Goal: Task Accomplishment & Management: Manage account settings

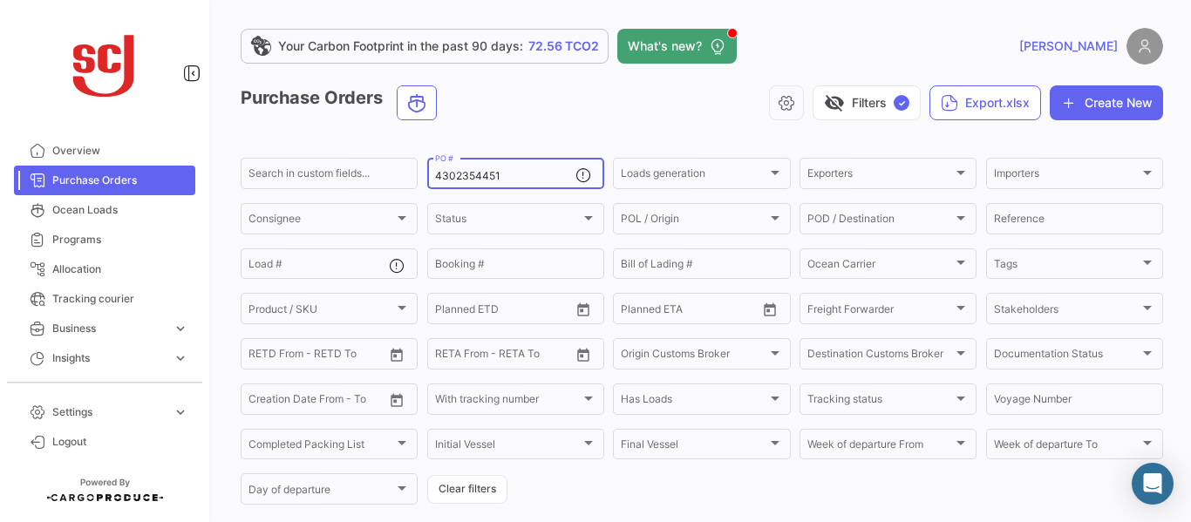
click at [519, 177] on input "4302354451" at bounding box center [505, 176] width 140 height 12
click at [504, 172] on input "4302356328" at bounding box center [505, 176] width 140 height 12
type input "4302356238"
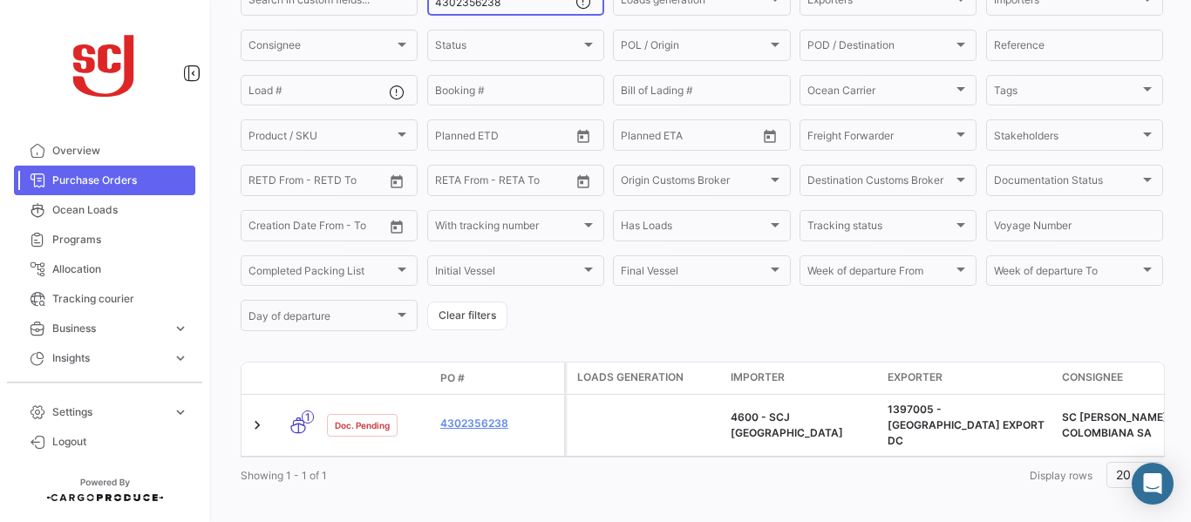
scroll to position [183, 0]
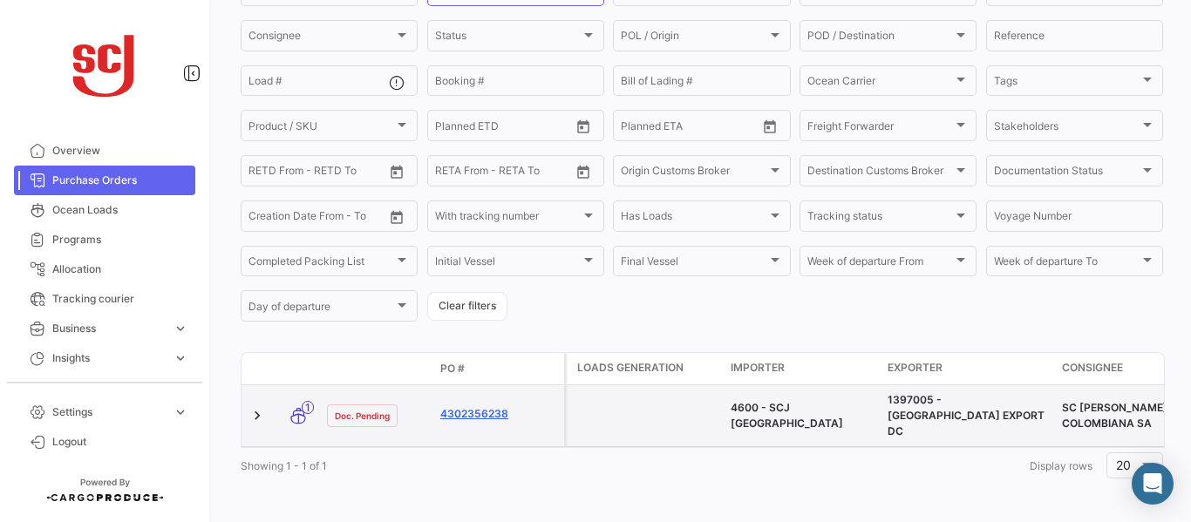
click at [469, 409] on link "4302356238" at bounding box center [498, 414] width 117 height 16
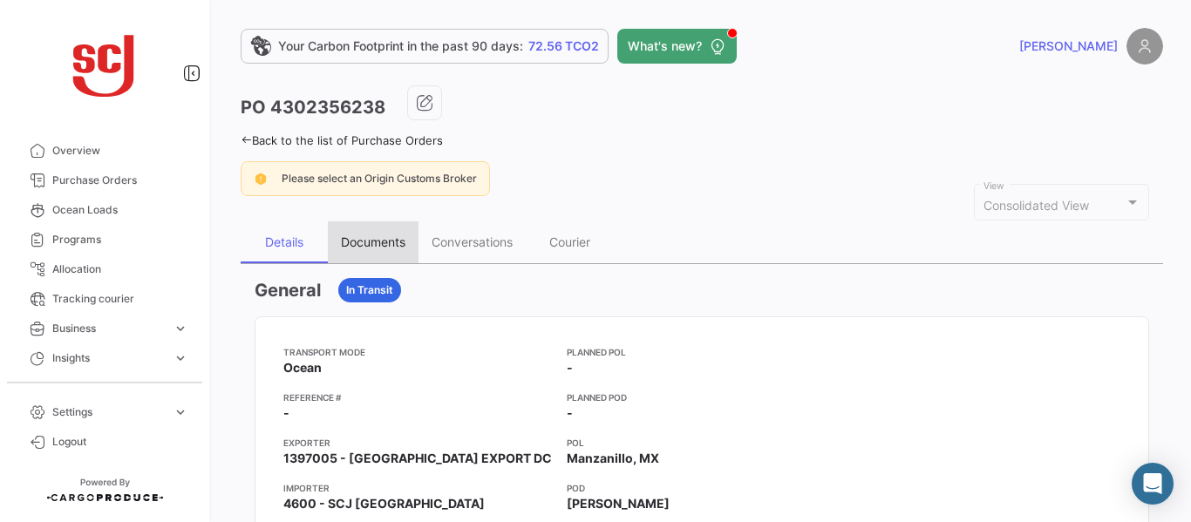
click at [372, 246] on div "Documents" at bounding box center [373, 242] width 65 height 15
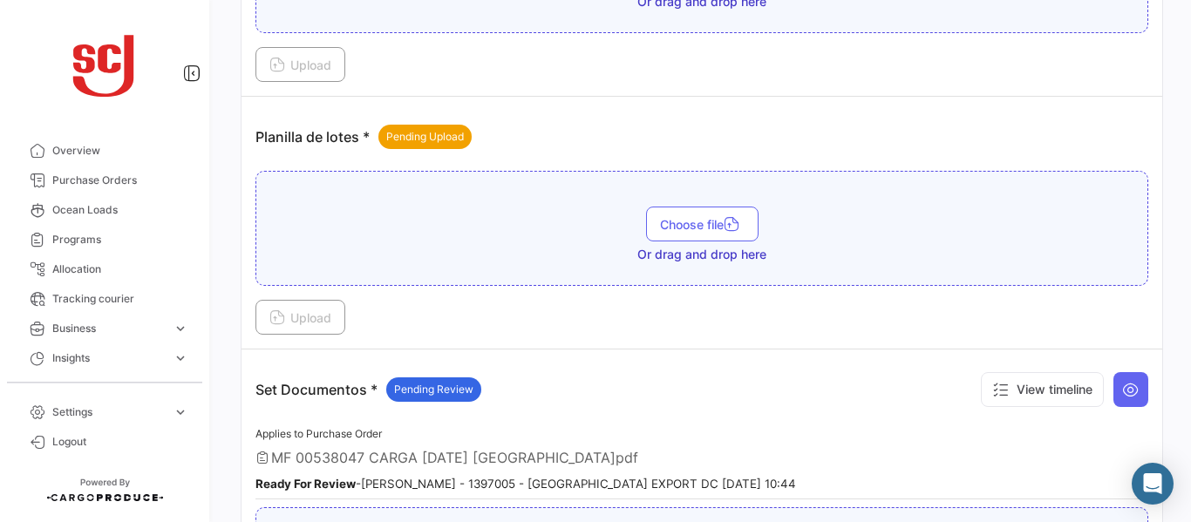
scroll to position [2054, 0]
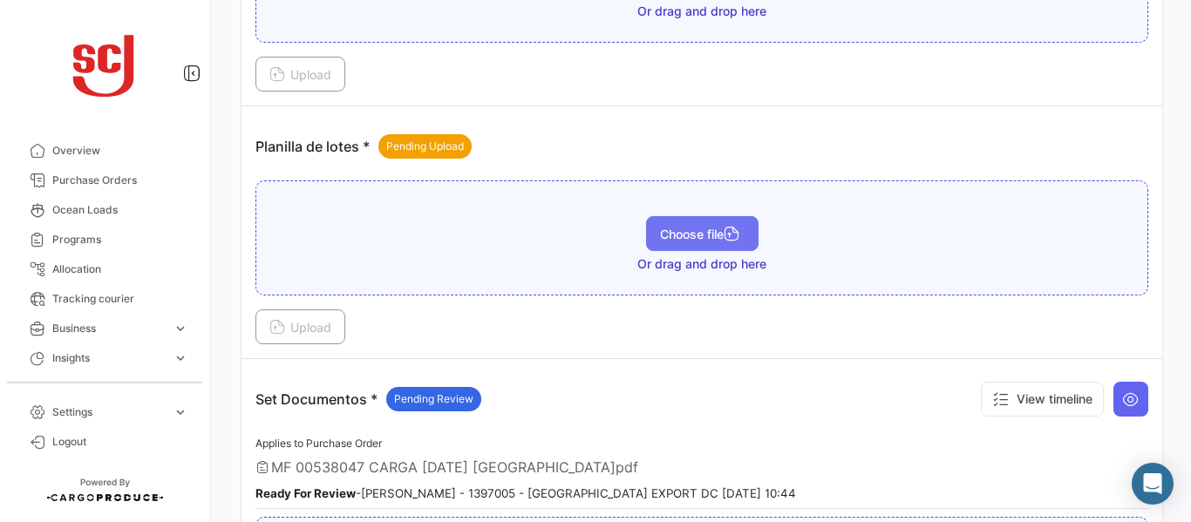
click at [683, 225] on button "Choose file" at bounding box center [702, 233] width 112 height 35
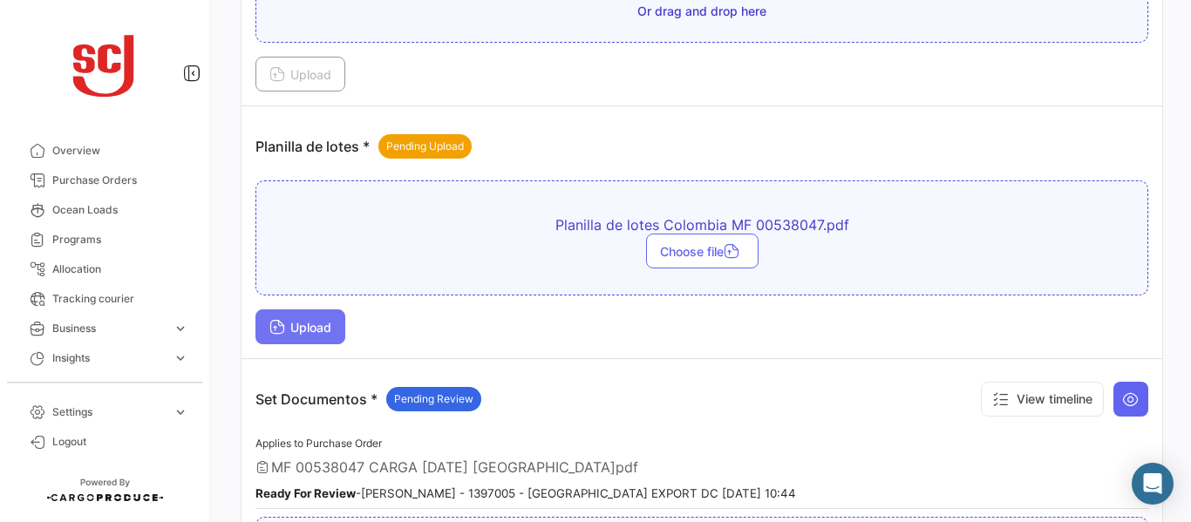
click at [304, 329] on span "Upload" at bounding box center [300, 327] width 62 height 15
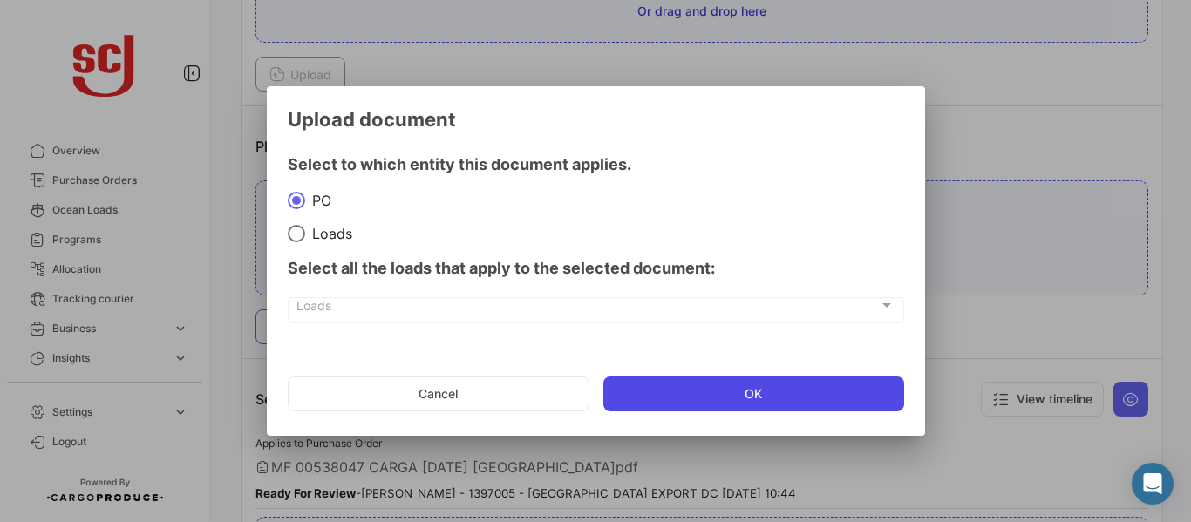
click at [780, 387] on button "OK" at bounding box center [753, 394] width 301 height 35
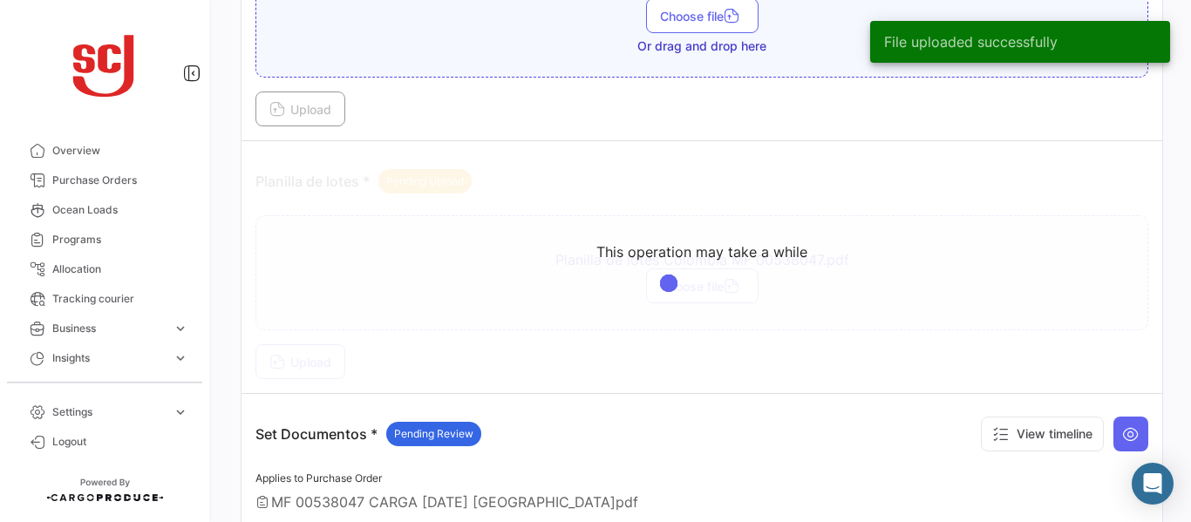
scroll to position [2034, 0]
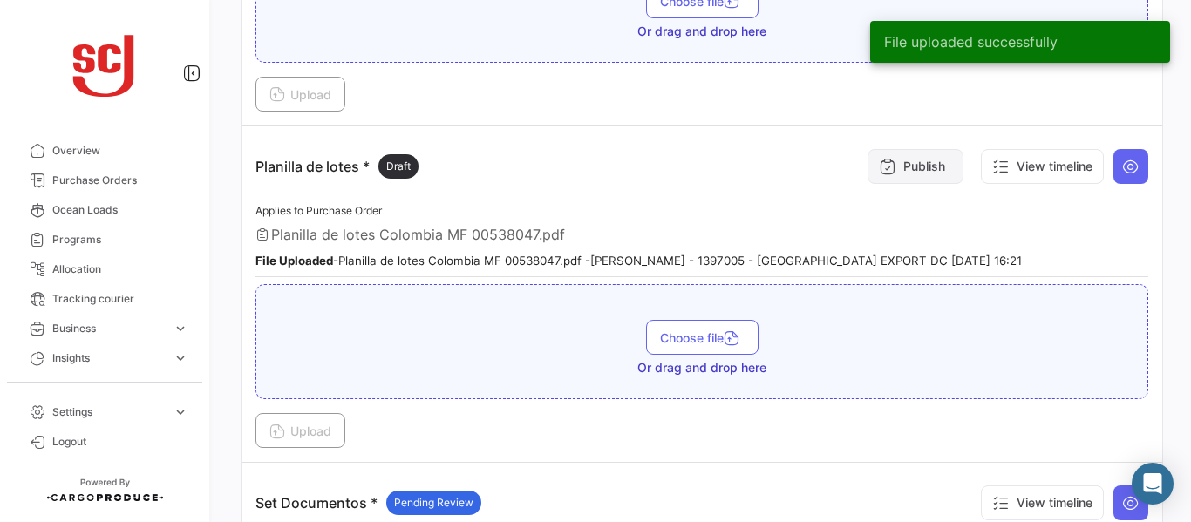
click at [899, 173] on button "Publish" at bounding box center [916, 166] width 96 height 35
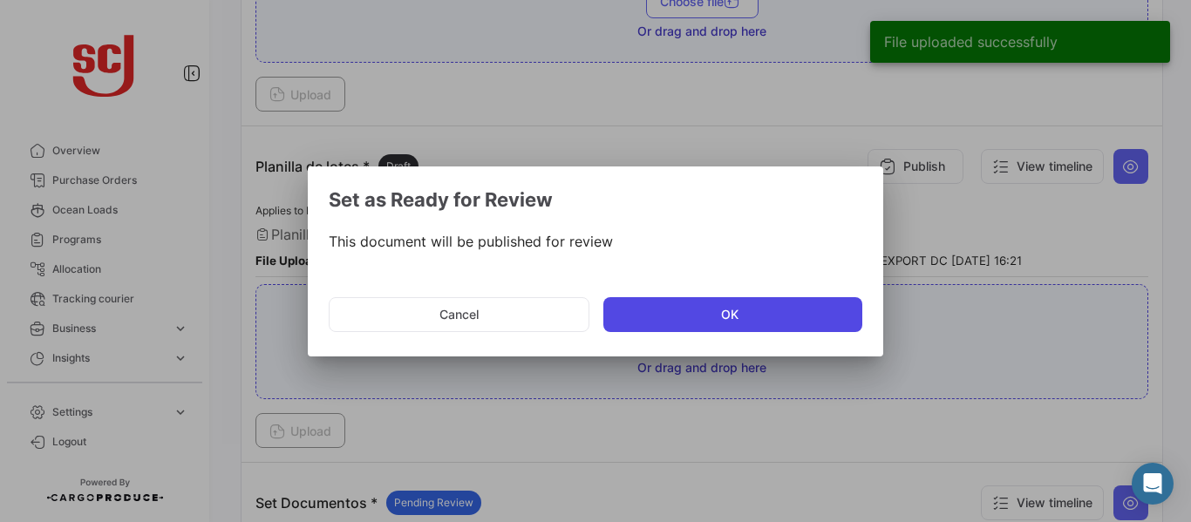
click at [665, 316] on button "OK" at bounding box center [732, 314] width 259 height 35
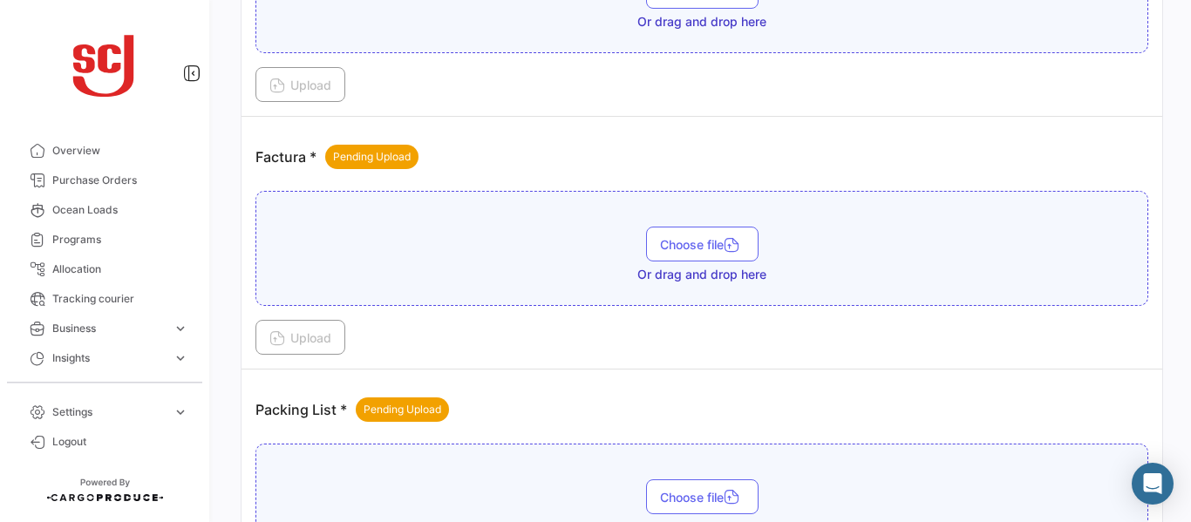
scroll to position [1280, 0]
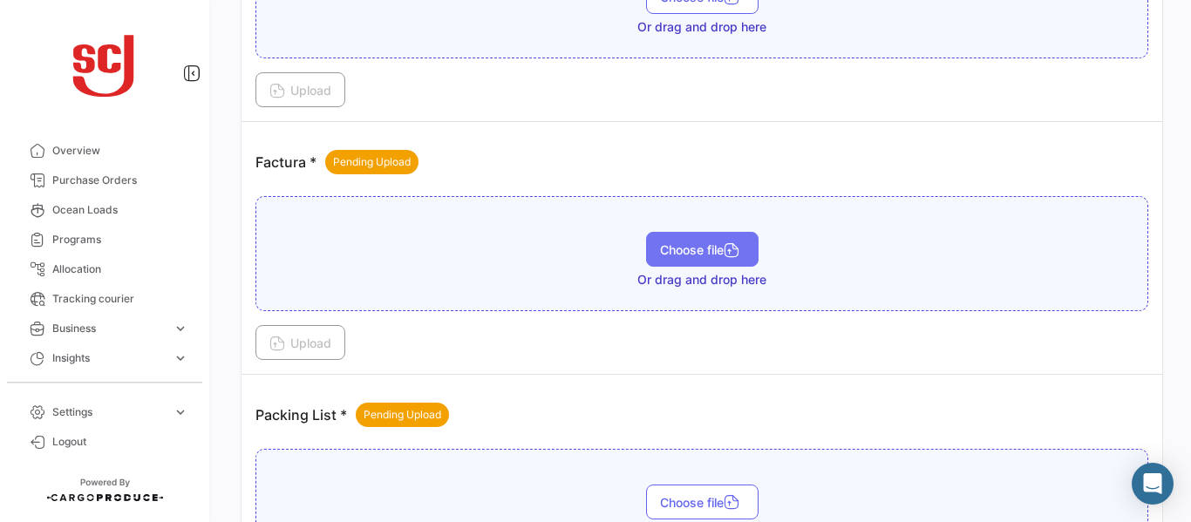
click at [669, 247] on span "Choose file" at bounding box center [702, 249] width 85 height 15
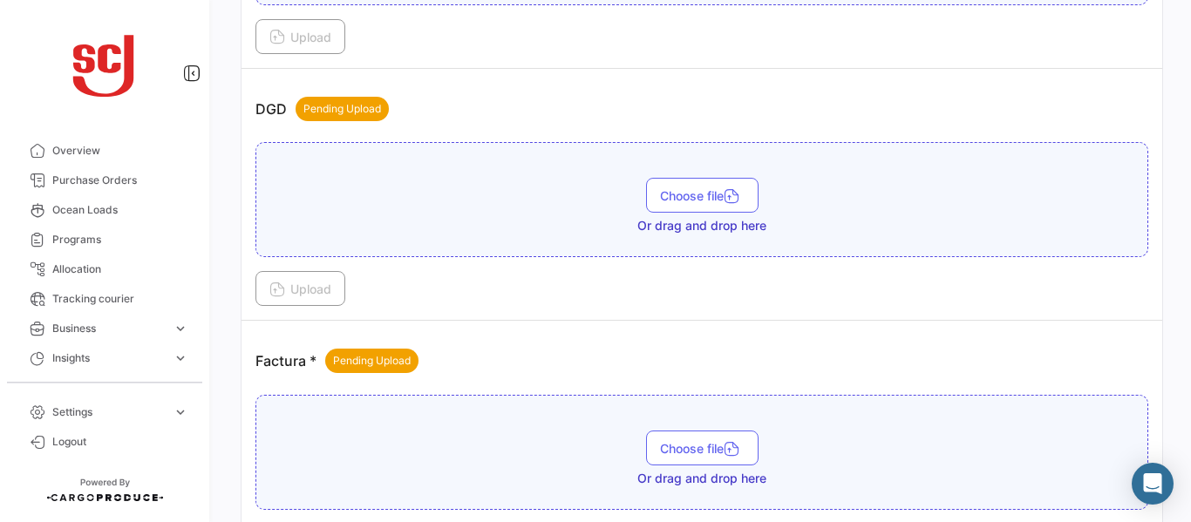
scroll to position [1040, 0]
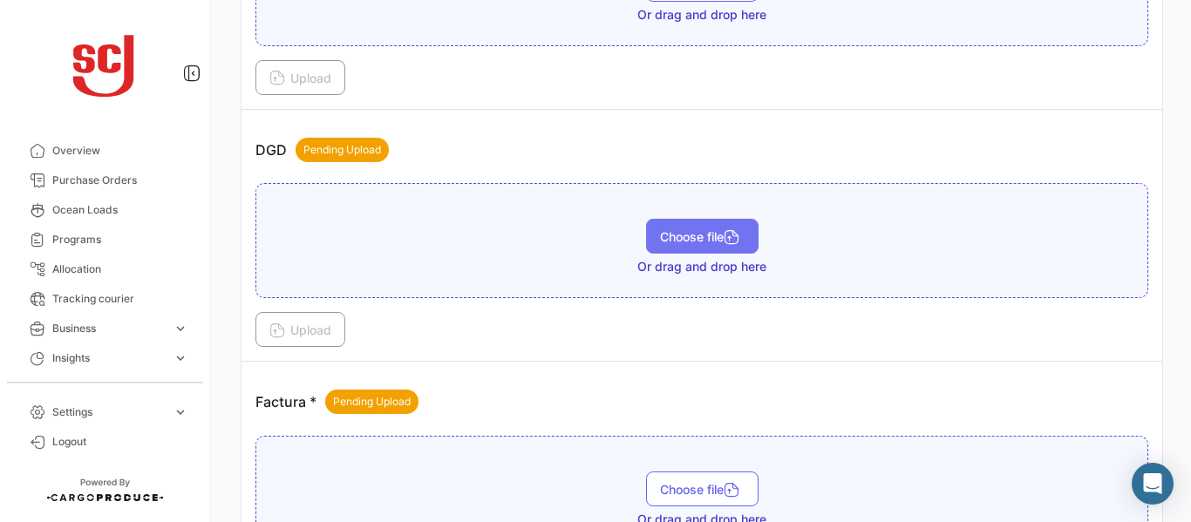
click at [686, 246] on button "Choose file" at bounding box center [702, 236] width 112 height 35
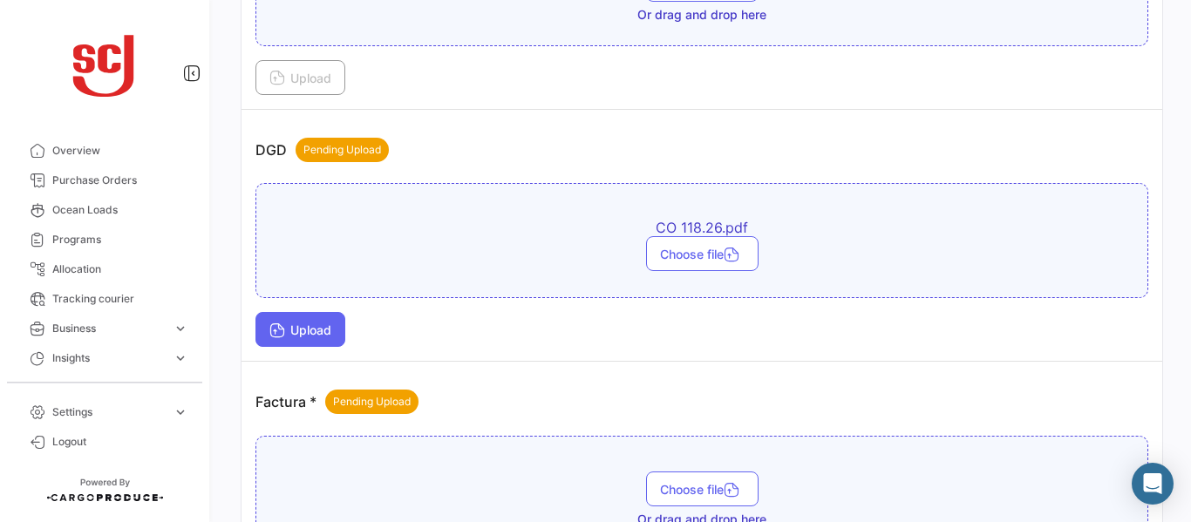
click at [282, 330] on icon at bounding box center [277, 332] width 16 height 16
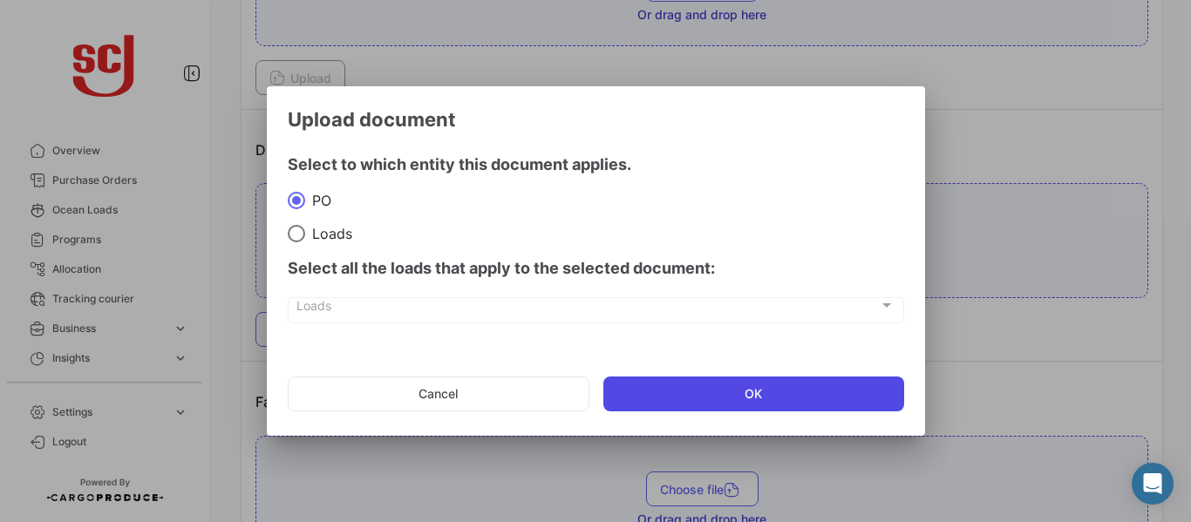
click at [732, 387] on button "OK" at bounding box center [753, 394] width 301 height 35
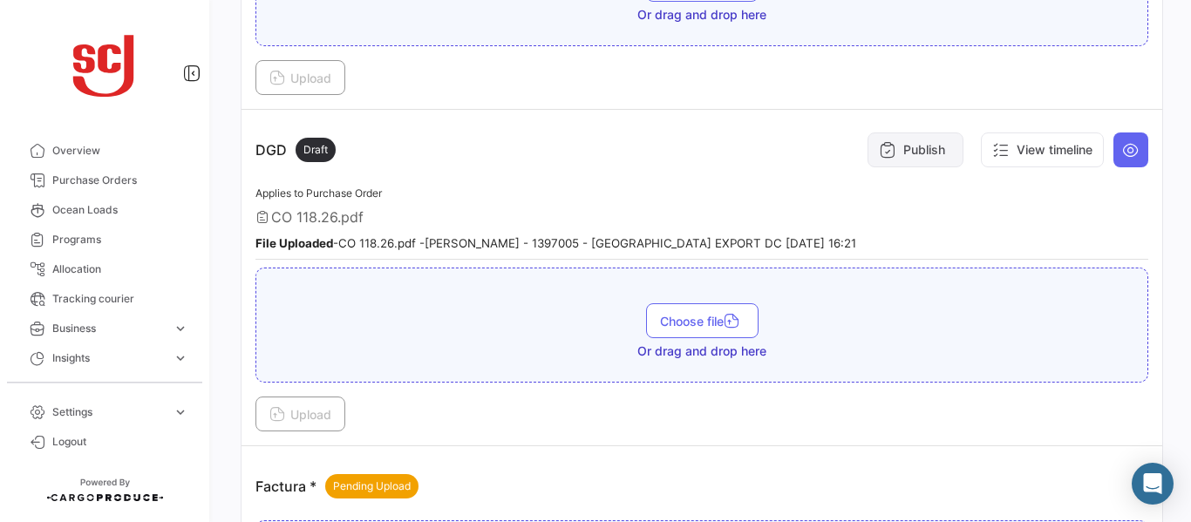
click at [901, 151] on button "Publish" at bounding box center [916, 150] width 96 height 35
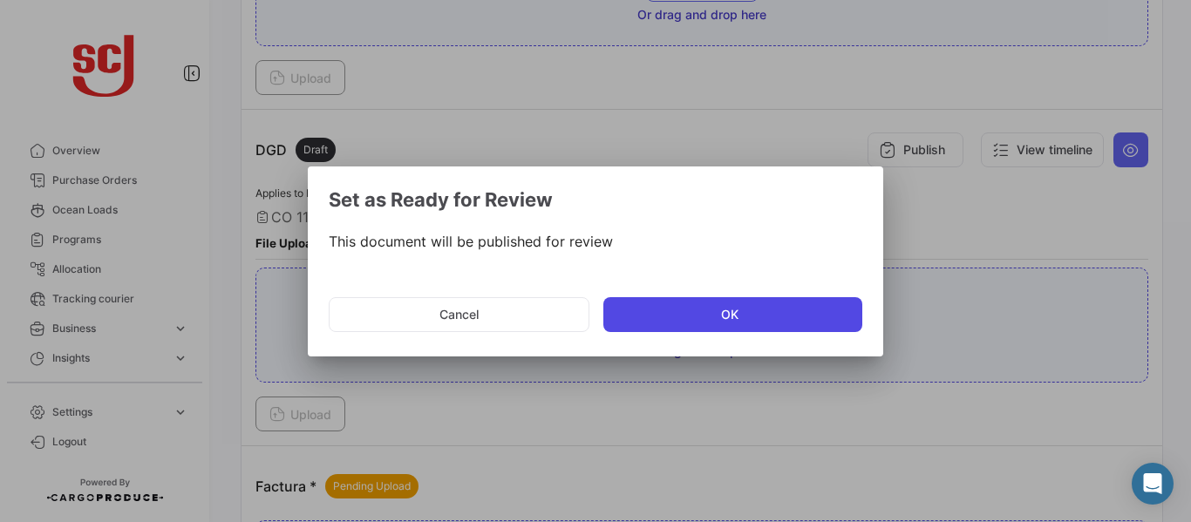
click at [688, 313] on button "OK" at bounding box center [732, 314] width 259 height 35
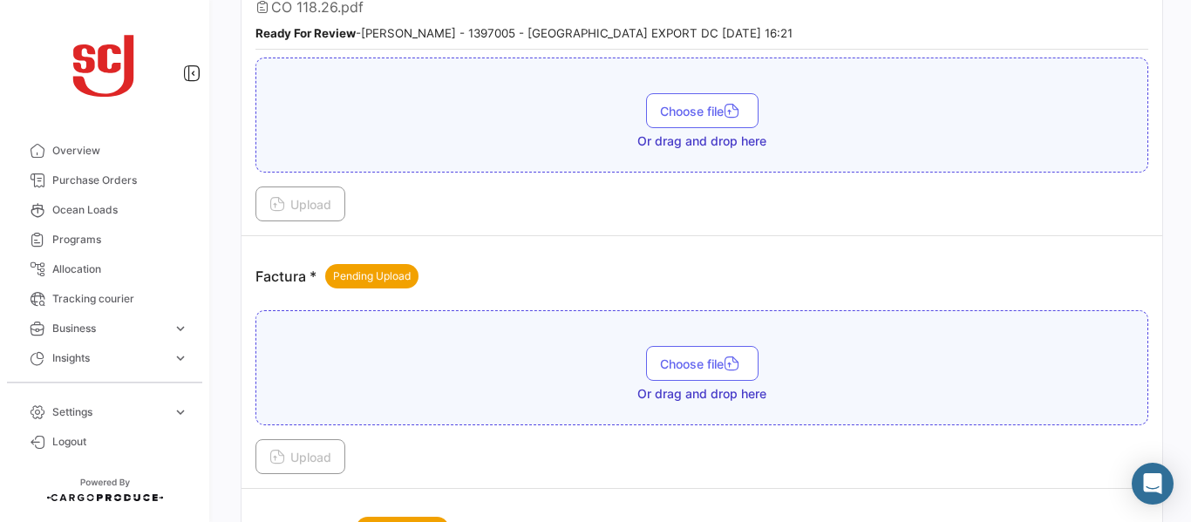
scroll to position [1266, 0]
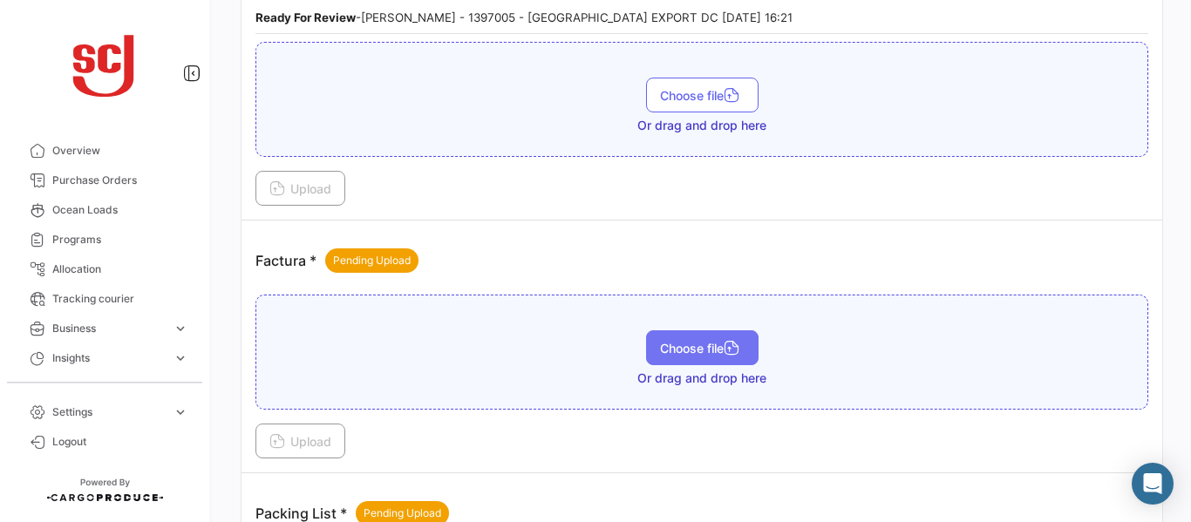
click at [672, 351] on span "Choose file" at bounding box center [702, 348] width 85 height 15
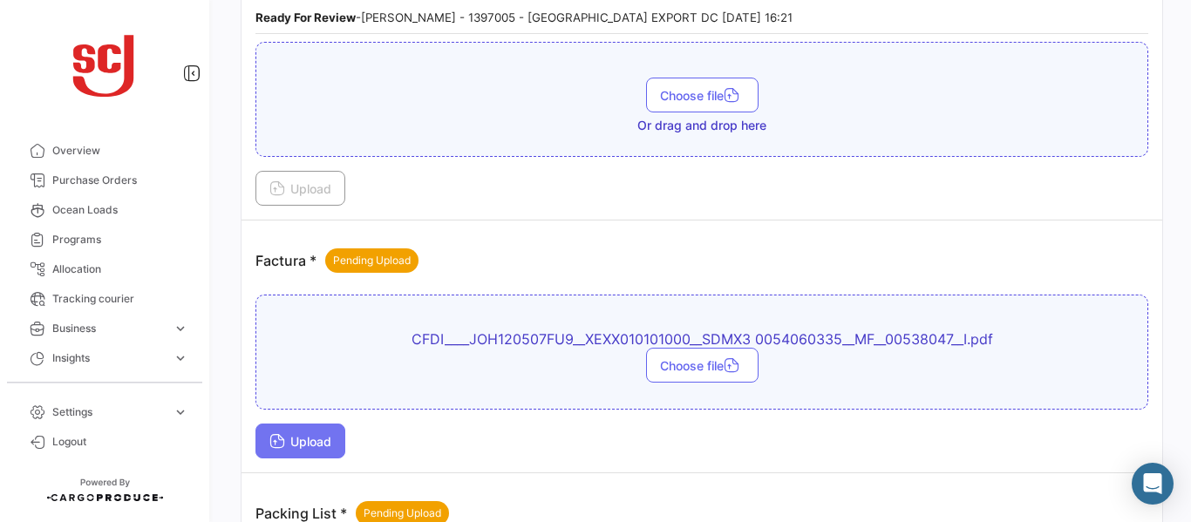
click at [300, 439] on span "Upload" at bounding box center [300, 441] width 62 height 15
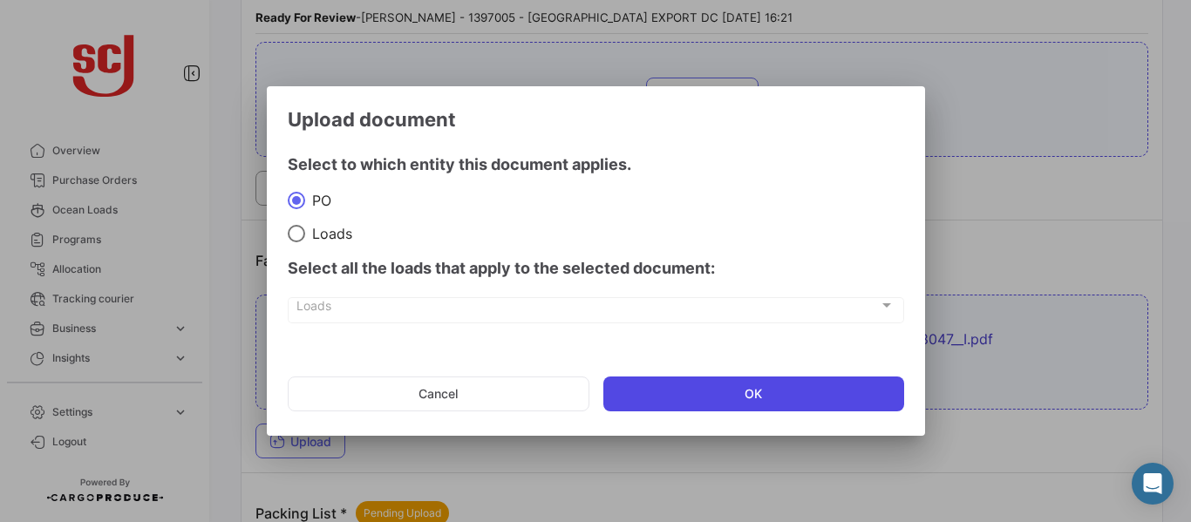
click at [740, 398] on button "OK" at bounding box center [753, 394] width 301 height 35
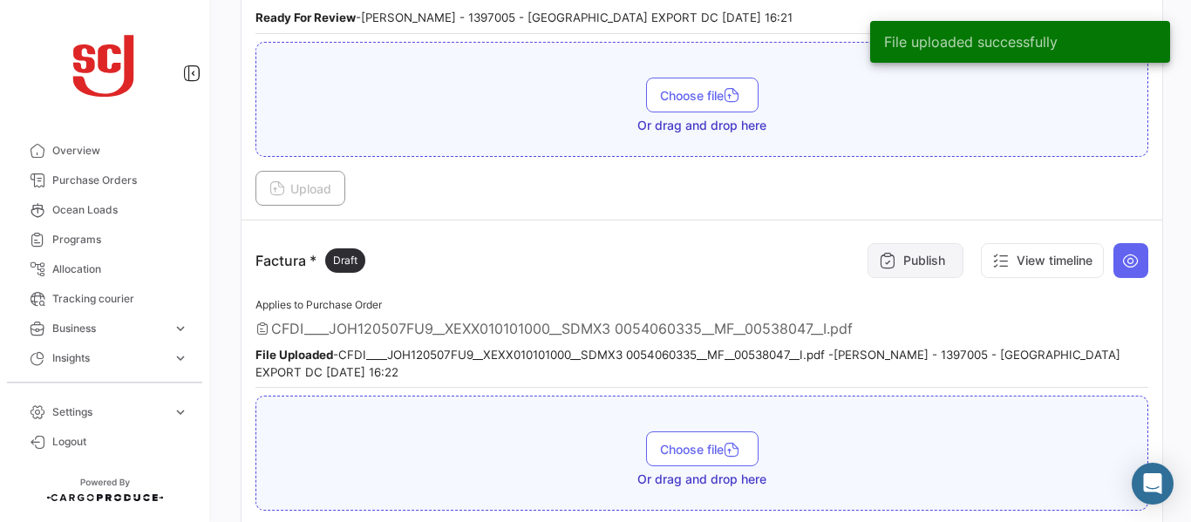
click at [913, 262] on button "Publish" at bounding box center [916, 260] width 96 height 35
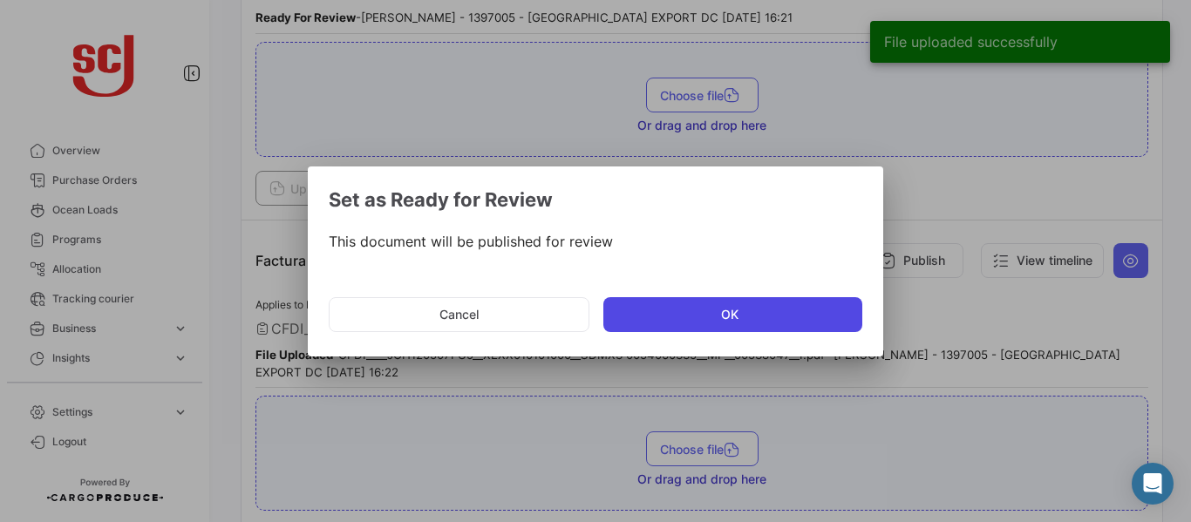
click at [646, 314] on button "OK" at bounding box center [732, 314] width 259 height 35
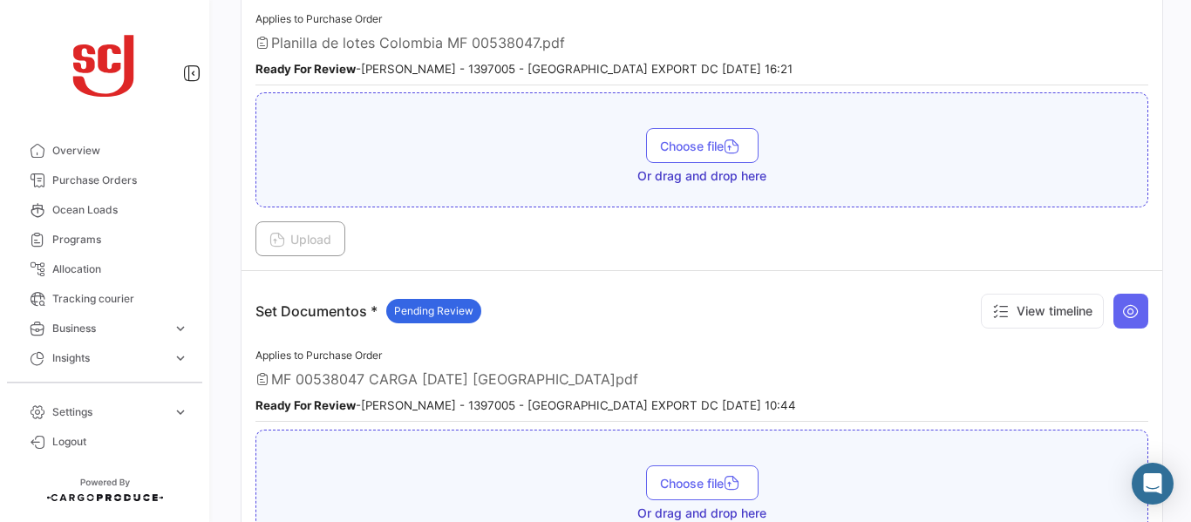
scroll to position [2491, 0]
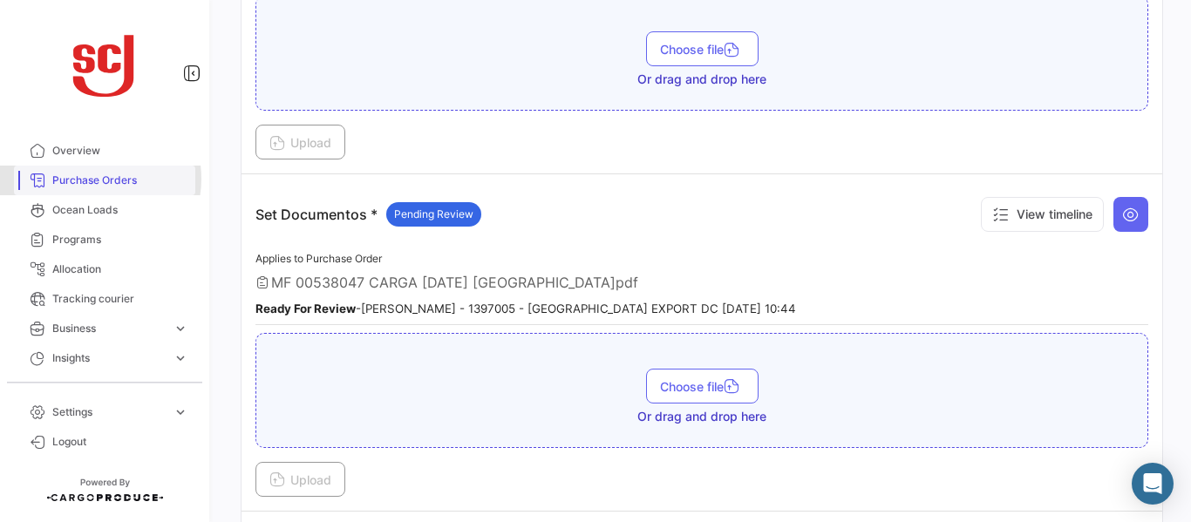
click at [92, 179] on span "Purchase Orders" at bounding box center [120, 181] width 136 height 16
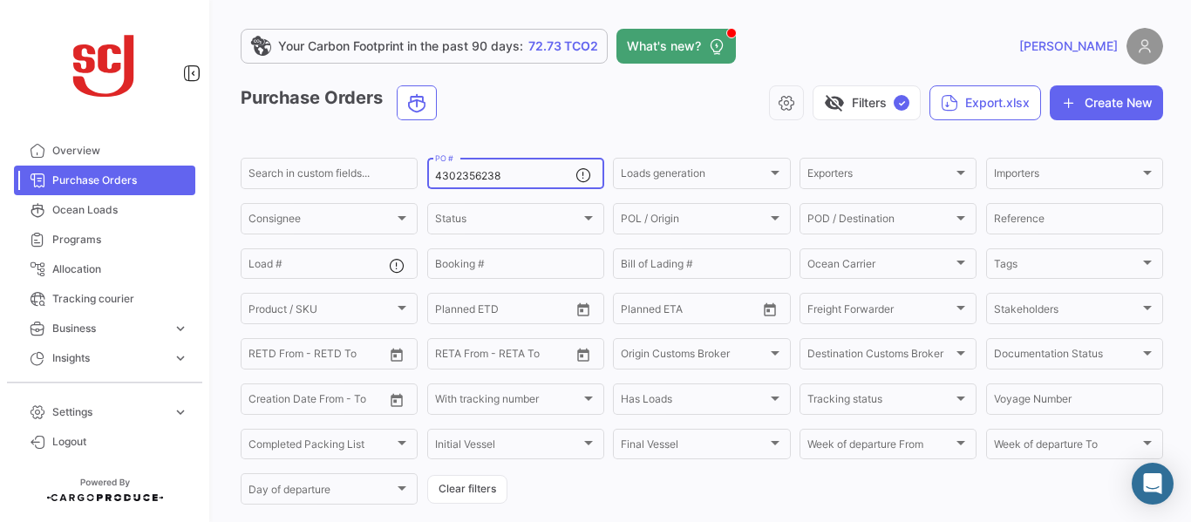
click at [518, 180] on input "4302356238" at bounding box center [505, 176] width 140 height 12
type input "4302356240"
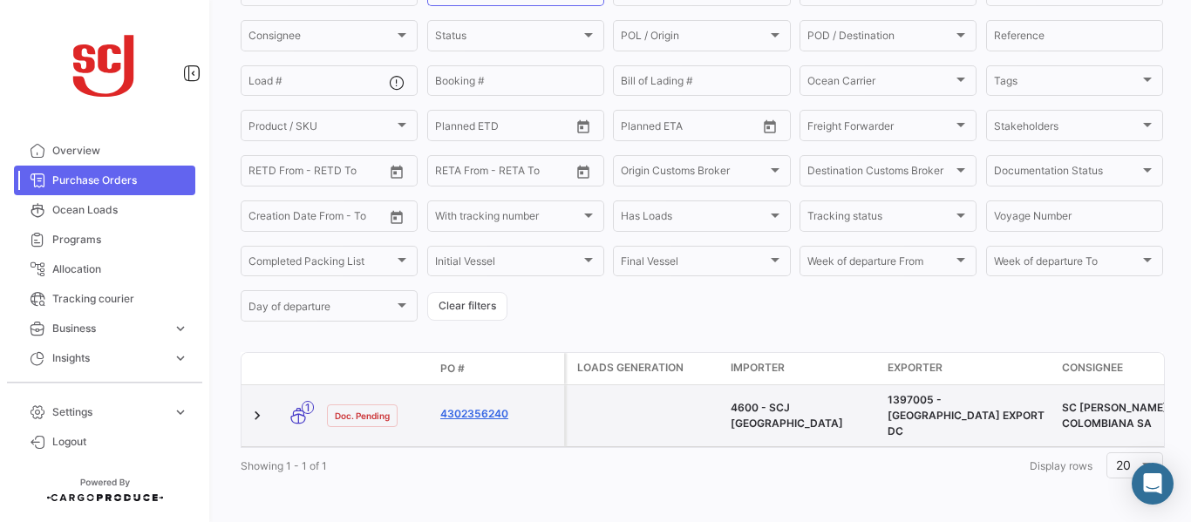
click at [472, 408] on link "4302356240" at bounding box center [498, 414] width 117 height 16
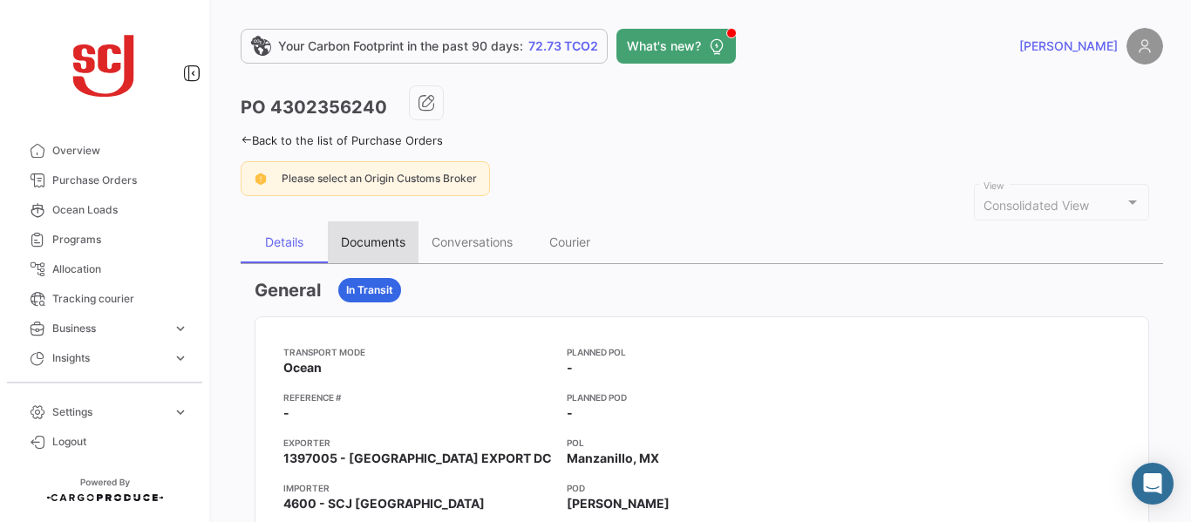
click at [373, 245] on div "Documents" at bounding box center [373, 242] width 65 height 15
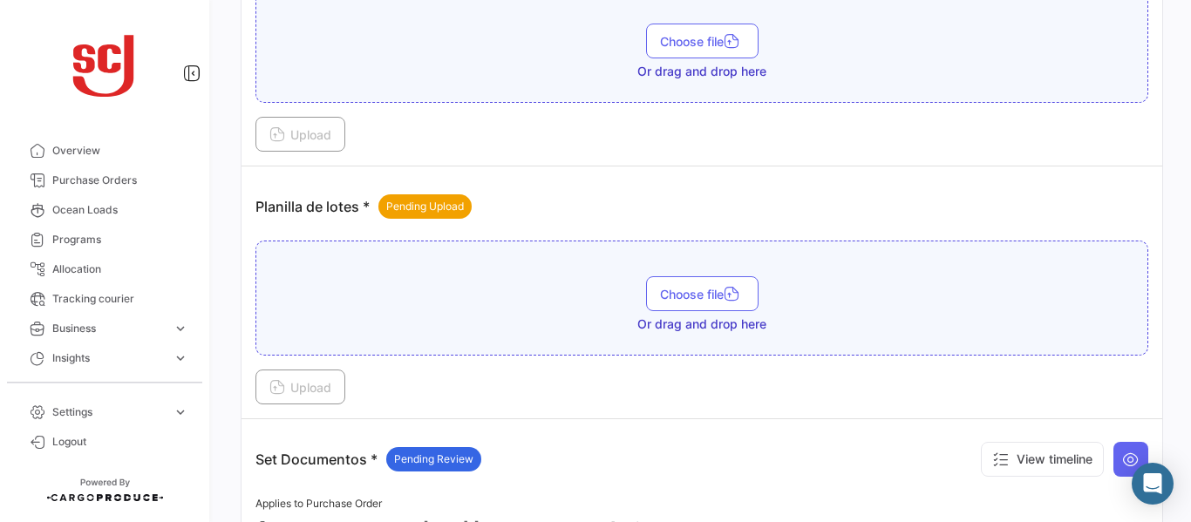
scroll to position [1935, 0]
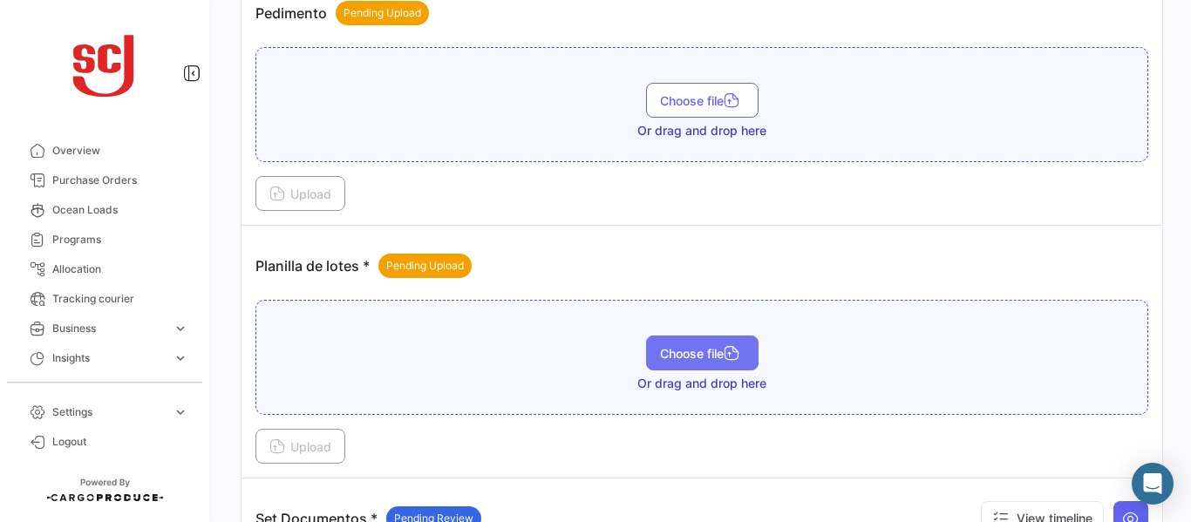
click at [684, 337] on button "Choose file" at bounding box center [702, 353] width 112 height 35
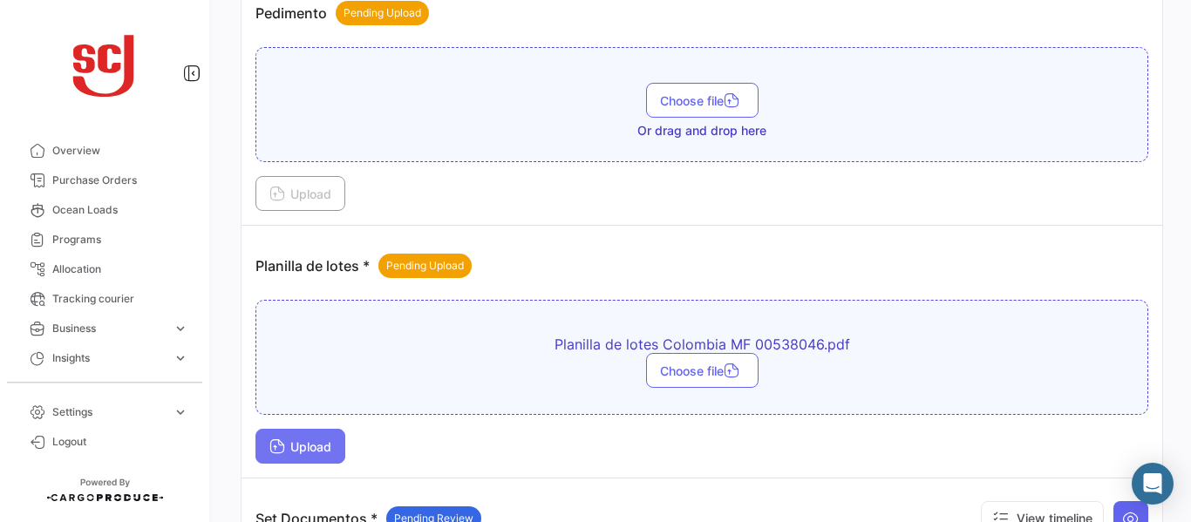
click at [318, 441] on span "Upload" at bounding box center [300, 446] width 62 height 15
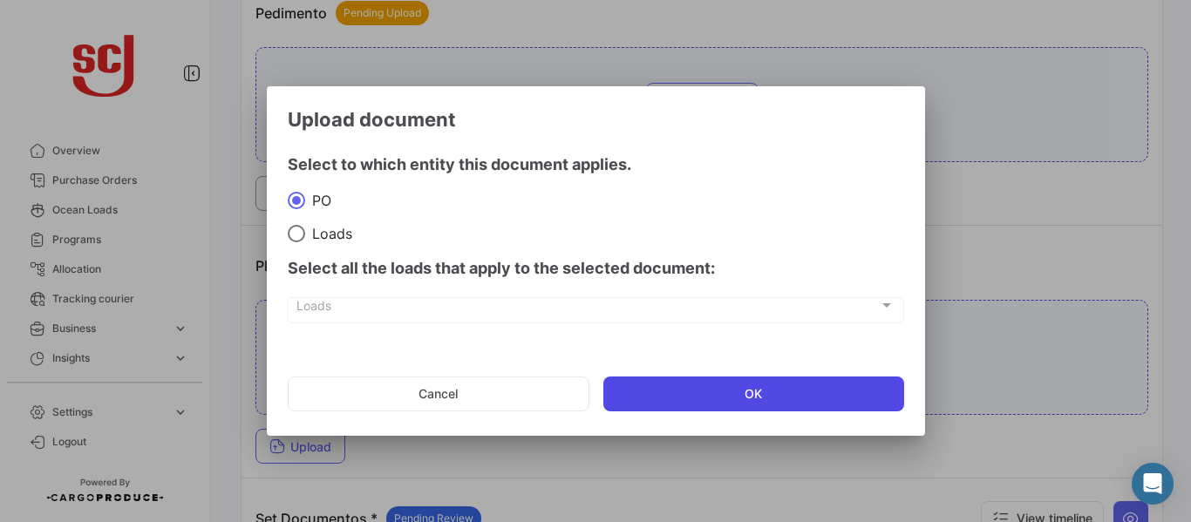
click at [701, 404] on button "OK" at bounding box center [753, 394] width 301 height 35
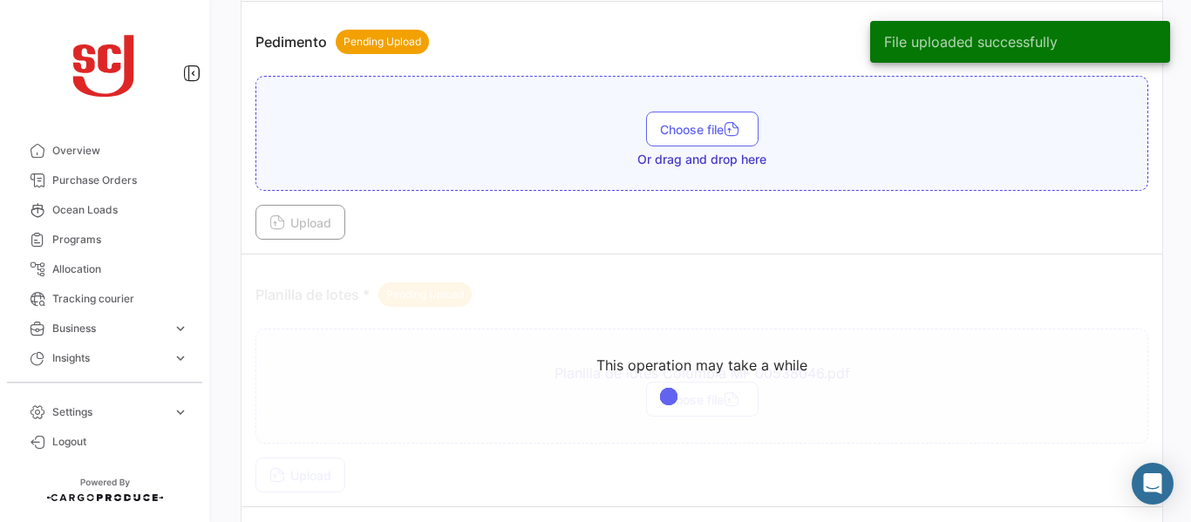
scroll to position [1895, 0]
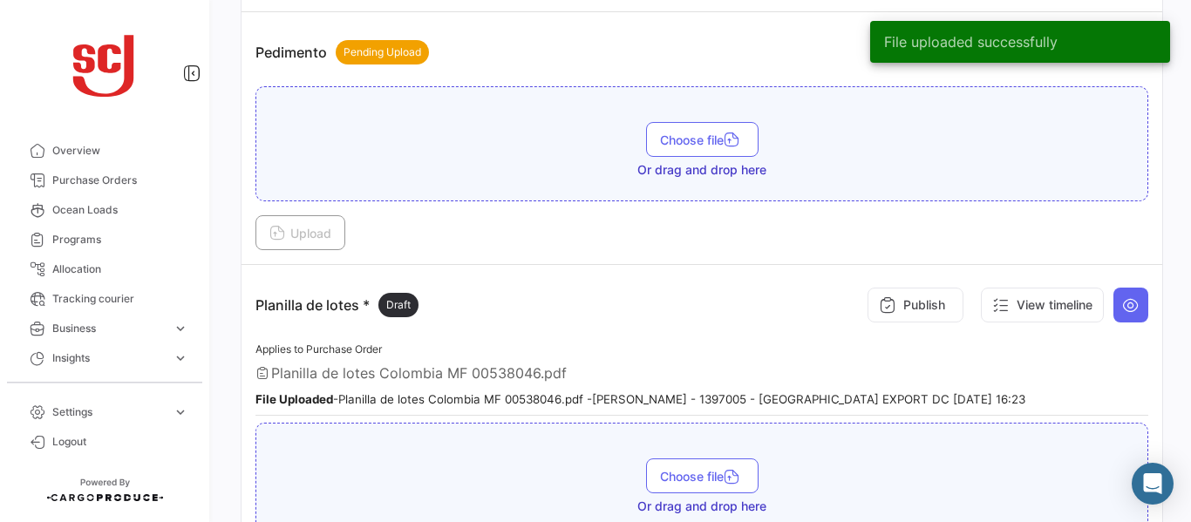
click at [922, 308] on button "Publish" at bounding box center [916, 305] width 96 height 35
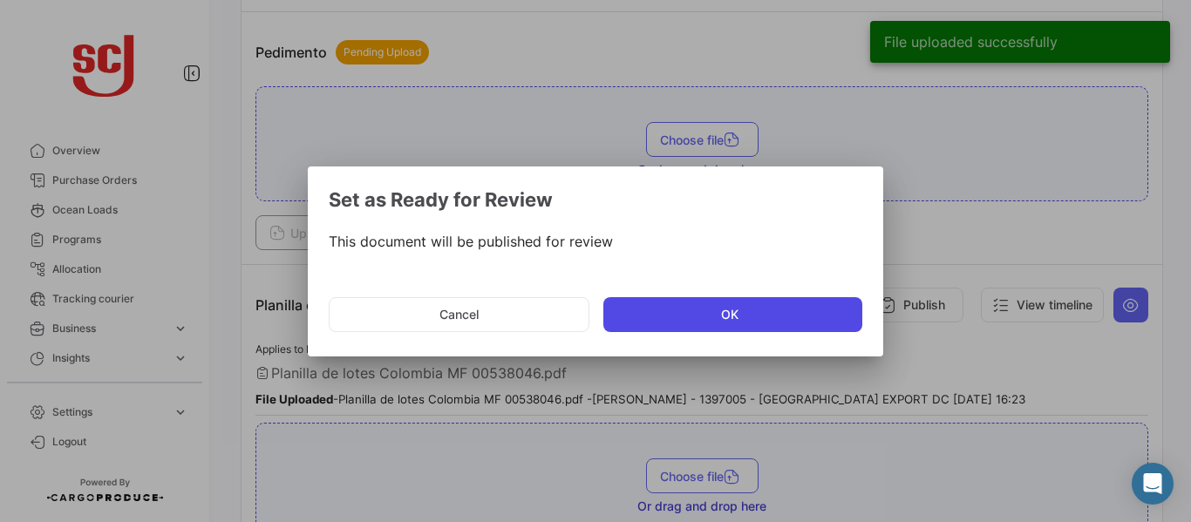
click at [747, 319] on button "OK" at bounding box center [732, 314] width 259 height 35
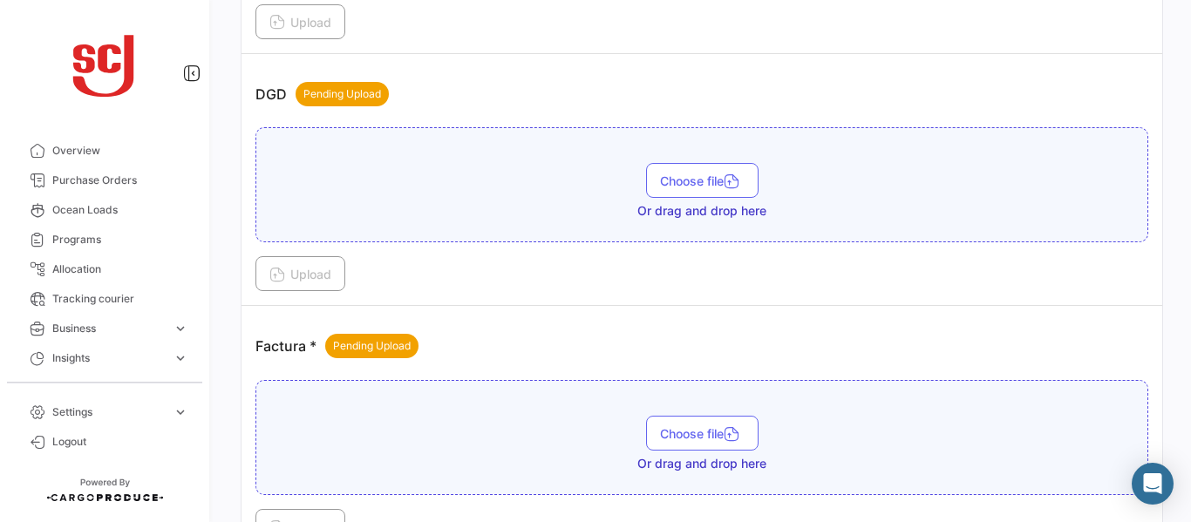
scroll to position [1086, 0]
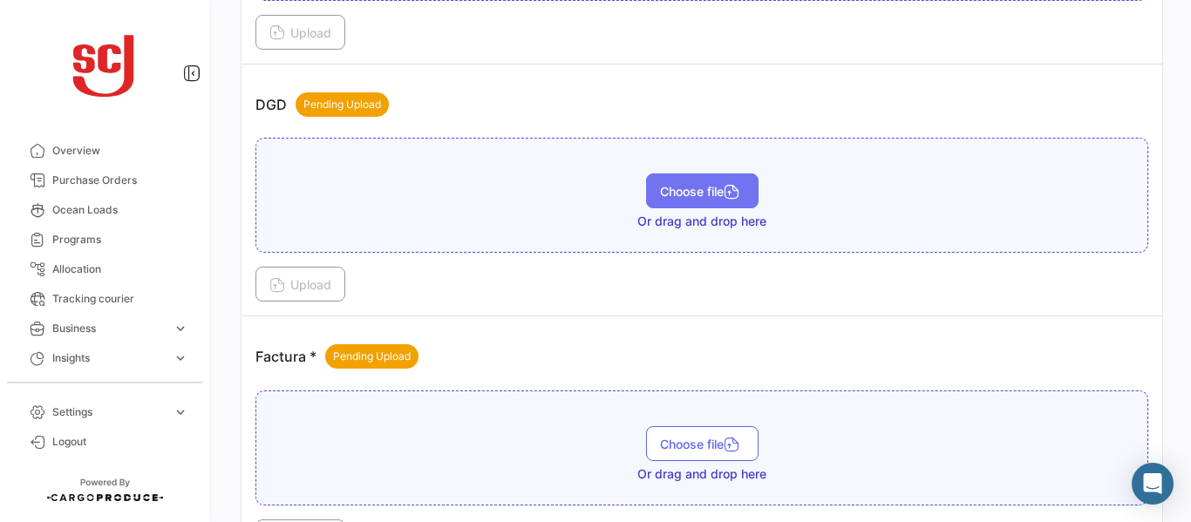
click at [680, 198] on span "Choose file" at bounding box center [702, 191] width 85 height 15
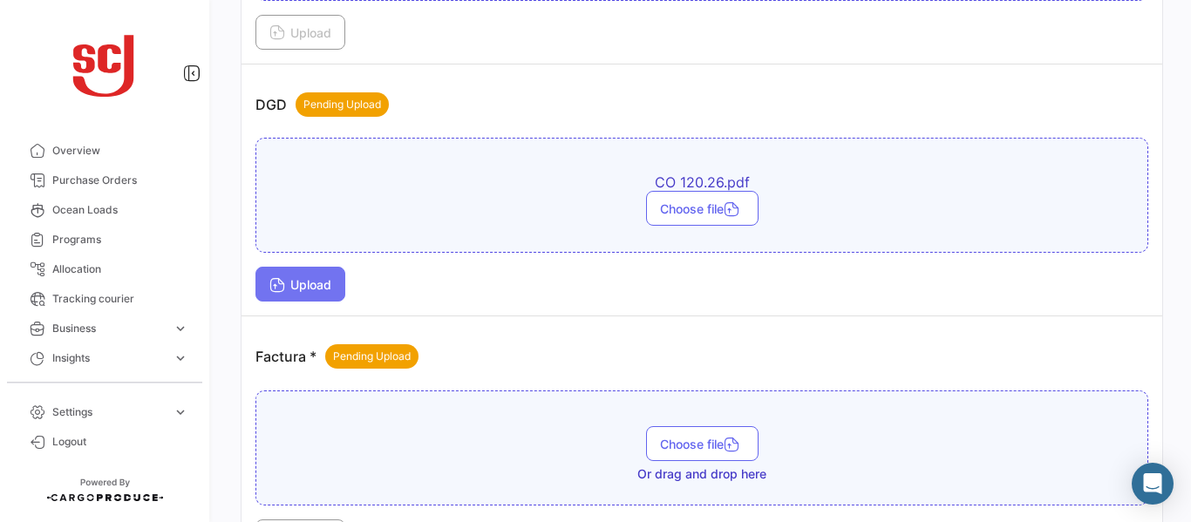
click at [323, 281] on span "Upload" at bounding box center [300, 284] width 62 height 15
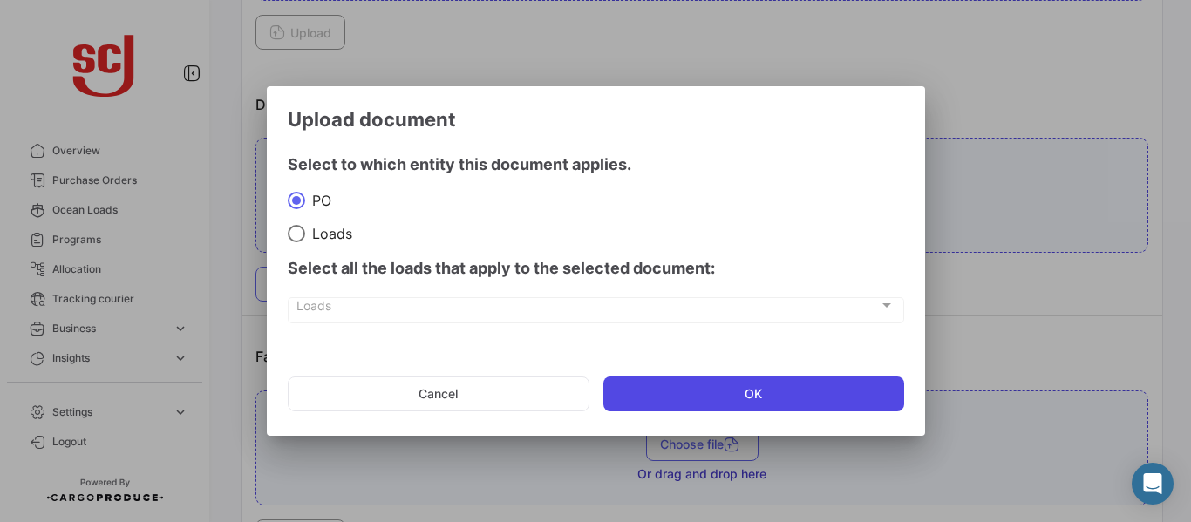
click at [670, 398] on button "OK" at bounding box center [753, 394] width 301 height 35
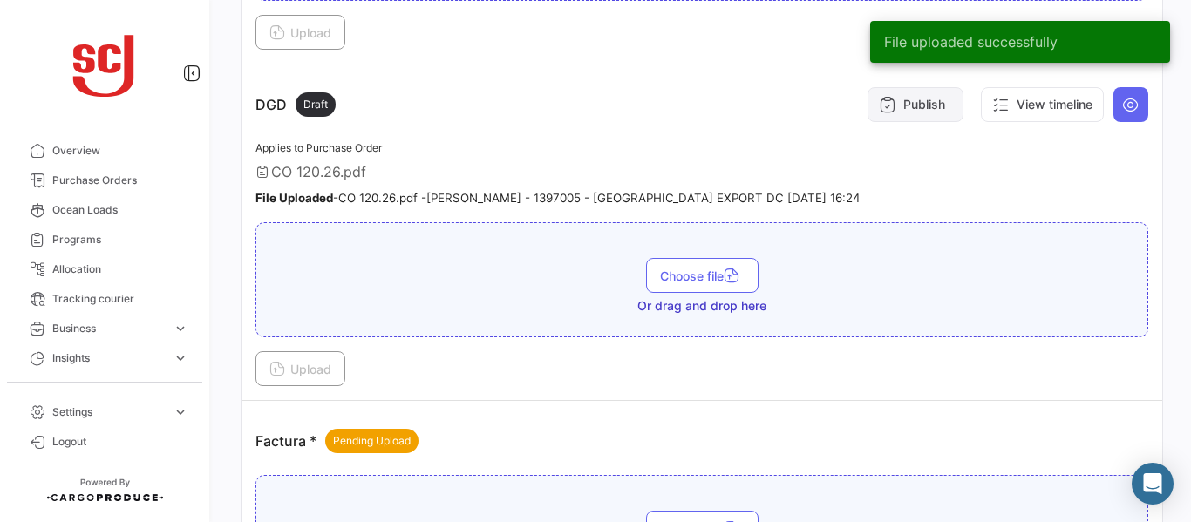
click at [909, 97] on button "Publish" at bounding box center [916, 104] width 96 height 35
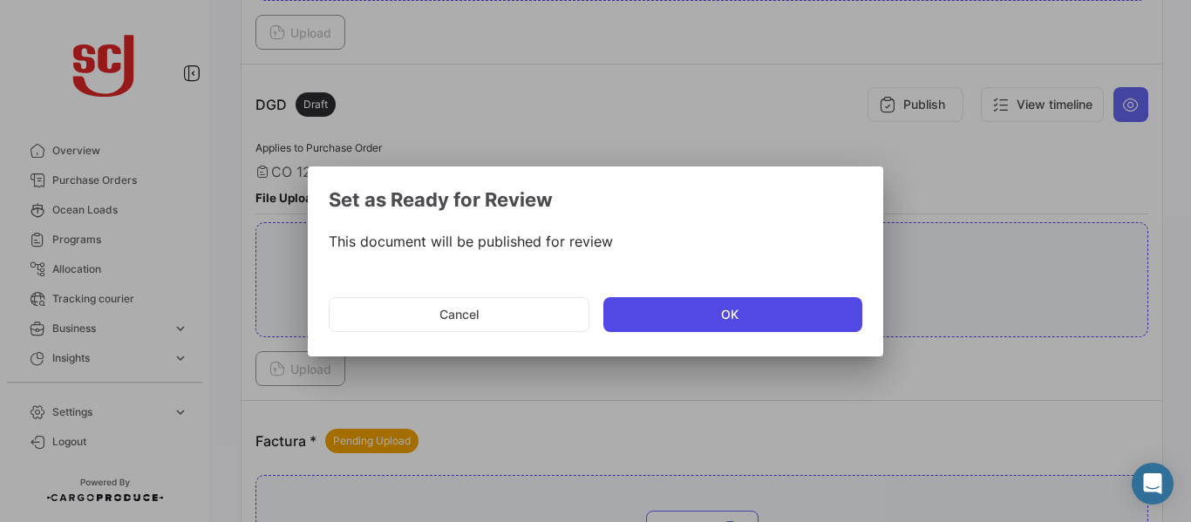
click at [692, 305] on button "OK" at bounding box center [732, 314] width 259 height 35
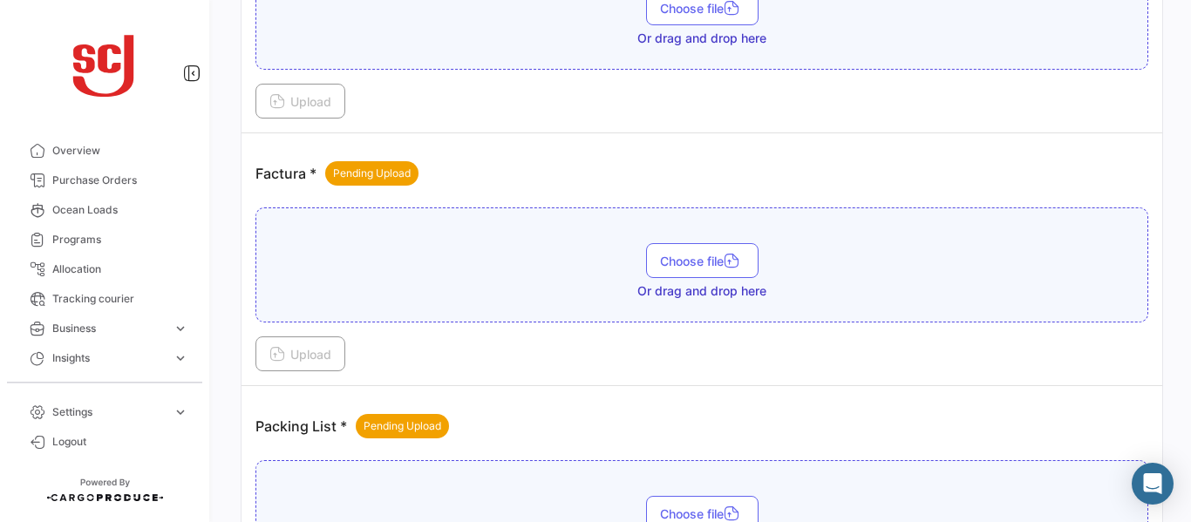
scroll to position [1358, 0]
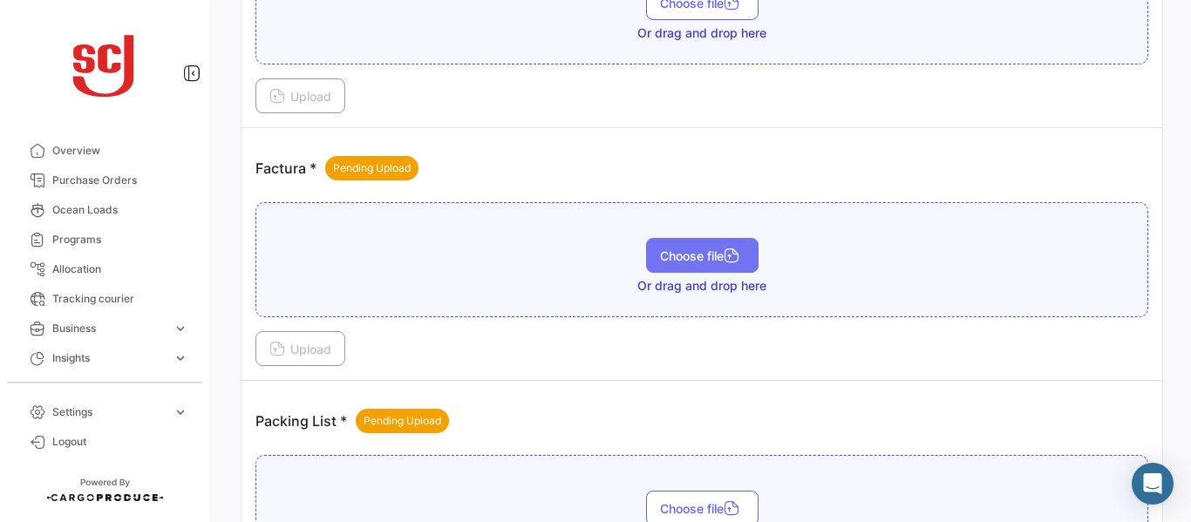
click at [664, 257] on span "Choose file" at bounding box center [702, 255] width 85 height 15
click at [313, 333] on button "Upload" at bounding box center [300, 348] width 90 height 35
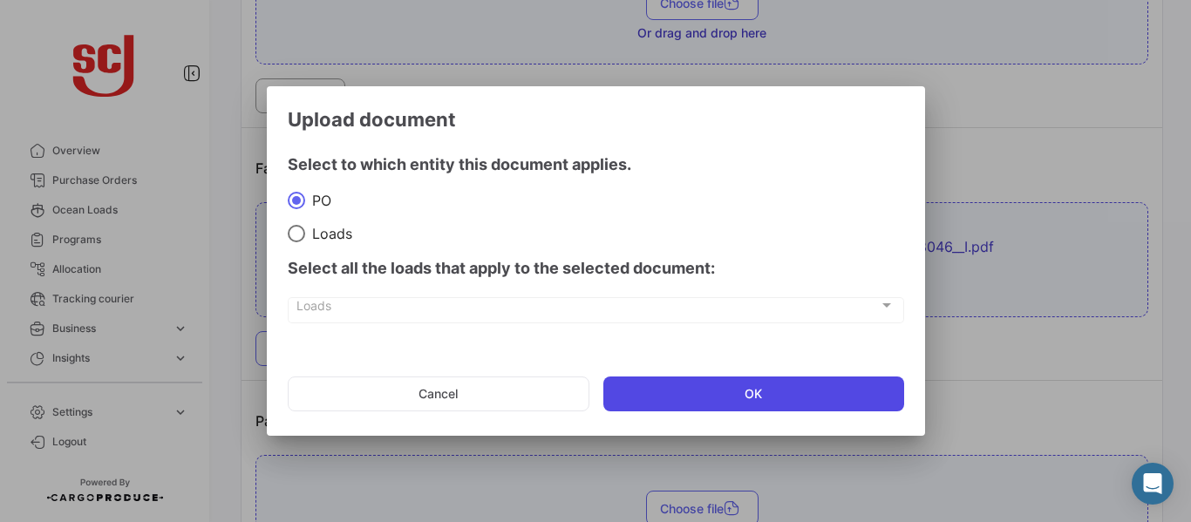
click at [772, 394] on button "OK" at bounding box center [753, 394] width 301 height 35
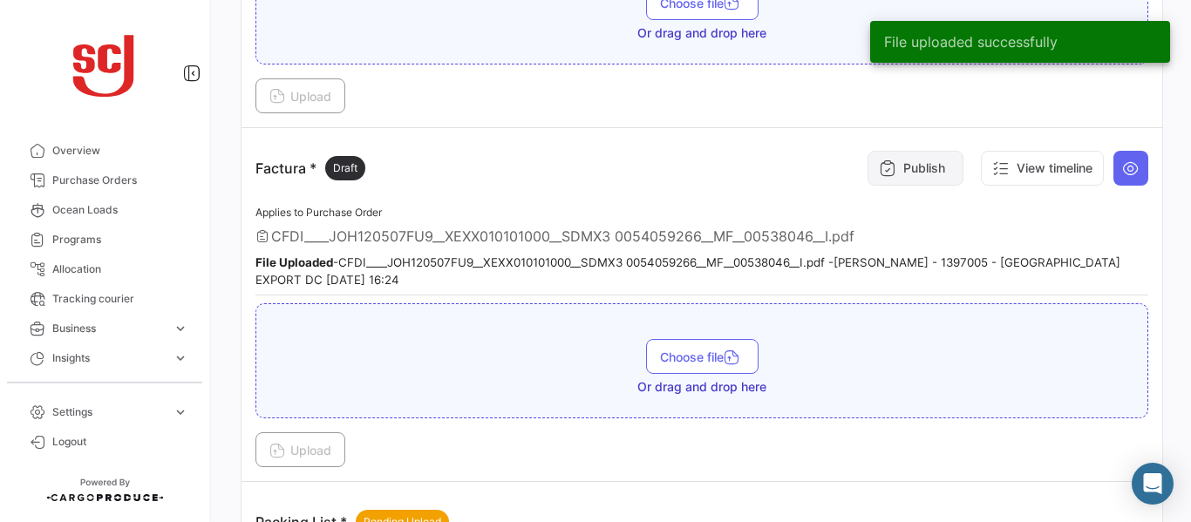
click at [915, 155] on button "Publish" at bounding box center [916, 168] width 96 height 35
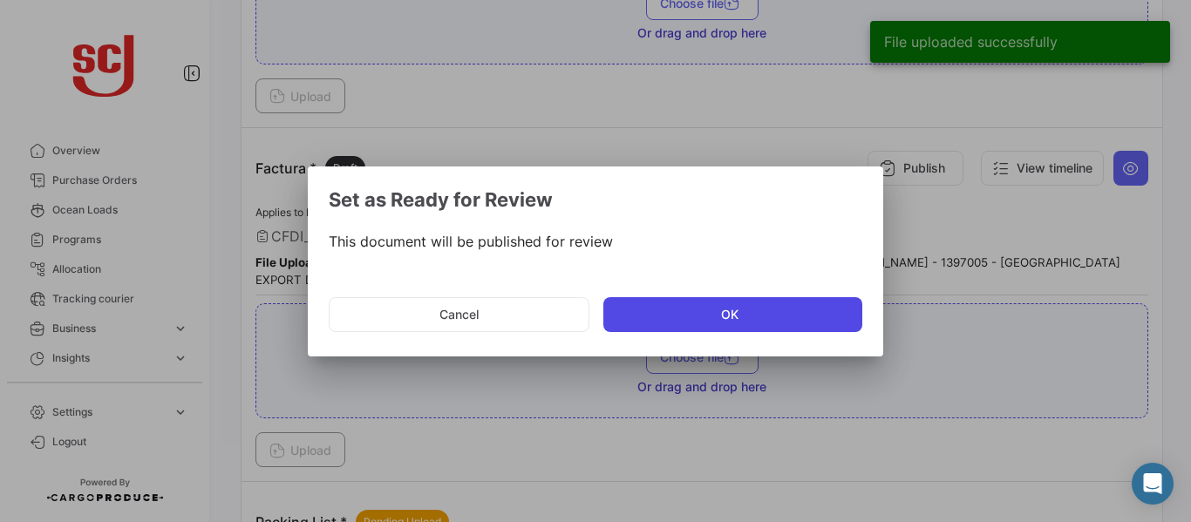
click at [606, 323] on button "OK" at bounding box center [732, 314] width 259 height 35
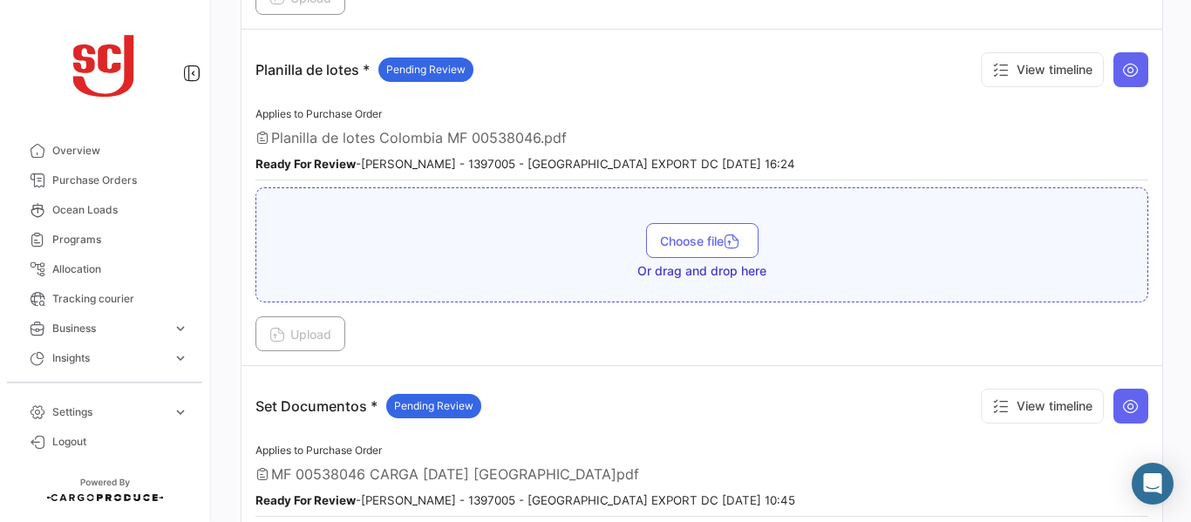
scroll to position [2460, 0]
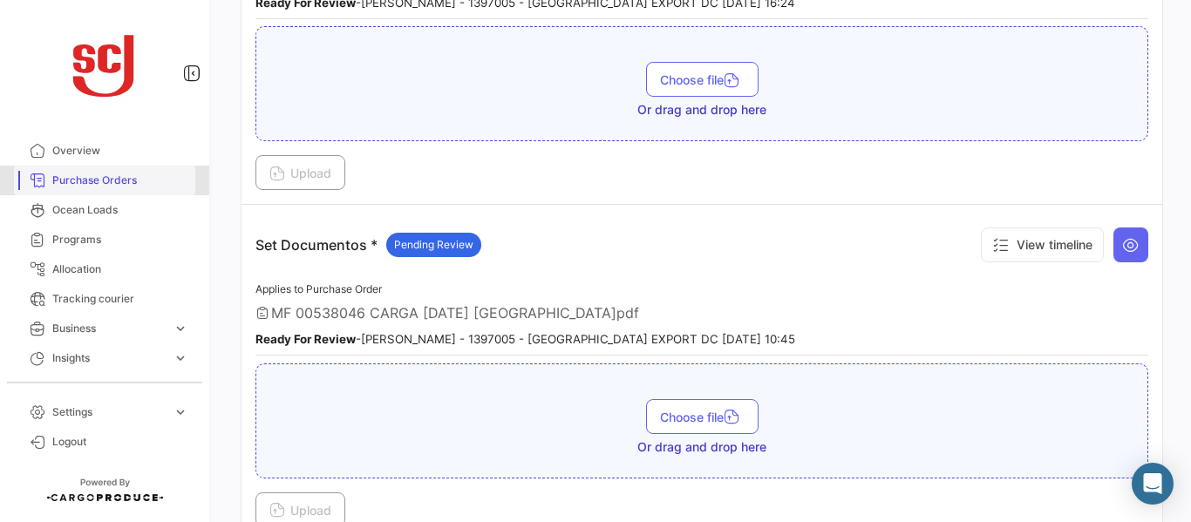
click at [126, 182] on span "Purchase Orders" at bounding box center [120, 181] width 136 height 16
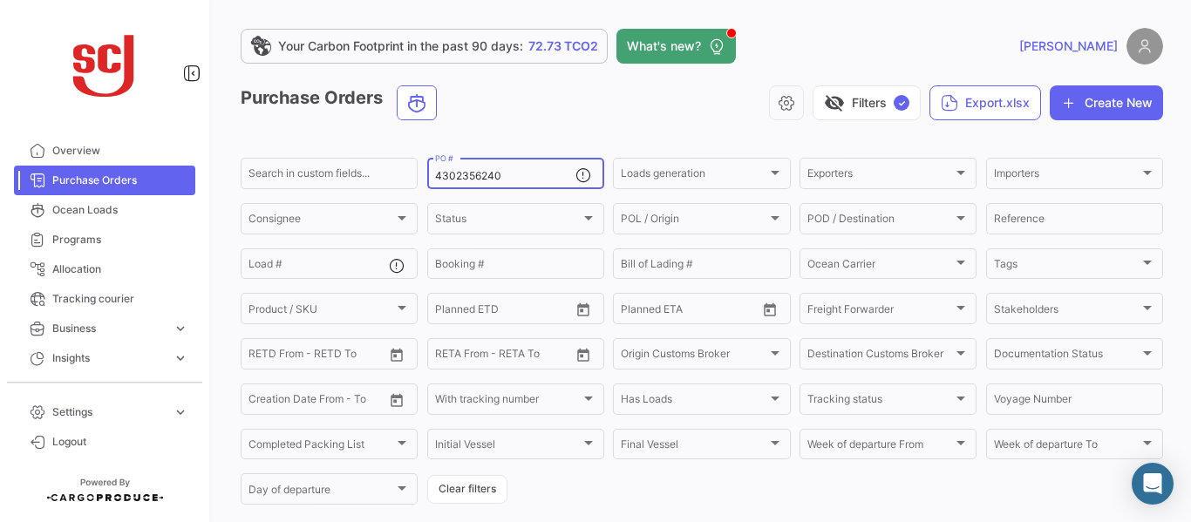
click at [515, 170] on input "4302356240" at bounding box center [505, 176] width 140 height 12
type input "4302354781"
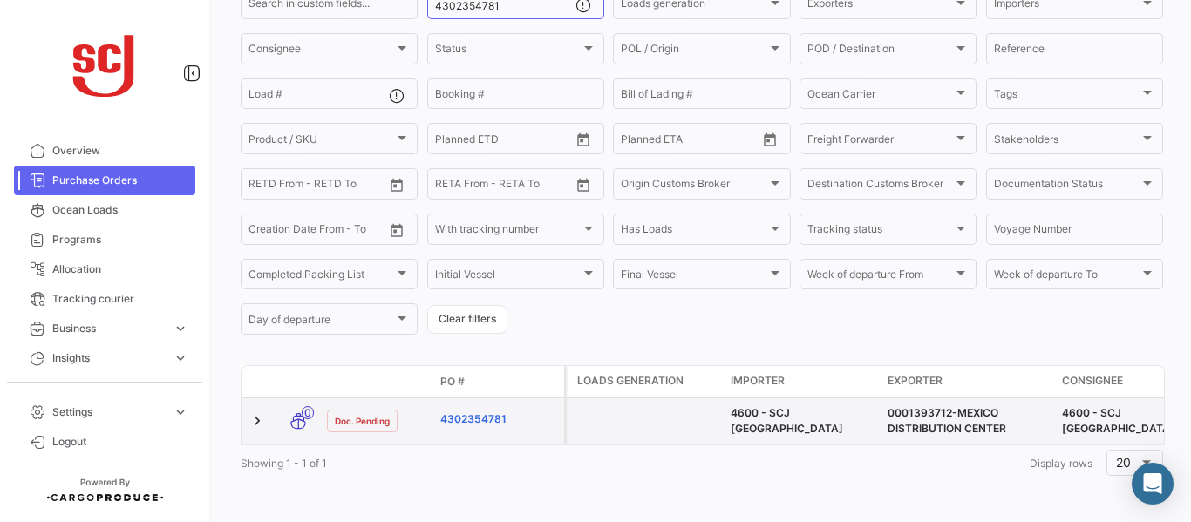
click at [480, 413] on link "4302354781" at bounding box center [498, 420] width 117 height 16
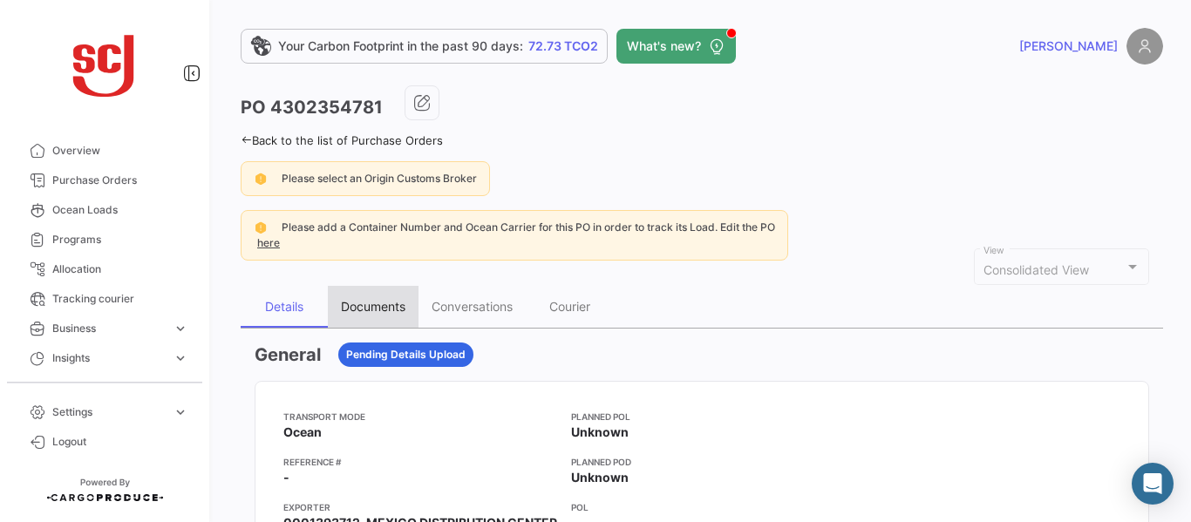
click at [353, 317] on div "Documents" at bounding box center [373, 307] width 91 height 42
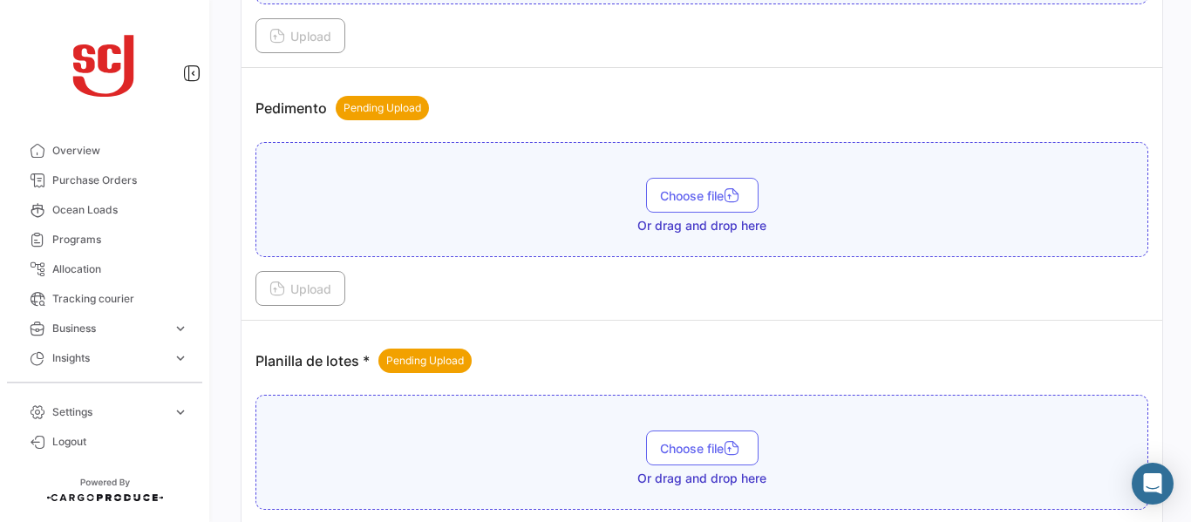
scroll to position [1935, 0]
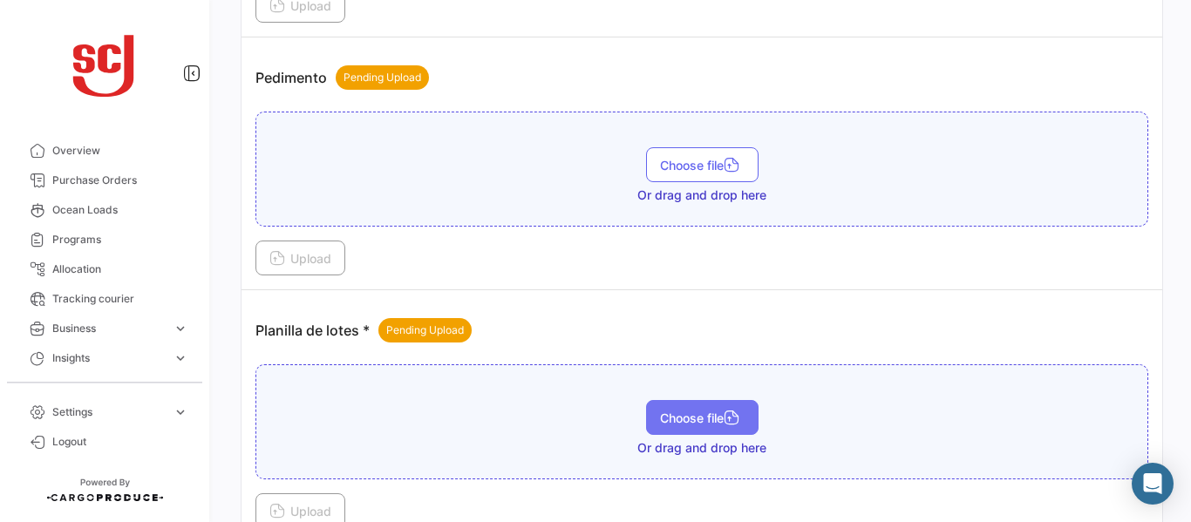
click at [691, 410] on button "Choose file" at bounding box center [702, 417] width 112 height 35
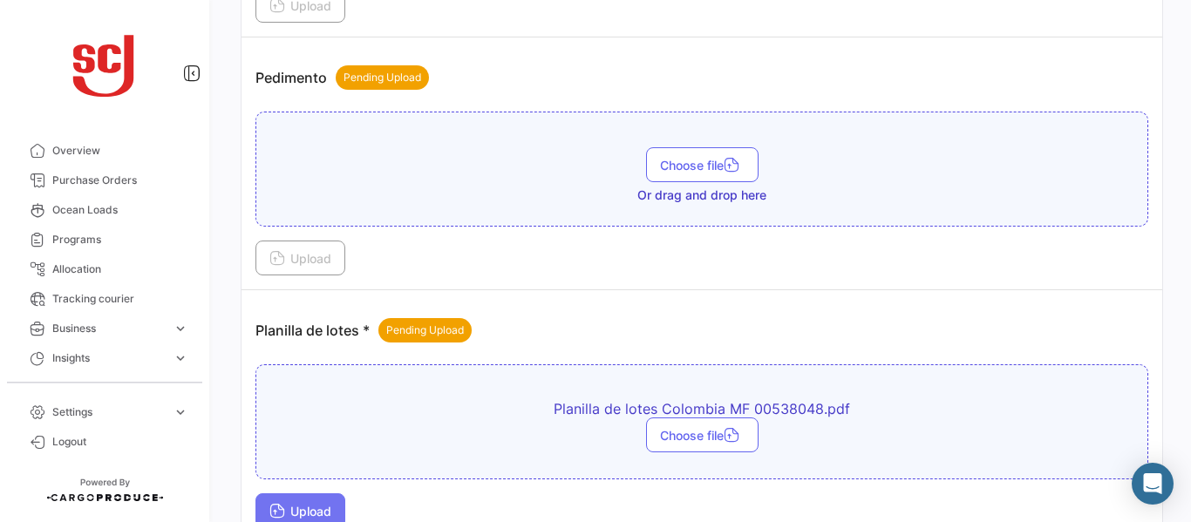
click at [309, 505] on span "Upload" at bounding box center [300, 511] width 62 height 15
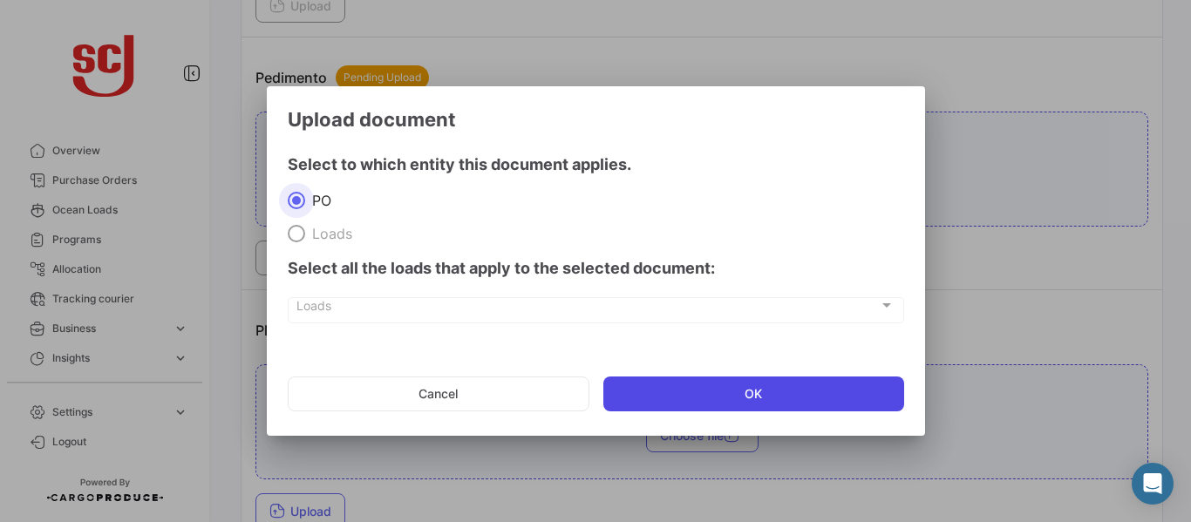
click at [706, 406] on button "OK" at bounding box center [753, 394] width 301 height 35
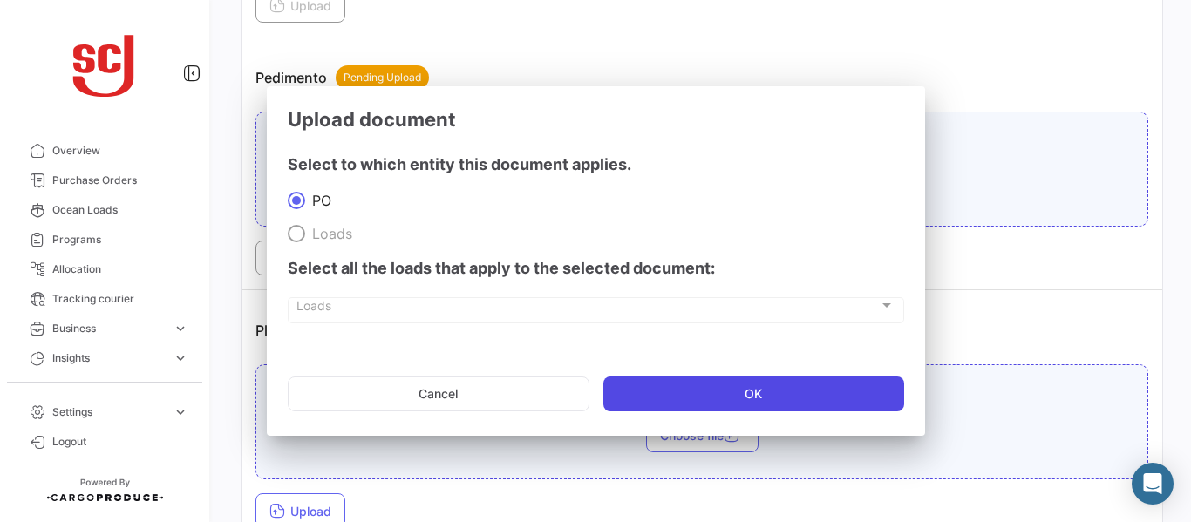
scroll to position [1941, 0]
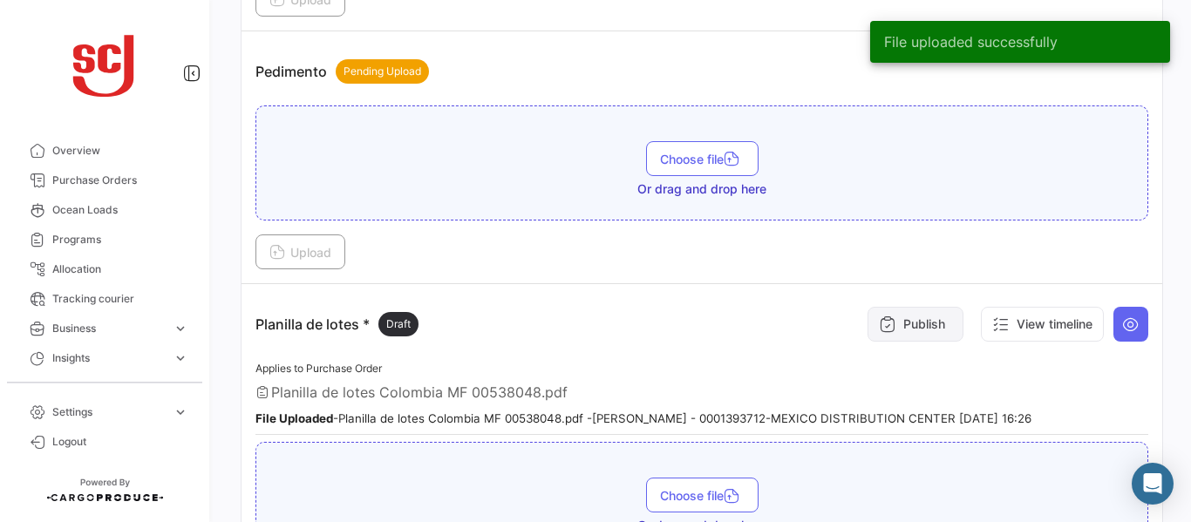
click at [900, 322] on button "Publish" at bounding box center [916, 324] width 96 height 35
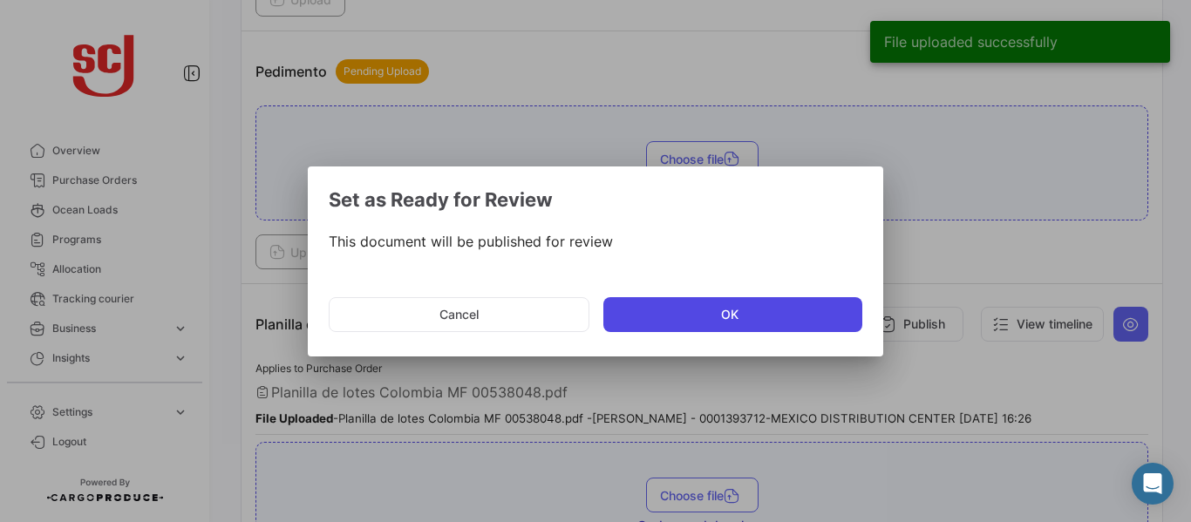
click at [665, 308] on button "OK" at bounding box center [732, 314] width 259 height 35
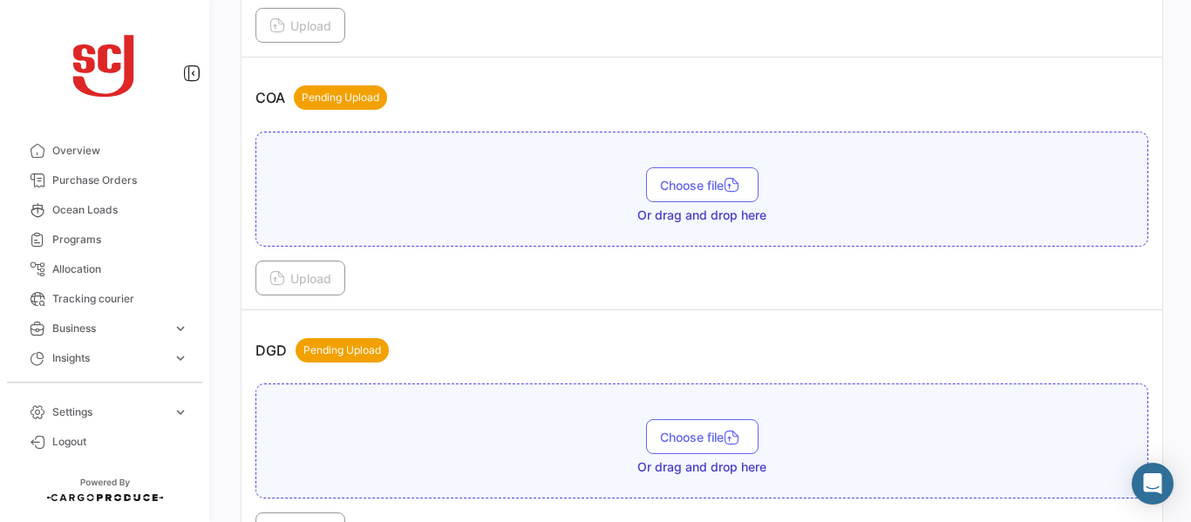
scroll to position [899, 0]
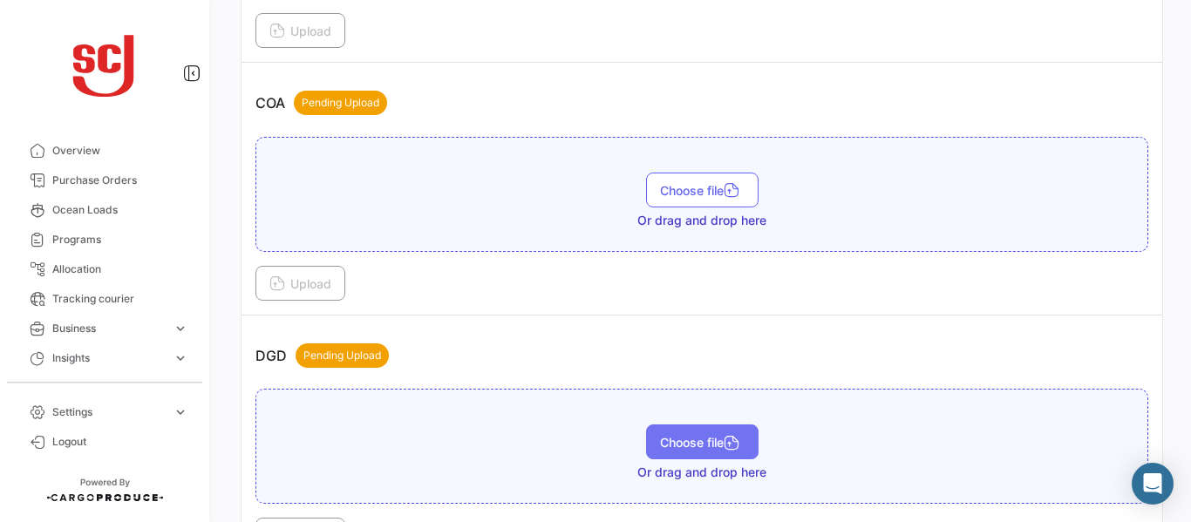
click at [665, 443] on span "Choose file" at bounding box center [702, 442] width 85 height 15
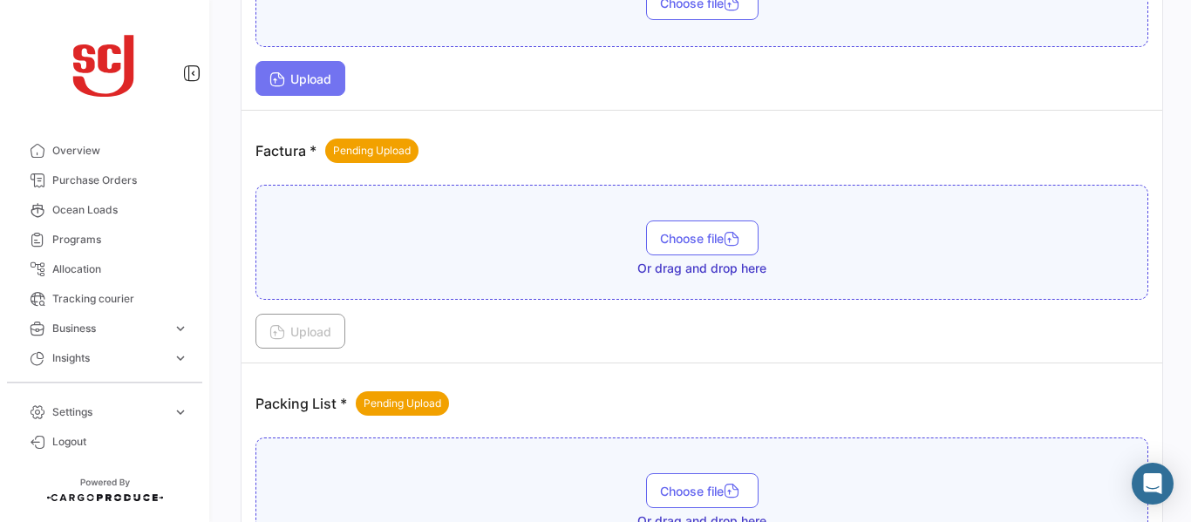
click at [330, 76] on span "Upload" at bounding box center [300, 78] width 62 height 15
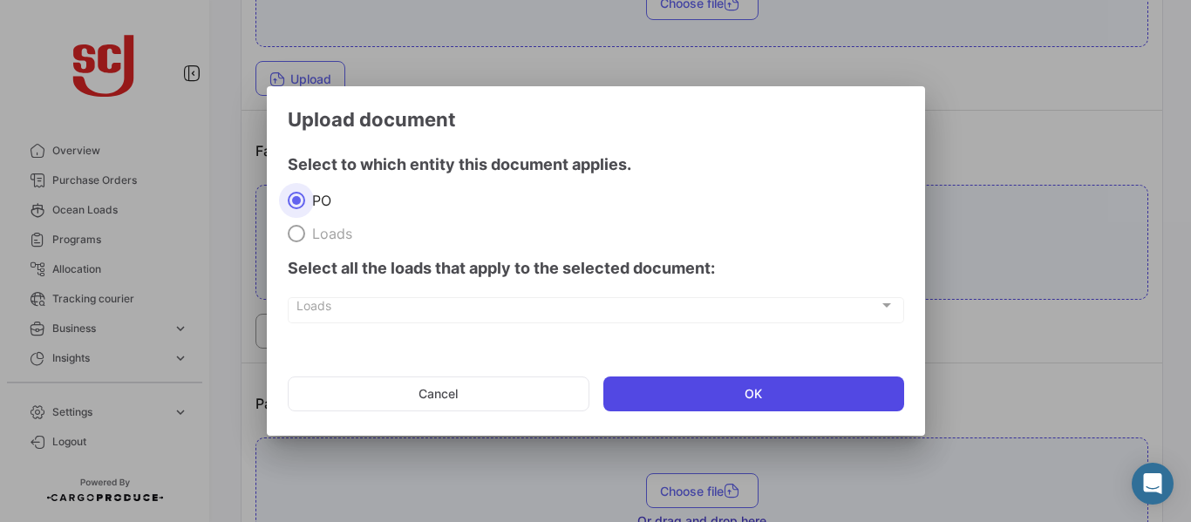
click at [690, 389] on button "OK" at bounding box center [753, 394] width 301 height 35
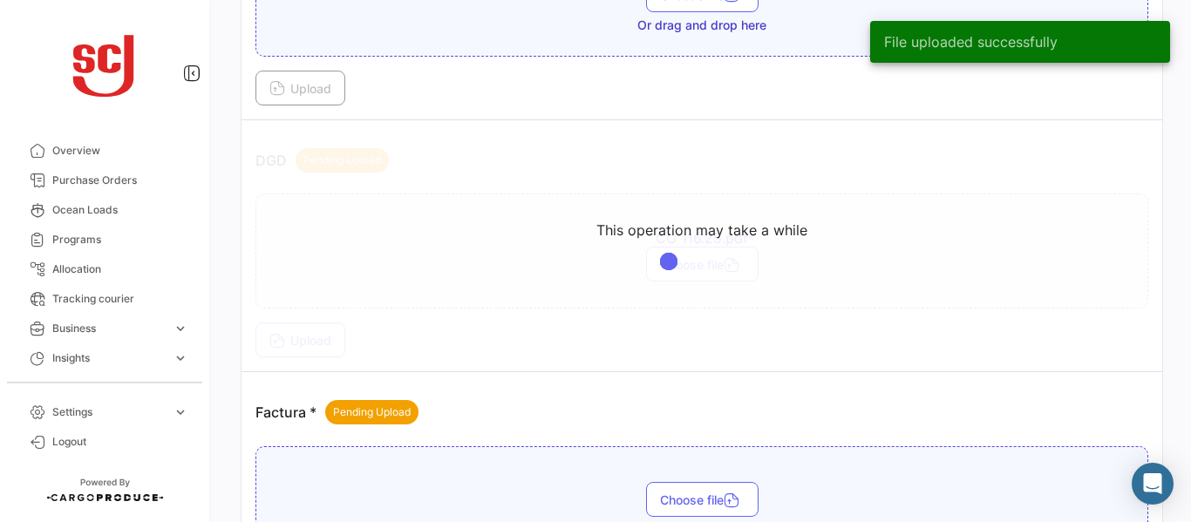
scroll to position [1110, 0]
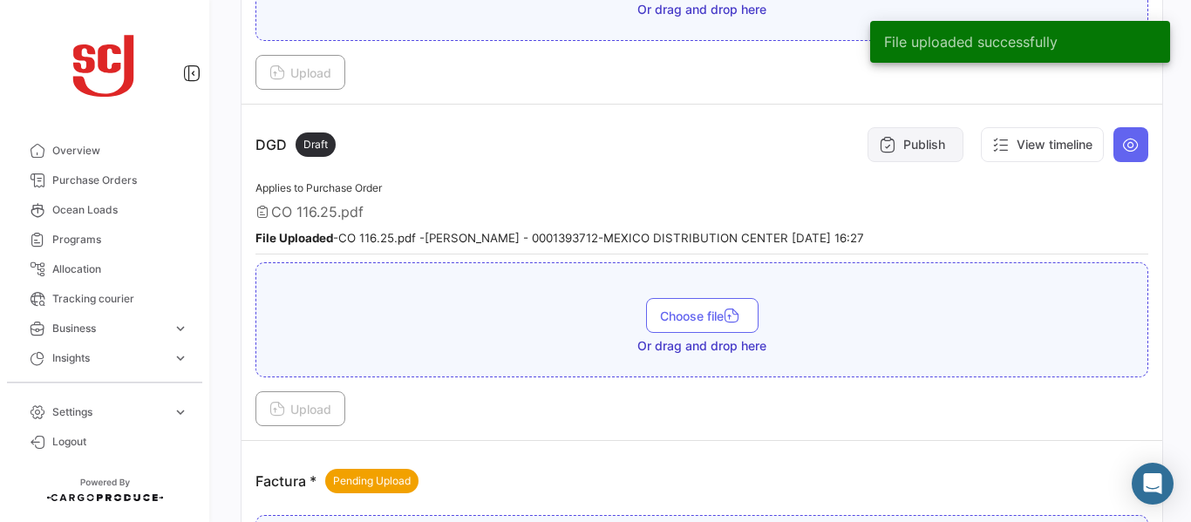
click at [891, 135] on button "Publish" at bounding box center [916, 144] width 96 height 35
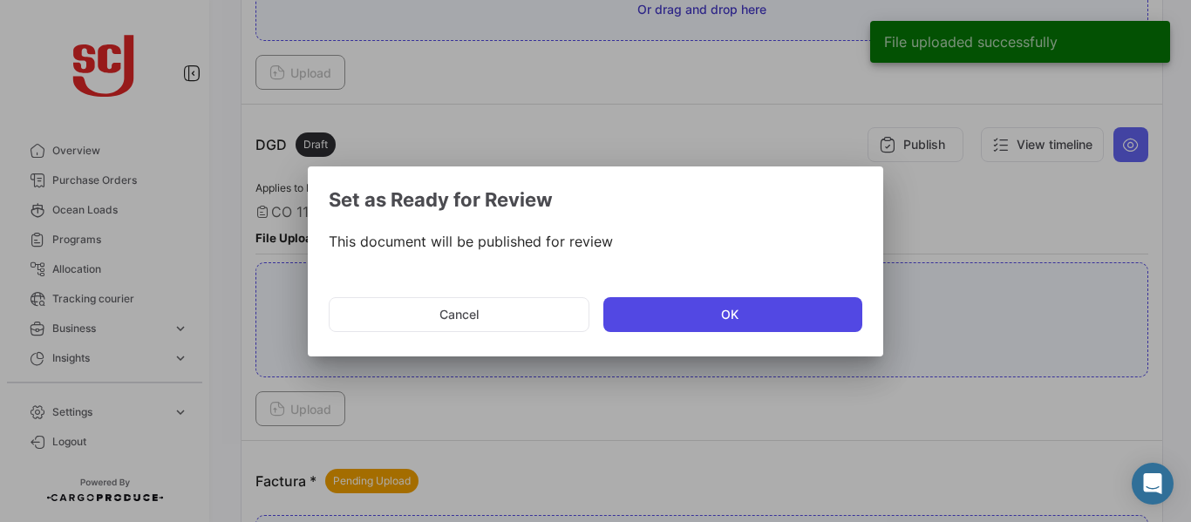
click at [618, 309] on button "OK" at bounding box center [732, 314] width 259 height 35
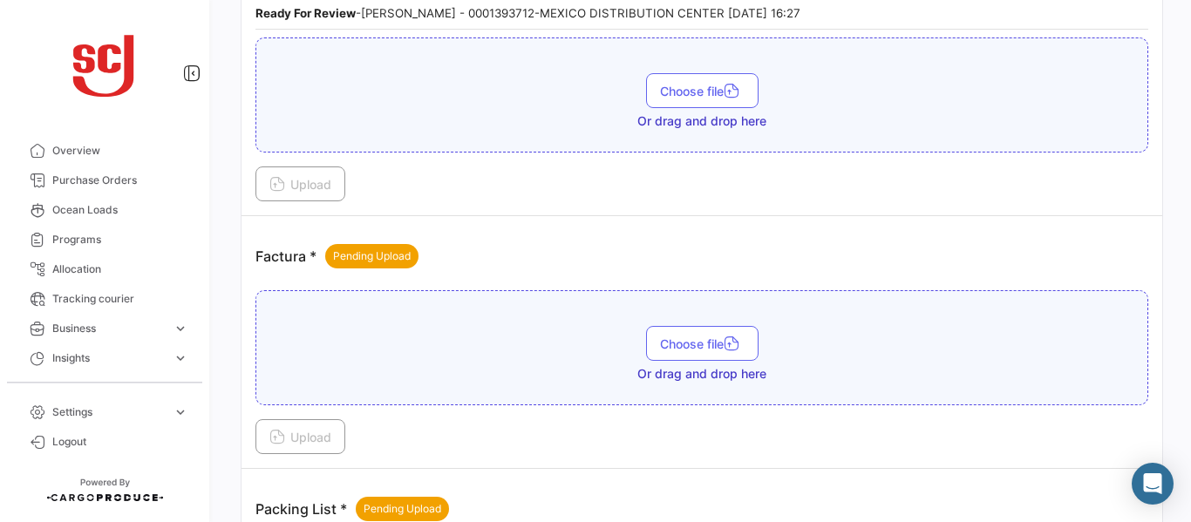
scroll to position [1361, 0]
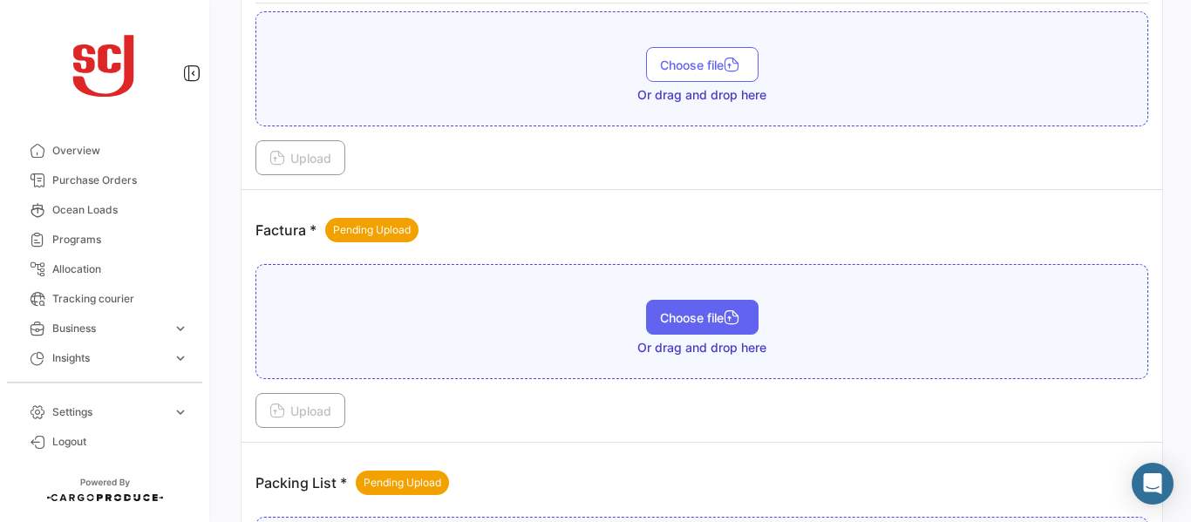
click at [684, 312] on span "Choose file" at bounding box center [702, 317] width 85 height 15
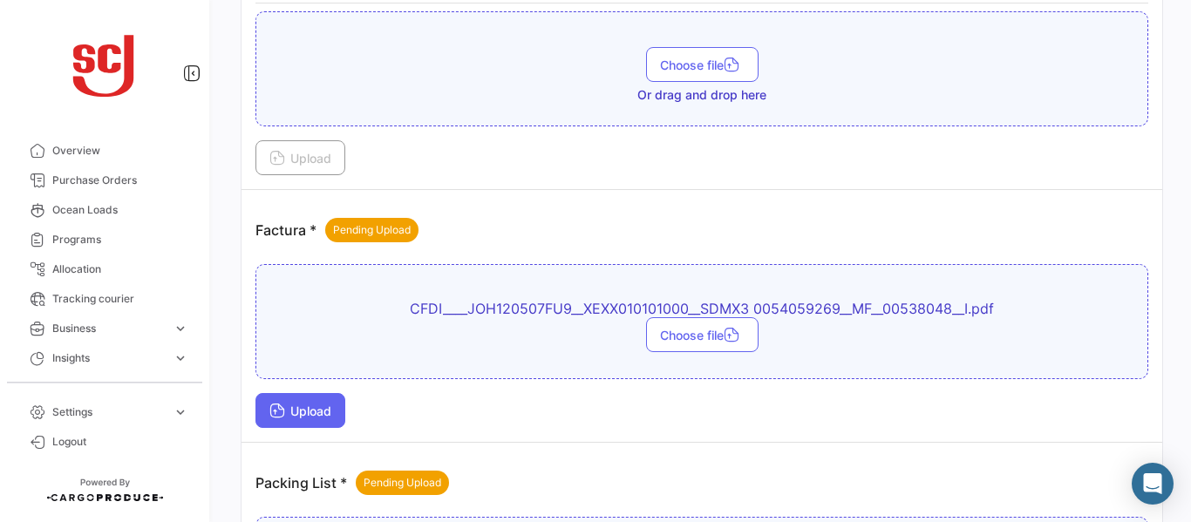
click at [317, 396] on button "Upload" at bounding box center [300, 410] width 90 height 35
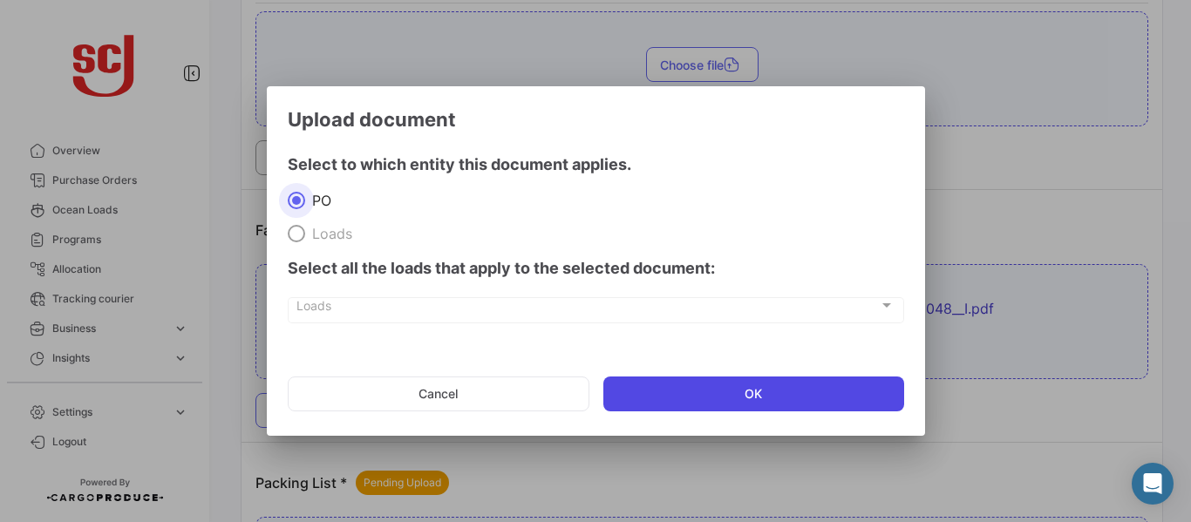
click at [677, 395] on button "OK" at bounding box center [753, 394] width 301 height 35
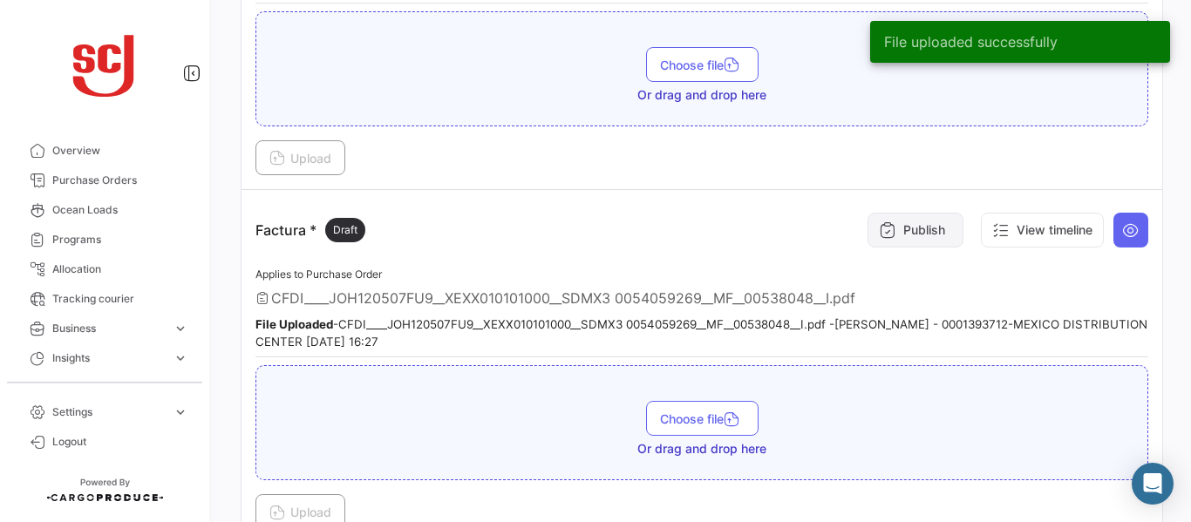
click at [899, 231] on button "Publish" at bounding box center [916, 230] width 96 height 35
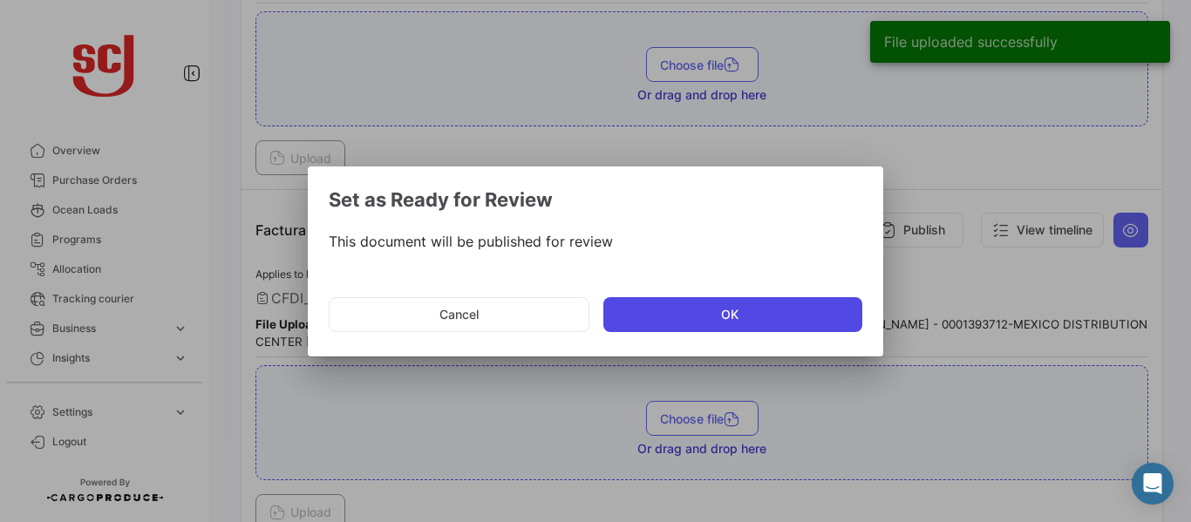
click at [637, 329] on button "OK" at bounding box center [732, 314] width 259 height 35
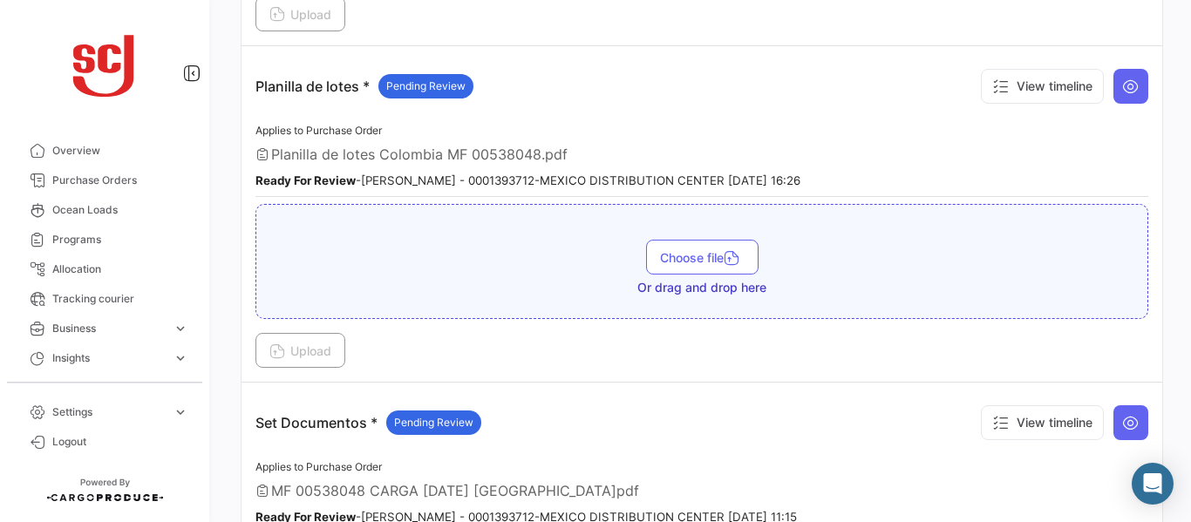
scroll to position [2364, 0]
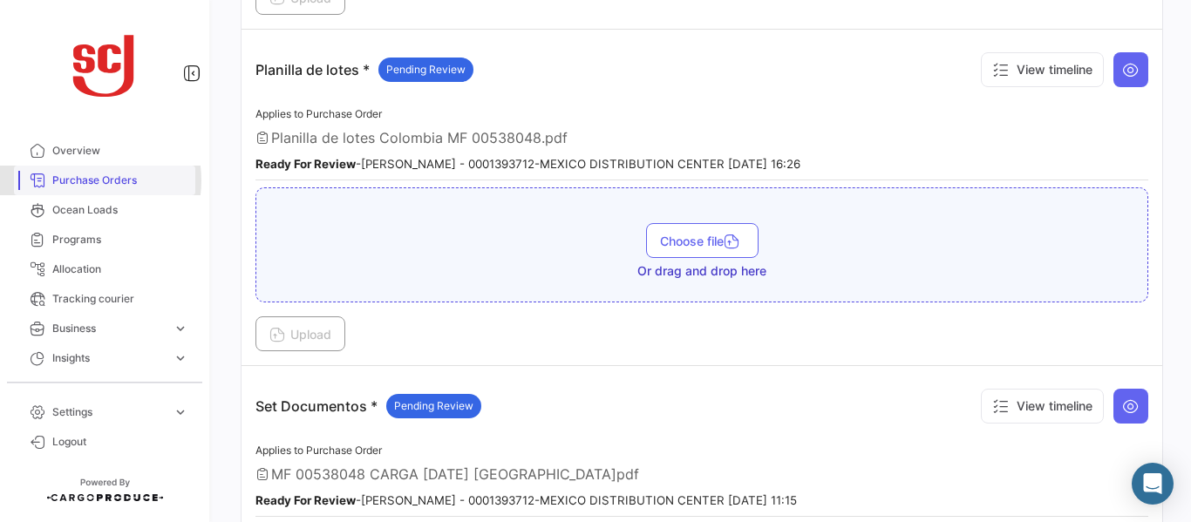
click at [80, 180] on span "Purchase Orders" at bounding box center [120, 181] width 136 height 16
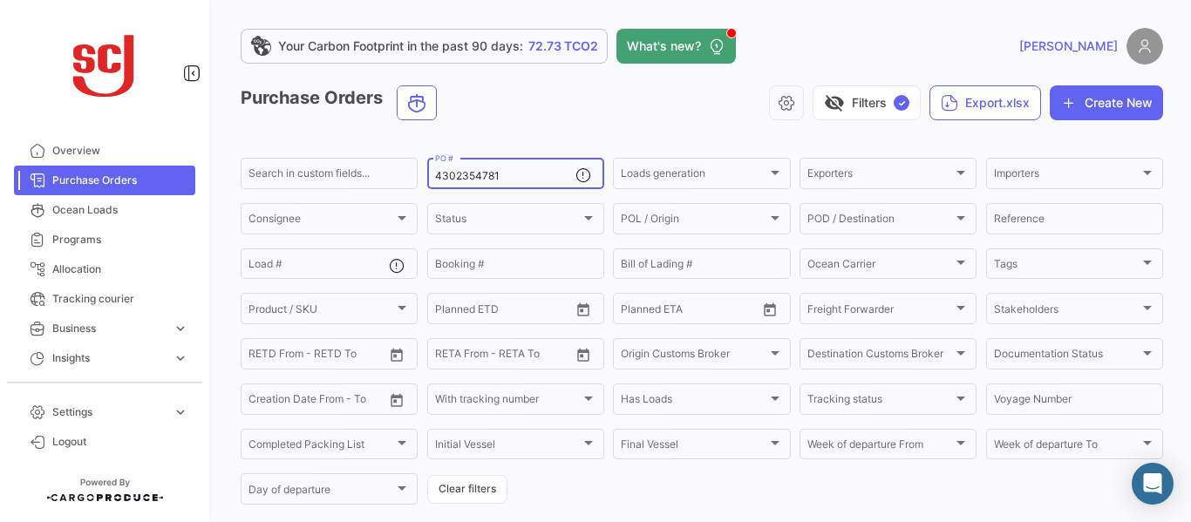
click at [530, 174] on input "4302354781" at bounding box center [505, 176] width 140 height 12
type input "4302356242"
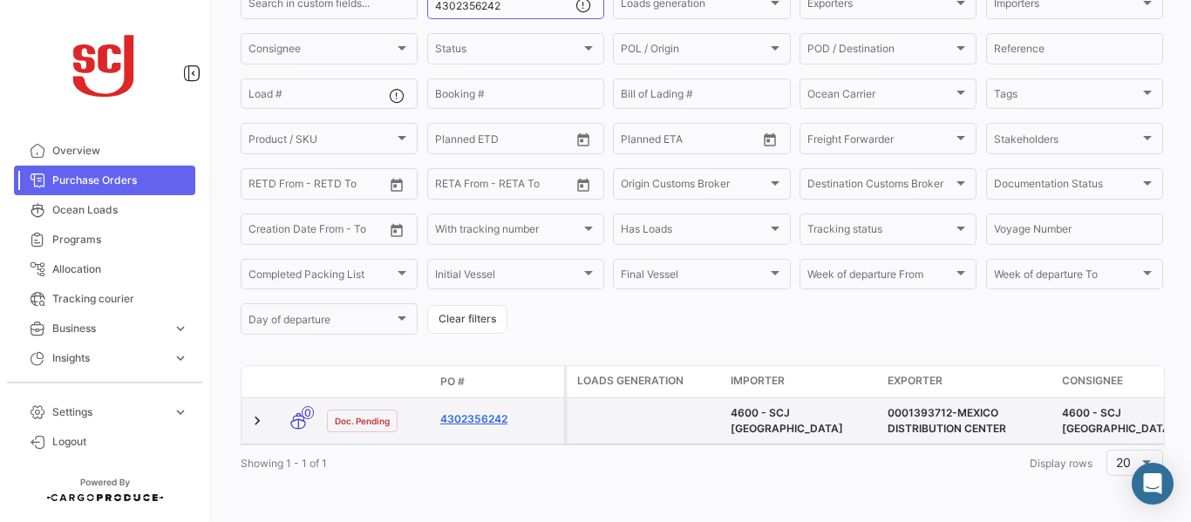
click at [490, 412] on link "4302356242" at bounding box center [498, 420] width 117 height 16
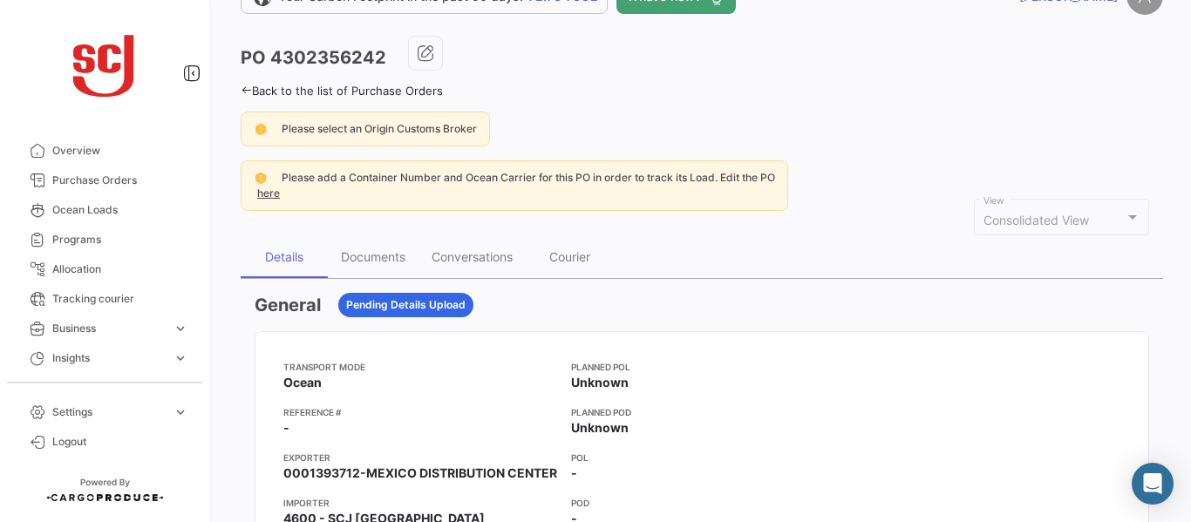
scroll to position [58, 0]
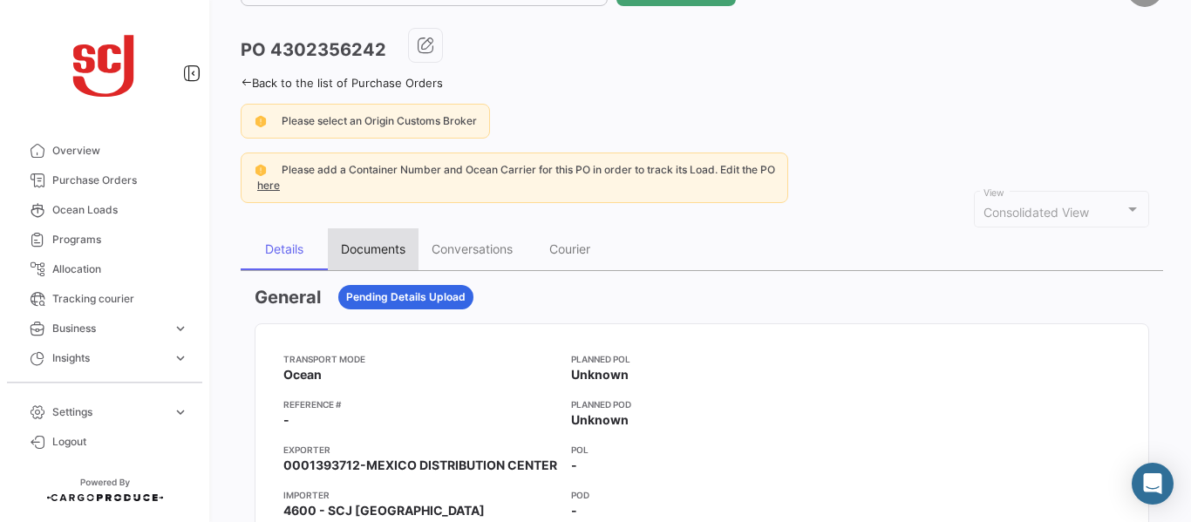
click at [363, 244] on div "Documents" at bounding box center [373, 249] width 65 height 15
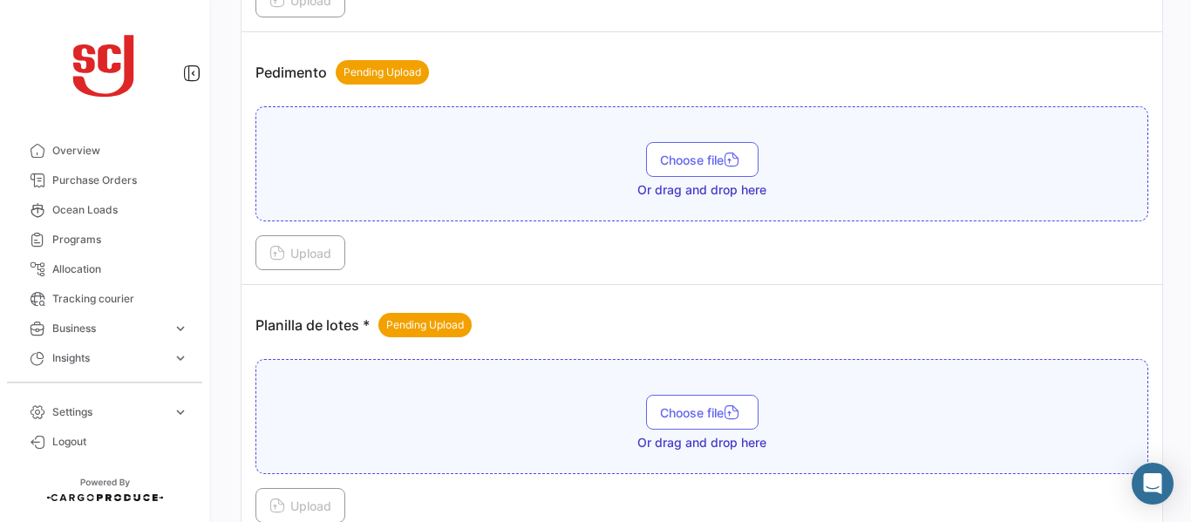
scroll to position [1935, 0]
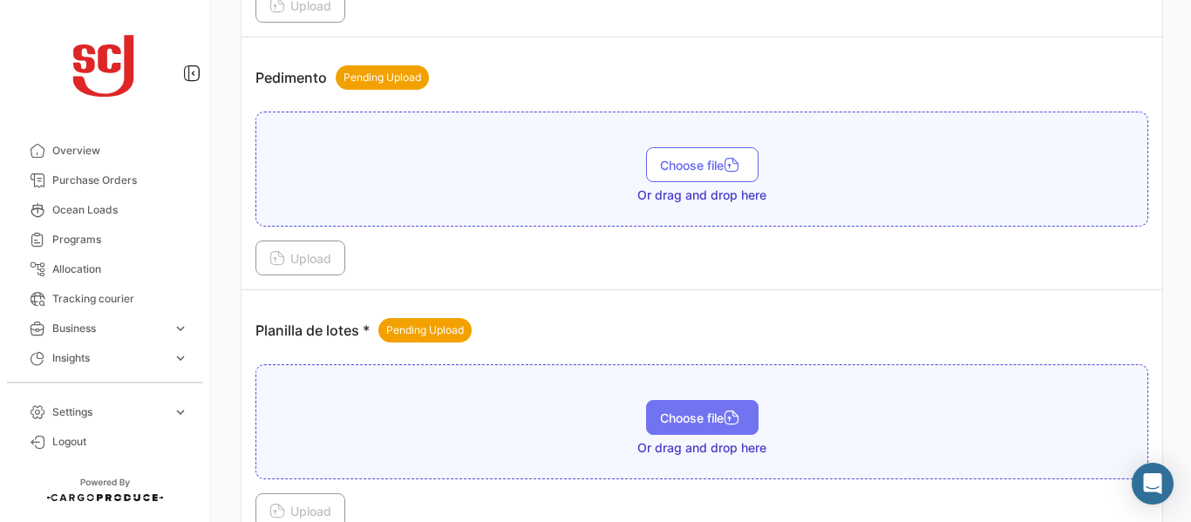
click at [662, 415] on span "Choose file" at bounding box center [702, 418] width 85 height 15
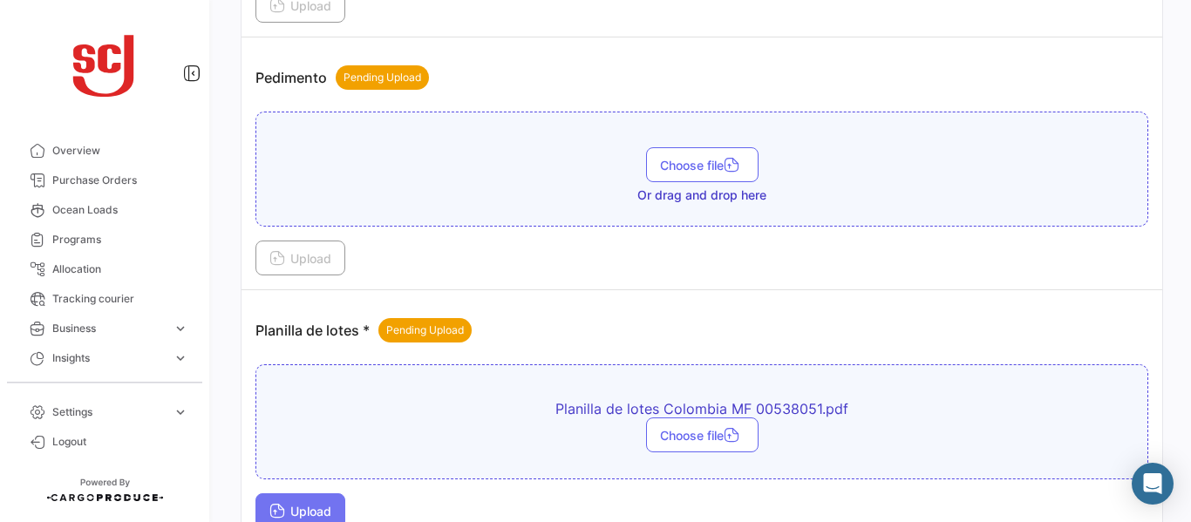
click at [304, 503] on button "Upload" at bounding box center [300, 510] width 90 height 35
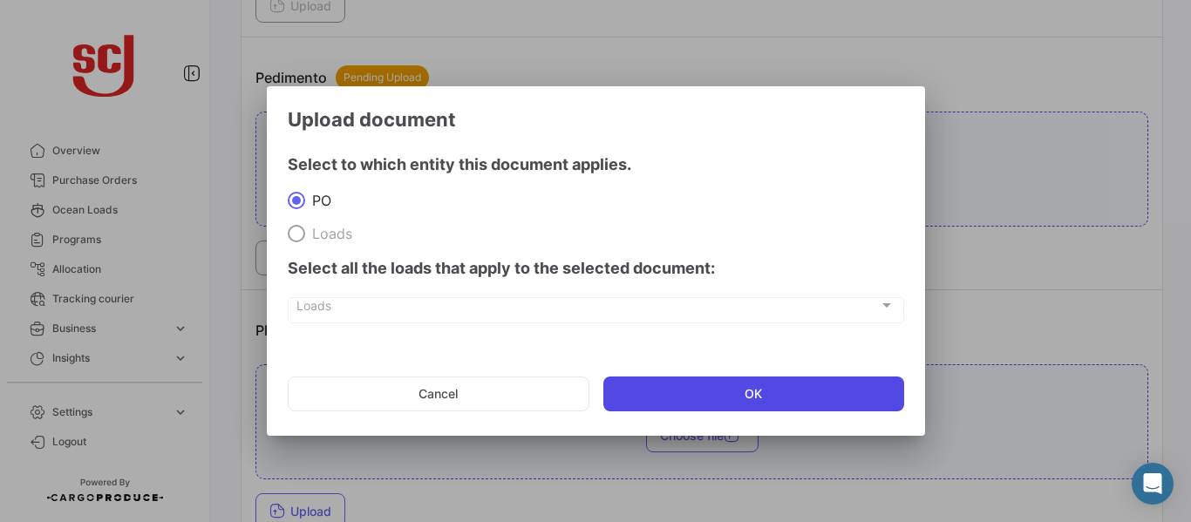
click at [698, 393] on button "OK" at bounding box center [753, 394] width 301 height 35
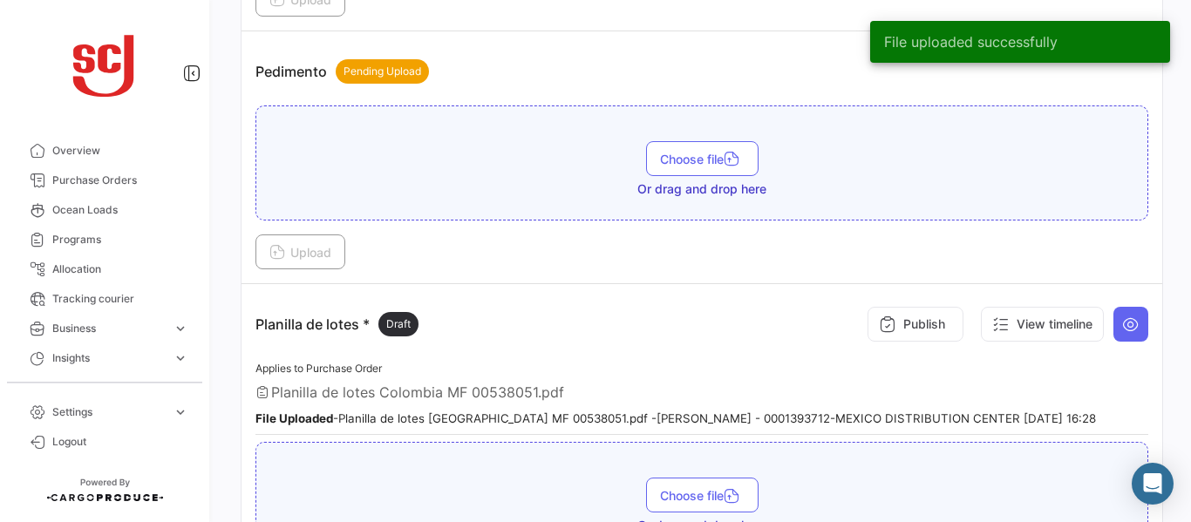
click at [895, 316] on button "Publish" at bounding box center [916, 324] width 96 height 35
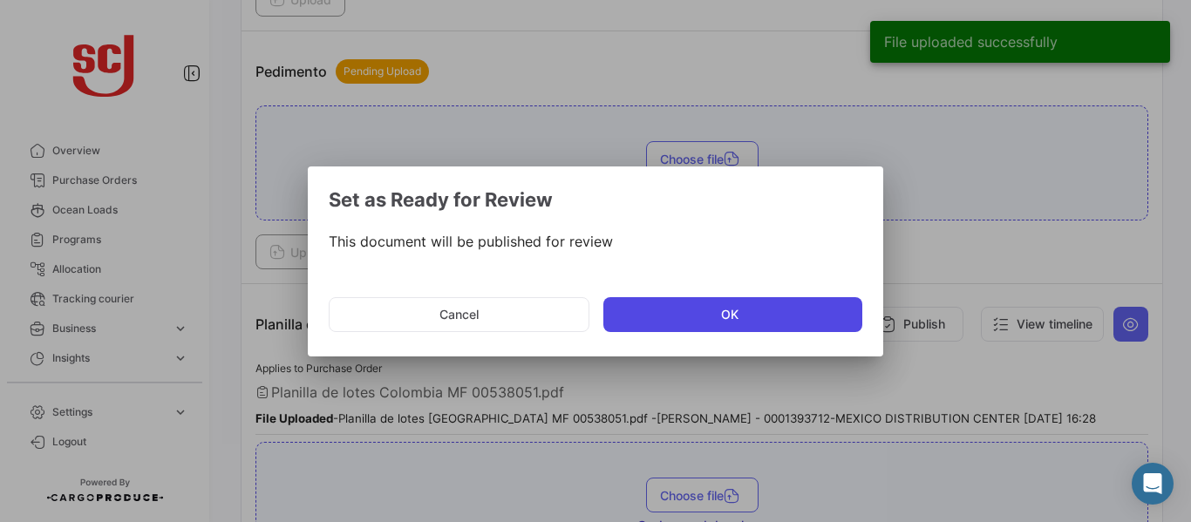
click at [660, 324] on button "OK" at bounding box center [732, 314] width 259 height 35
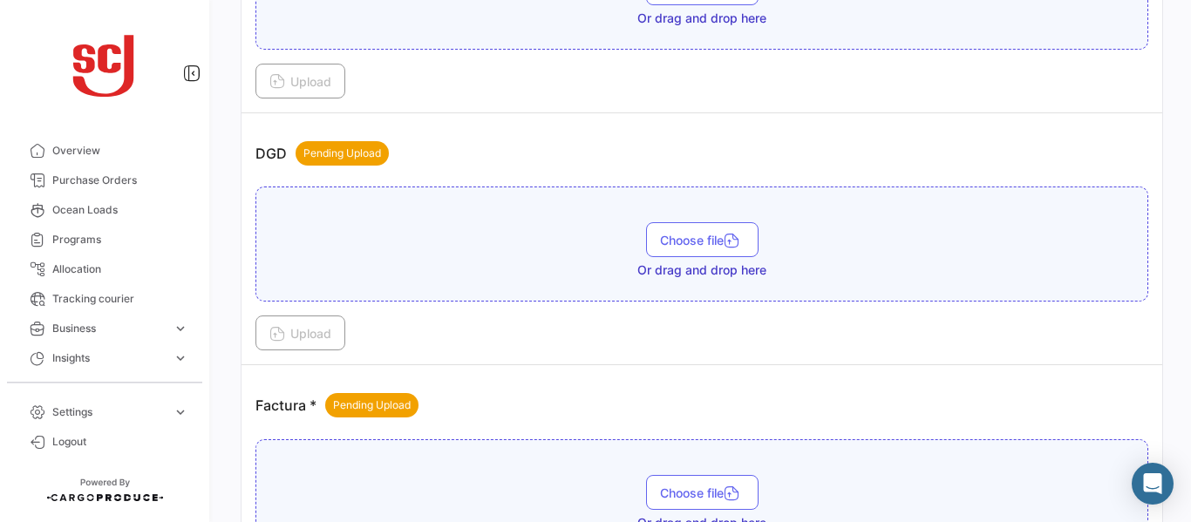
scroll to position [1096, 0]
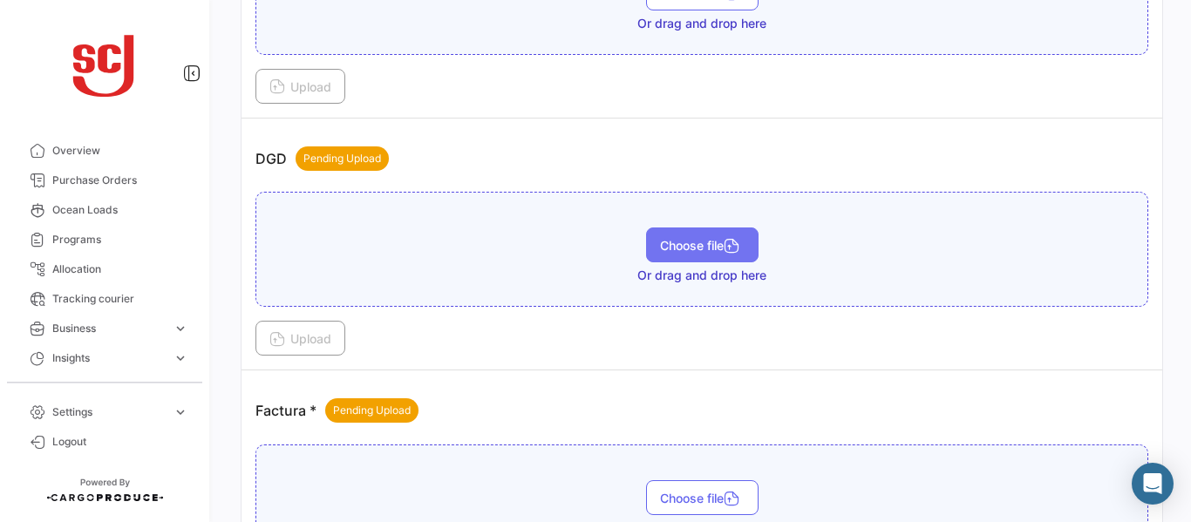
click at [698, 237] on button "Choose file" at bounding box center [702, 245] width 112 height 35
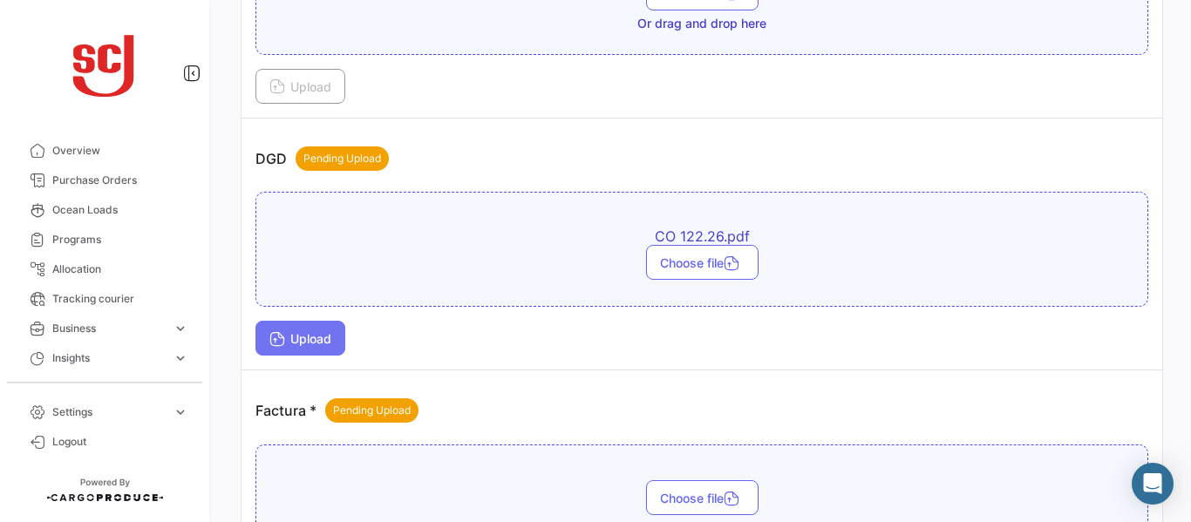
click at [330, 343] on span "Upload" at bounding box center [300, 338] width 62 height 15
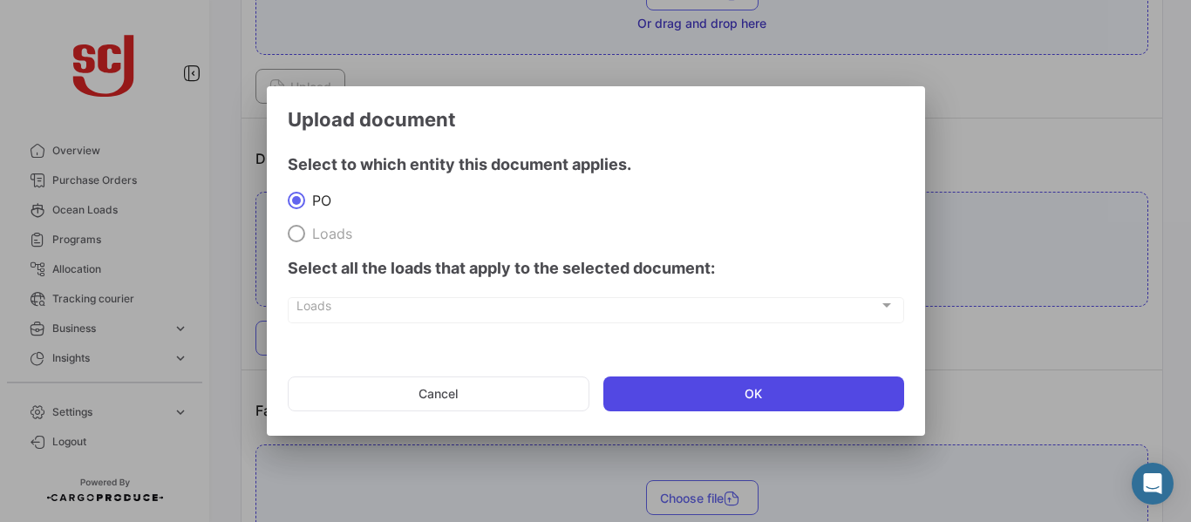
click at [685, 392] on button "OK" at bounding box center [753, 394] width 301 height 35
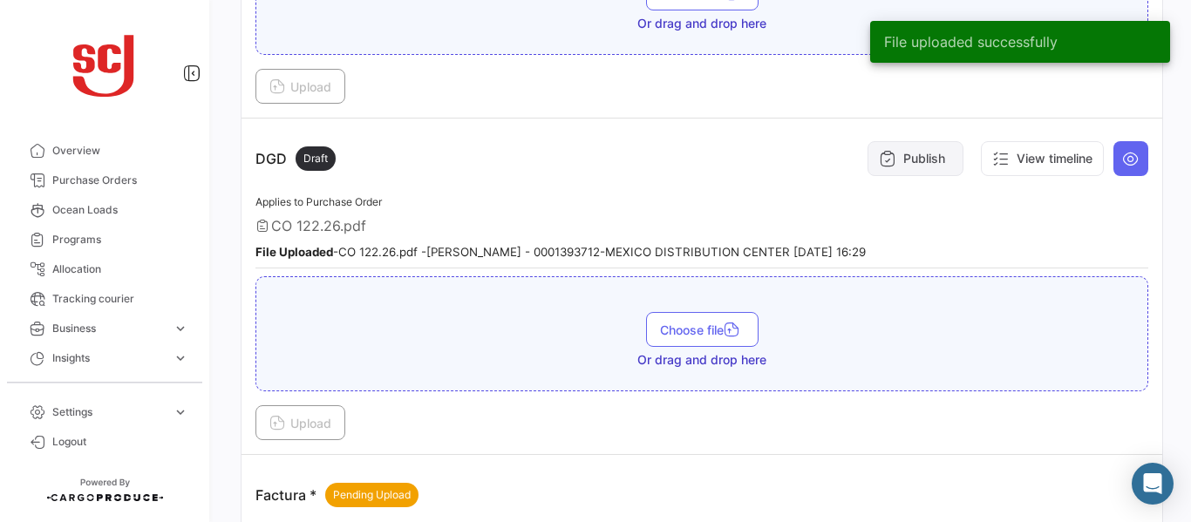
click at [888, 153] on button "Publish" at bounding box center [916, 158] width 96 height 35
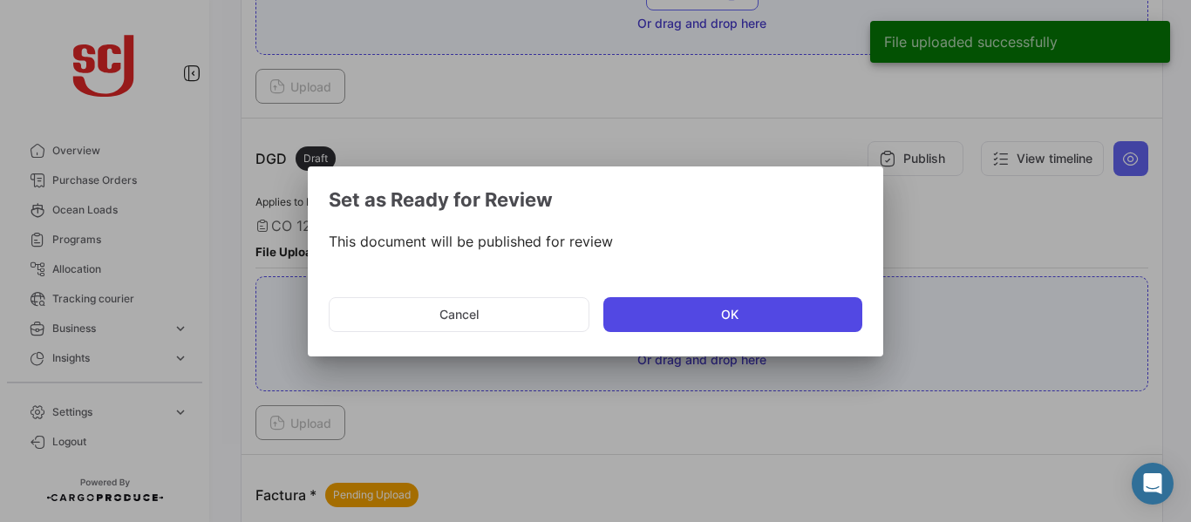
click at [641, 313] on button "OK" at bounding box center [732, 314] width 259 height 35
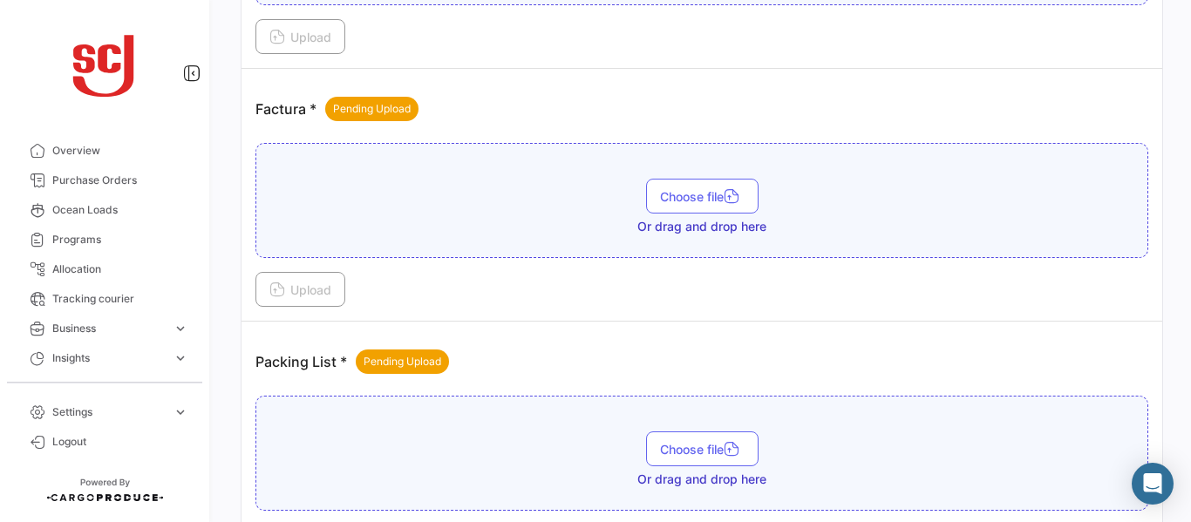
scroll to position [1487, 0]
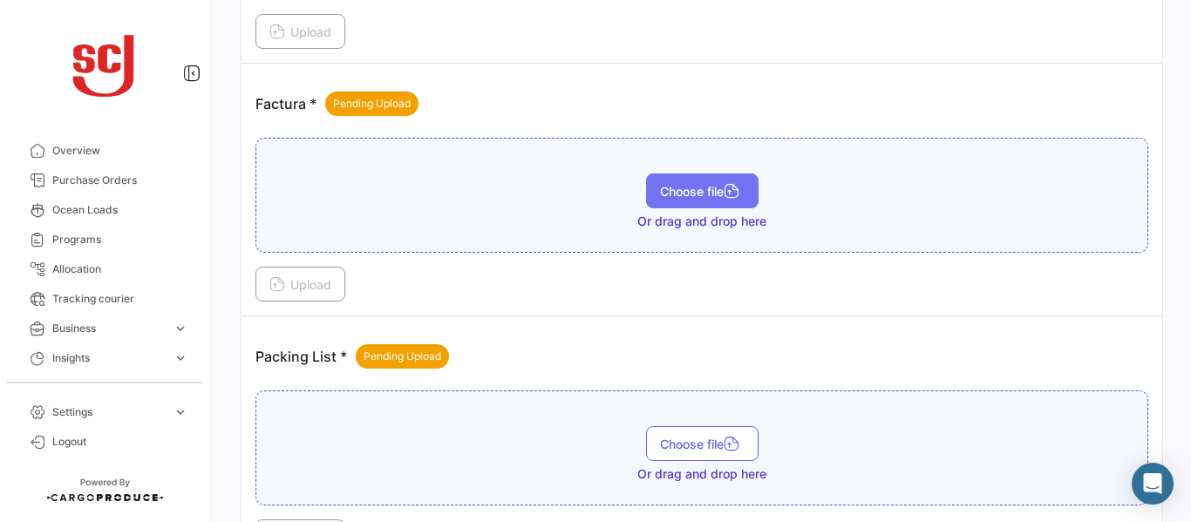
click at [660, 192] on span "Choose file" at bounding box center [702, 191] width 85 height 15
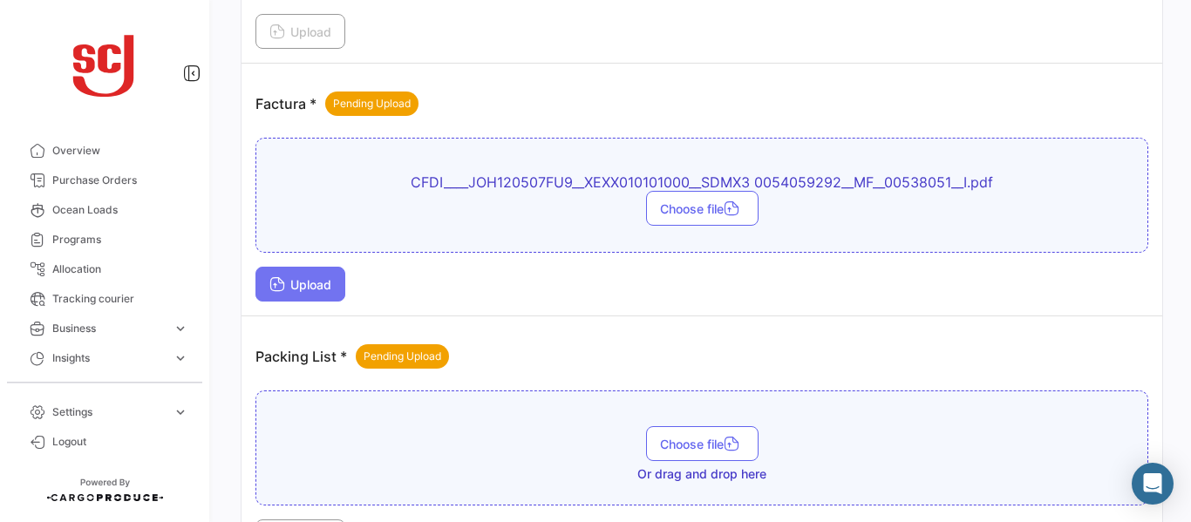
click at [294, 290] on span "Upload" at bounding box center [300, 284] width 62 height 15
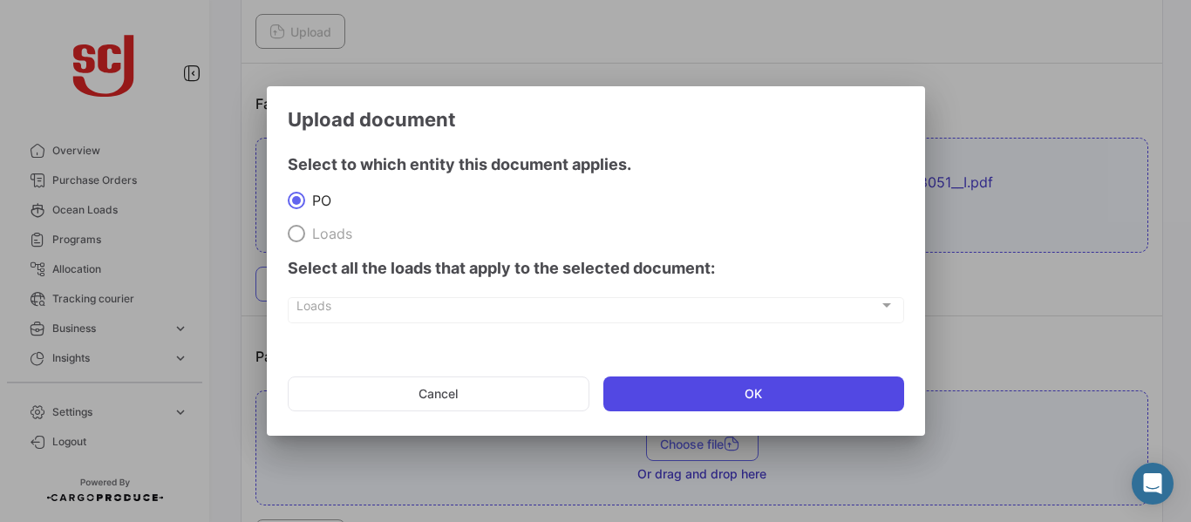
click at [715, 392] on button "OK" at bounding box center [753, 394] width 301 height 35
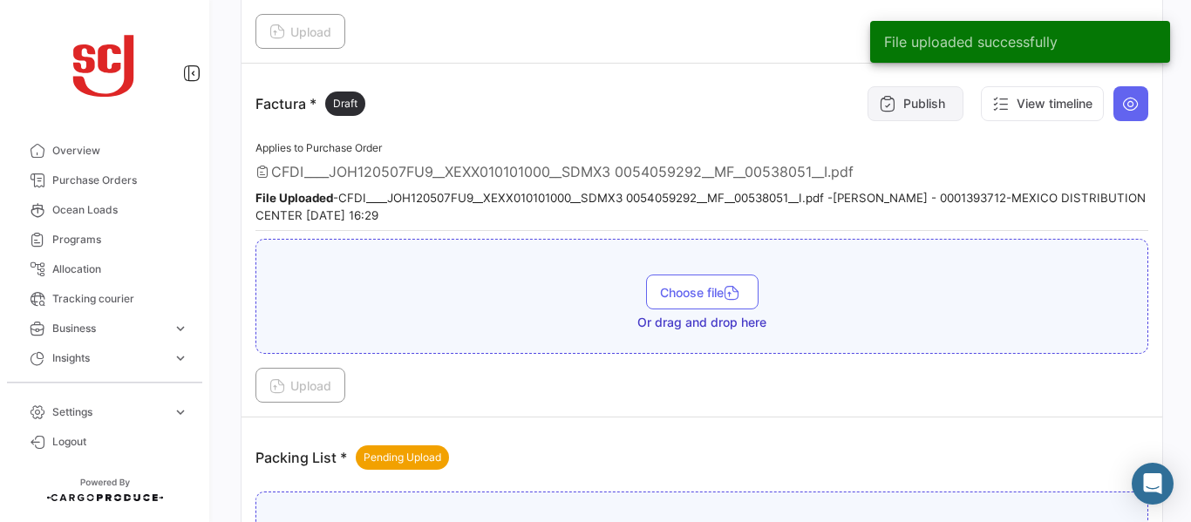
click at [900, 106] on button "Publish" at bounding box center [916, 103] width 96 height 35
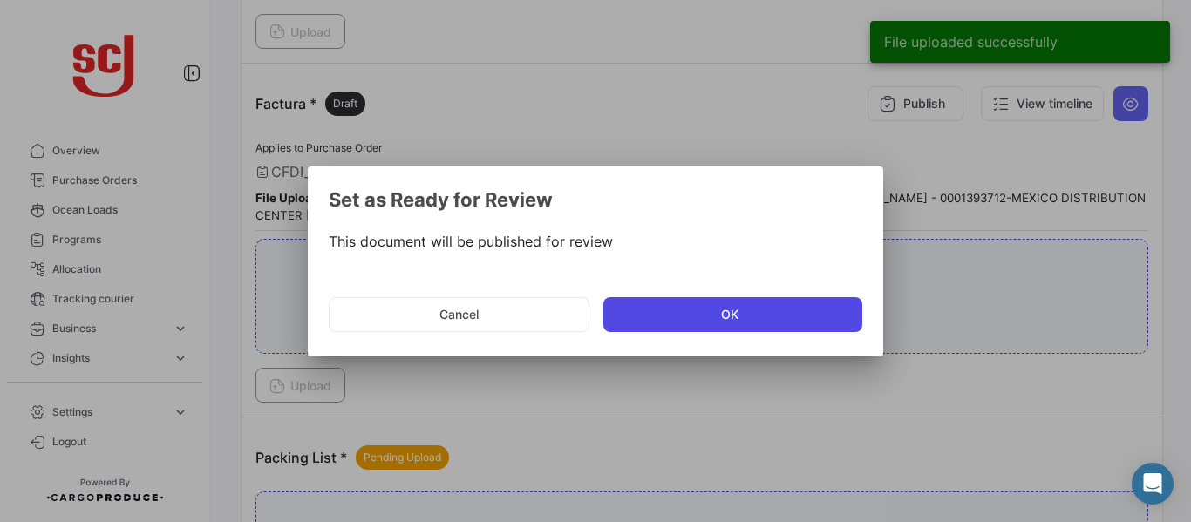
click at [636, 325] on button "OK" at bounding box center [732, 314] width 259 height 35
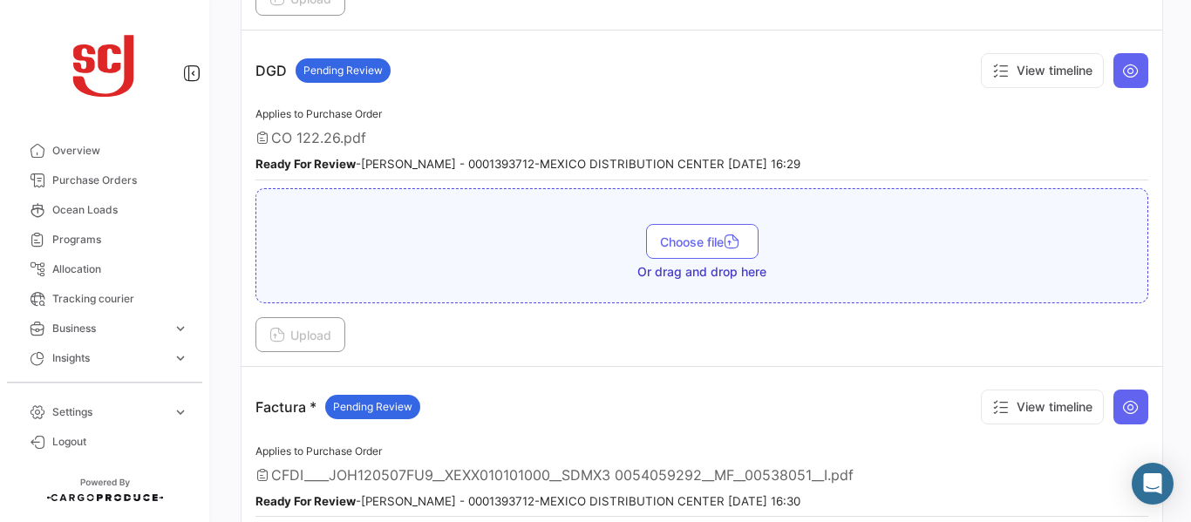
scroll to position [1157, 0]
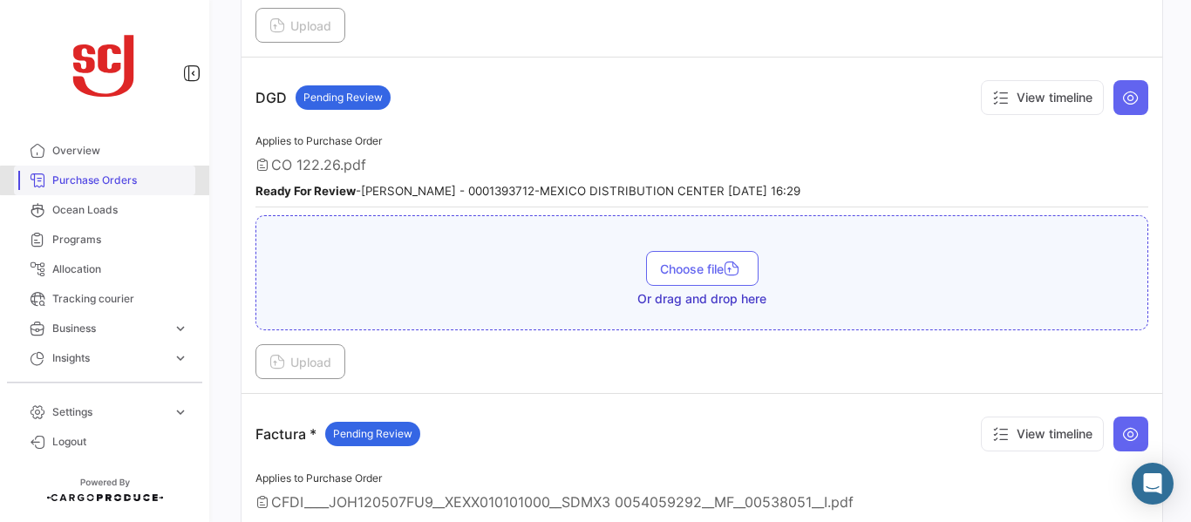
click at [106, 180] on span "Purchase Orders" at bounding box center [120, 181] width 136 height 16
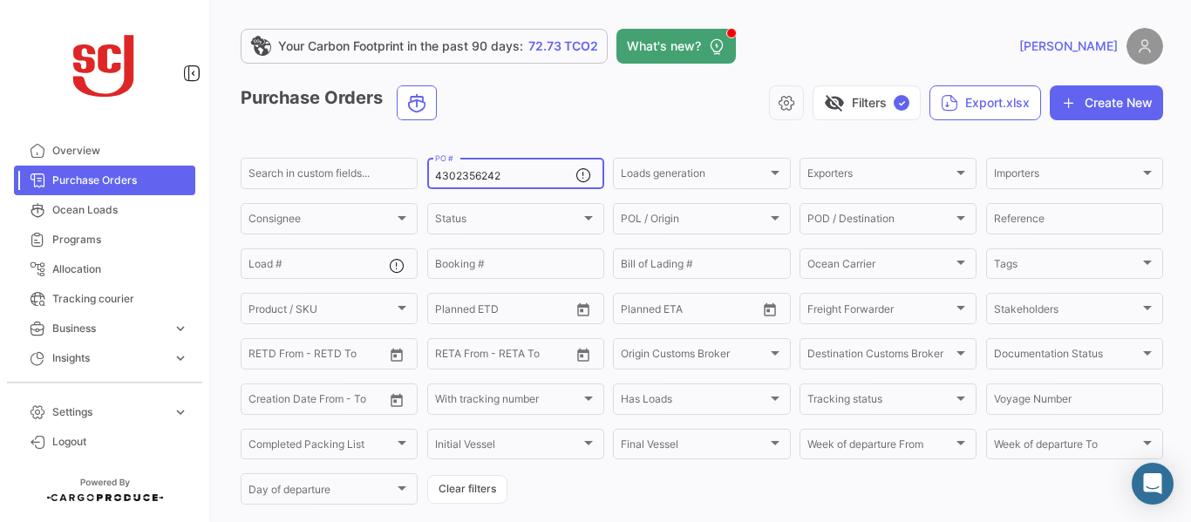
click at [505, 175] on input "4302356242" at bounding box center [505, 176] width 140 height 12
type input "4302353666"
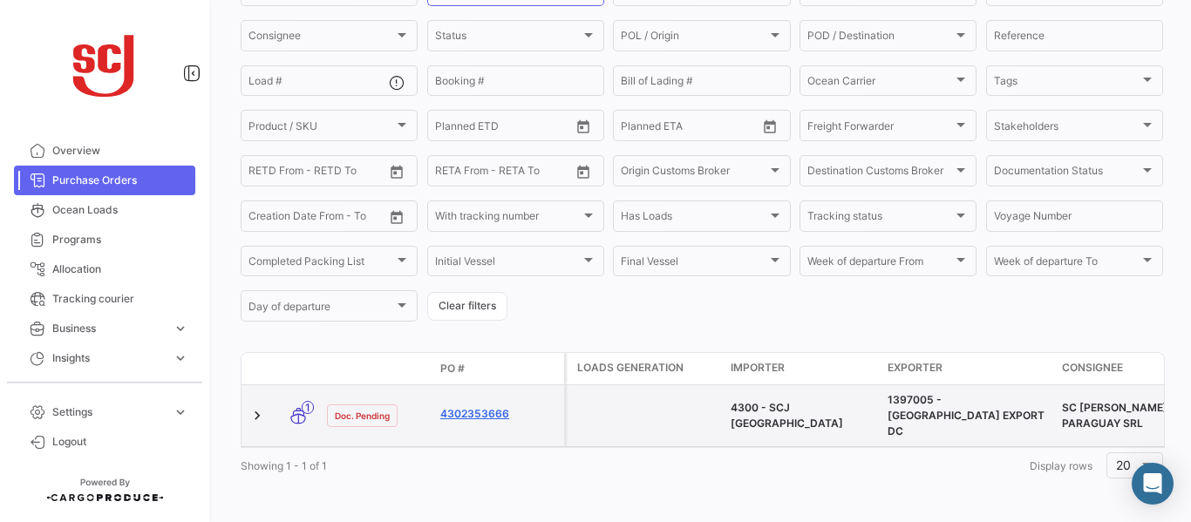
click at [471, 406] on link "4302353666" at bounding box center [498, 414] width 117 height 16
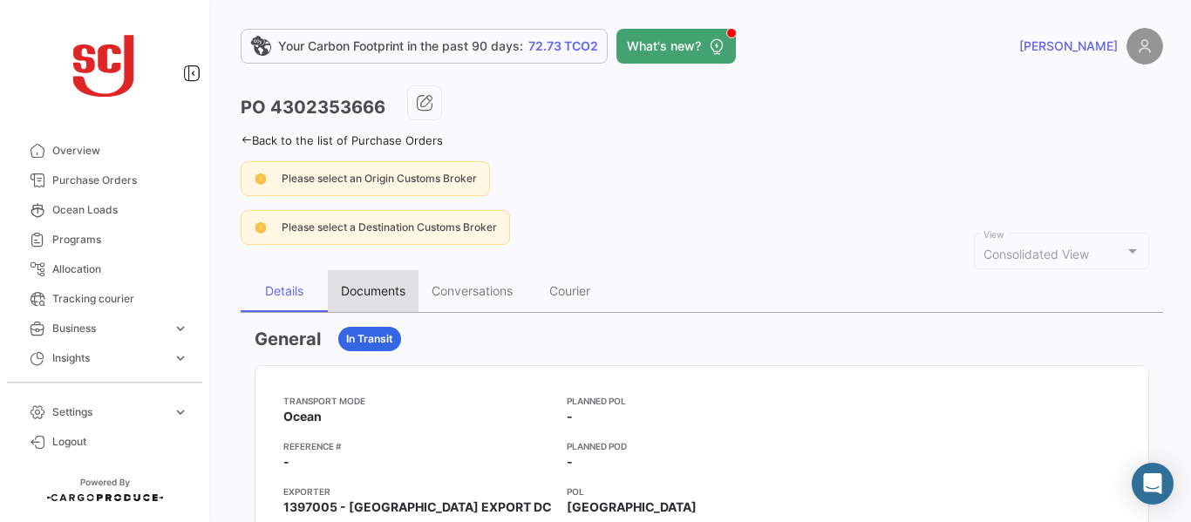
click at [364, 291] on div "Documents" at bounding box center [373, 290] width 65 height 15
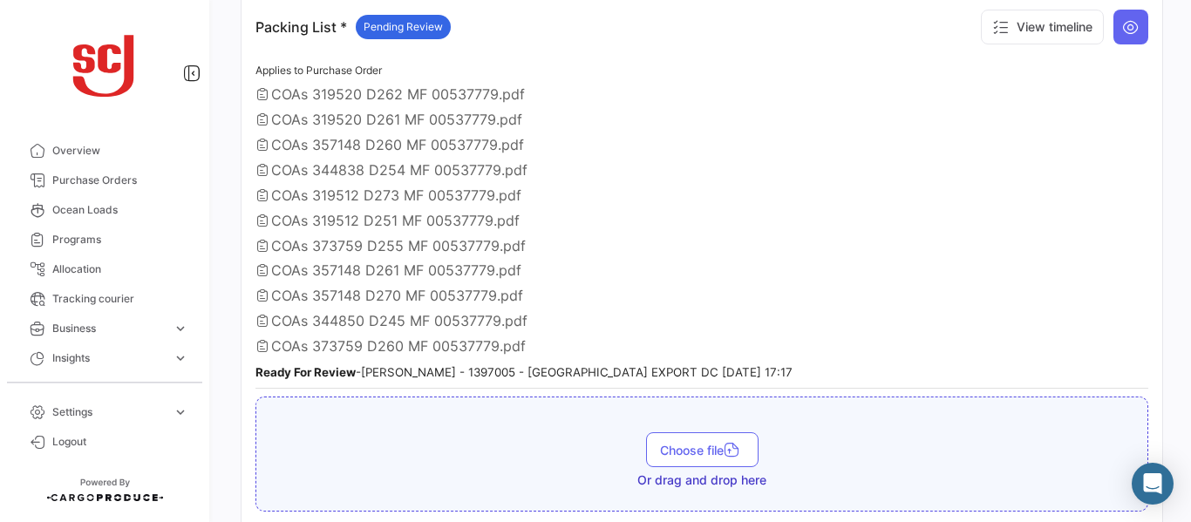
scroll to position [1366, 0]
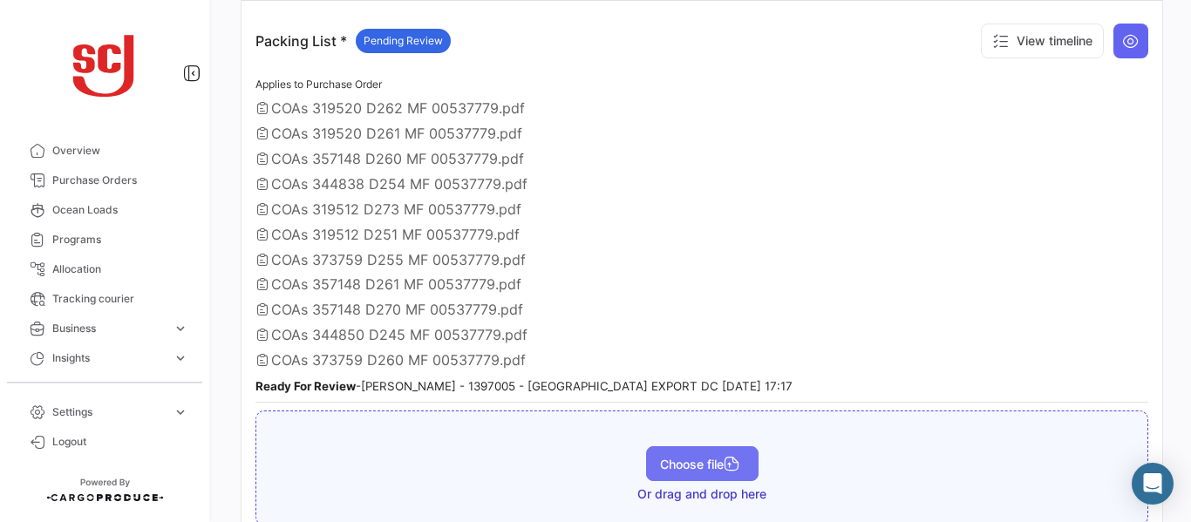
click at [676, 461] on span "Choose file" at bounding box center [702, 464] width 85 height 15
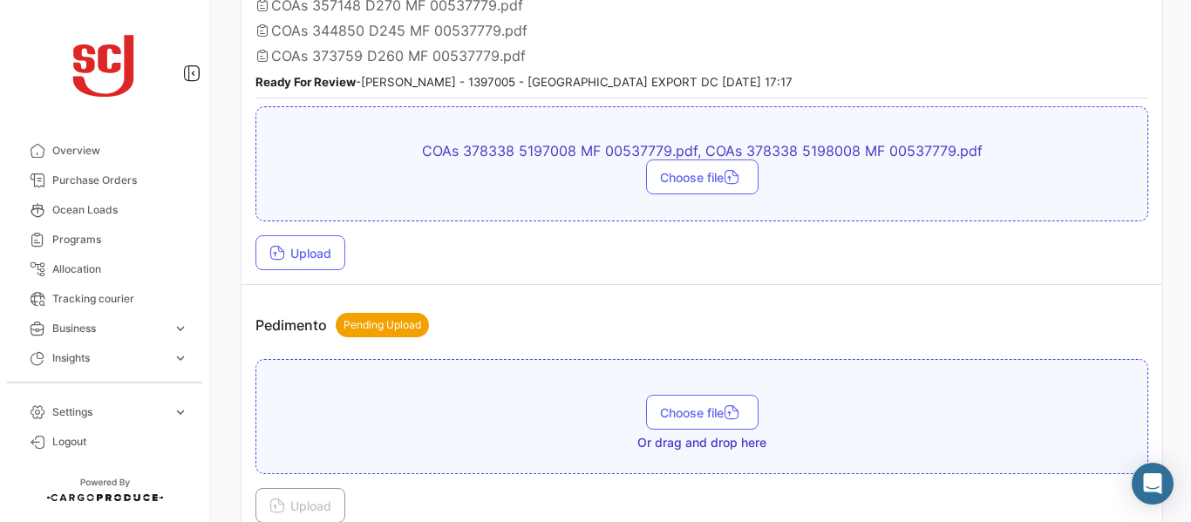
scroll to position [1707, 0]
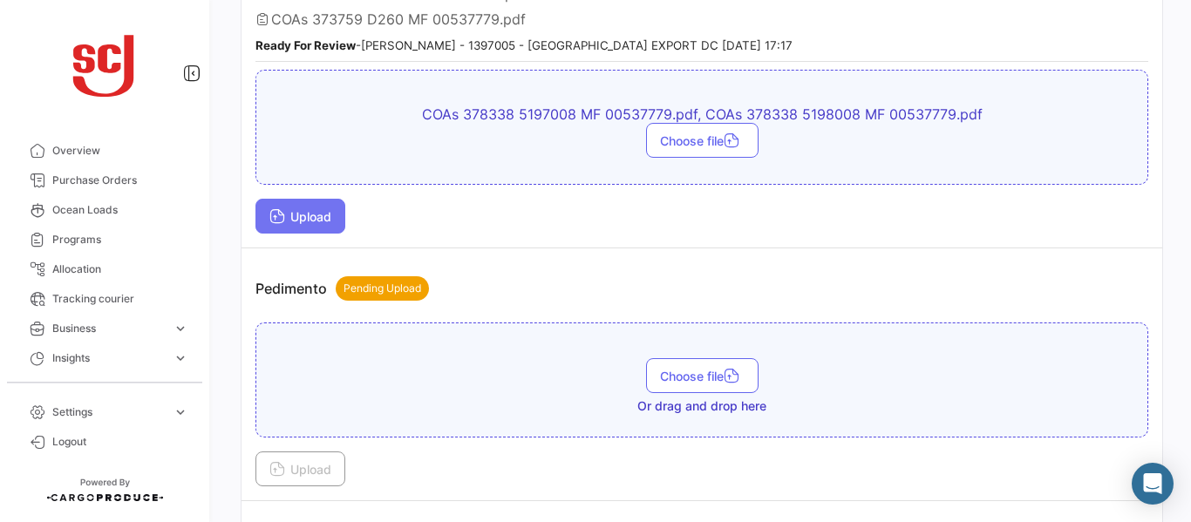
click at [325, 208] on button "Upload" at bounding box center [300, 216] width 90 height 35
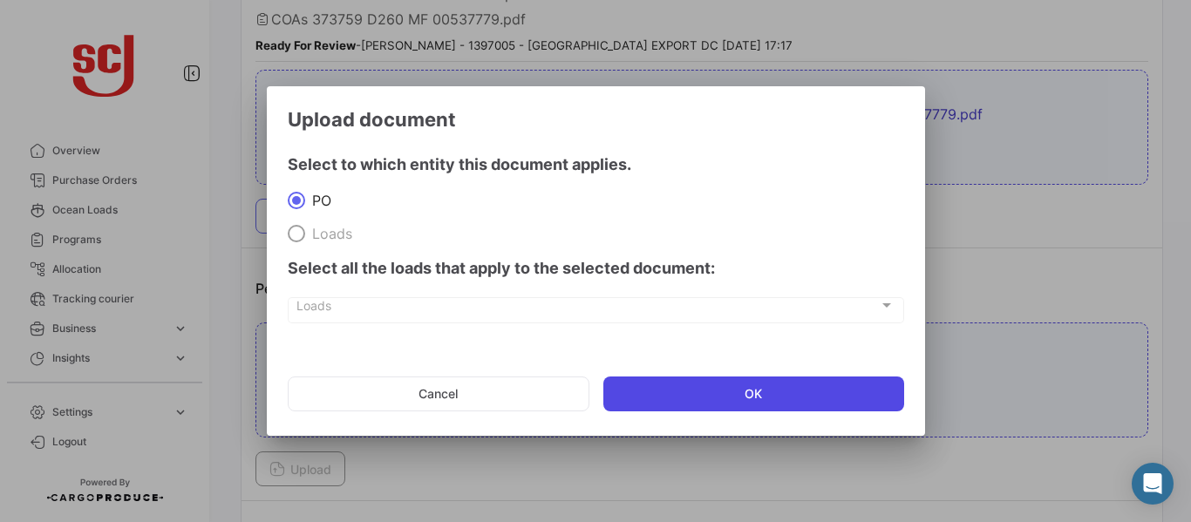
click at [686, 395] on button "OK" at bounding box center [753, 394] width 301 height 35
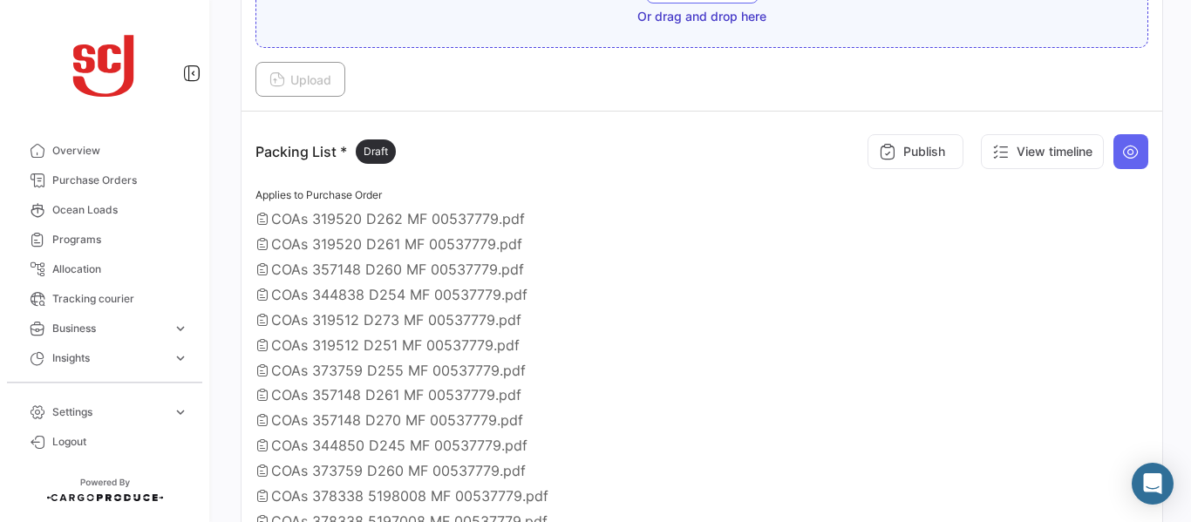
scroll to position [1261, 0]
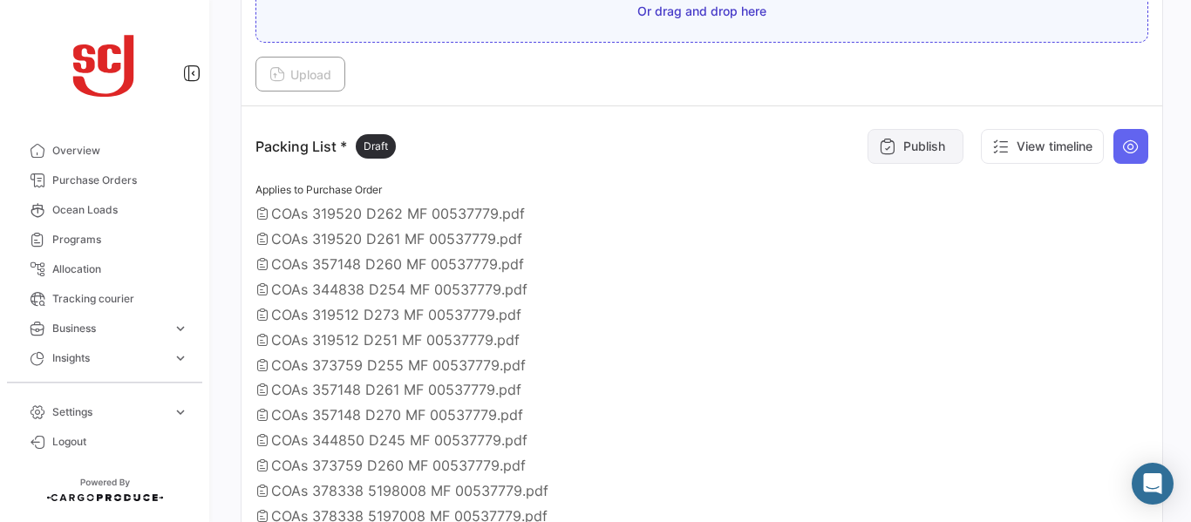
click at [893, 151] on button "Publish" at bounding box center [916, 146] width 96 height 35
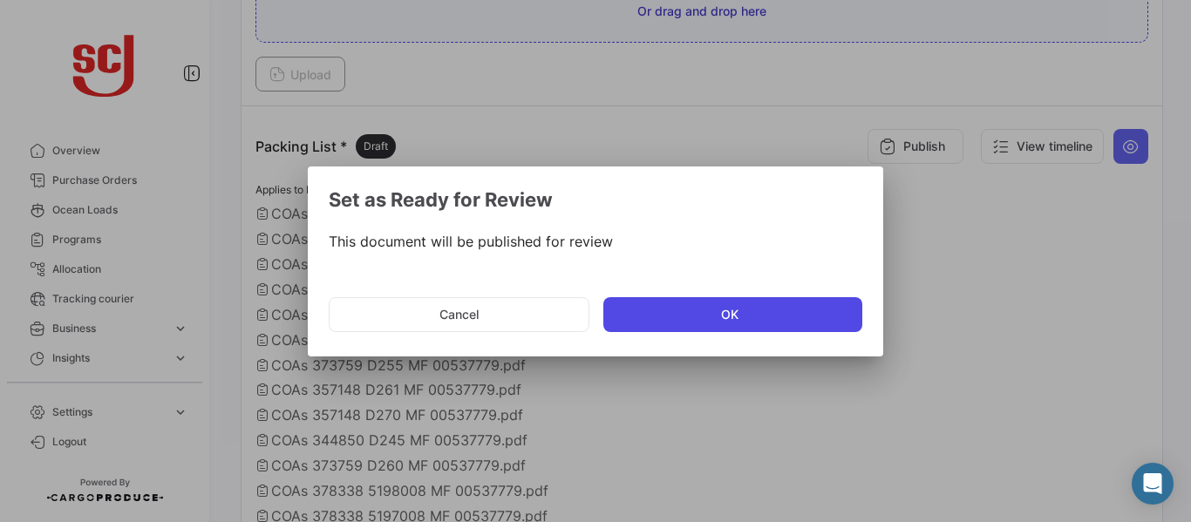
click at [655, 315] on button "OK" at bounding box center [732, 314] width 259 height 35
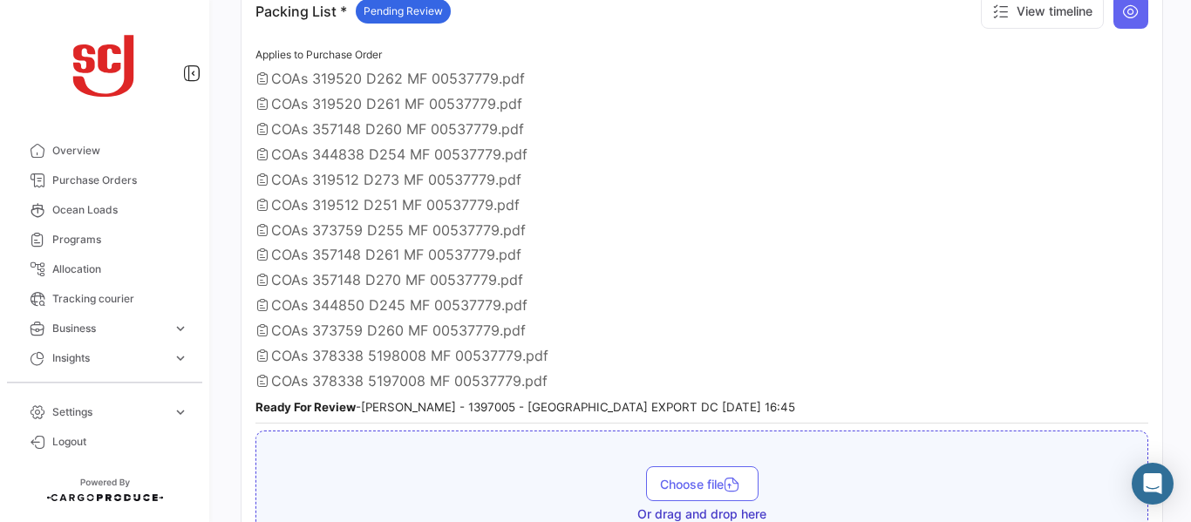
scroll to position [1392, 0]
